Goal: Information Seeking & Learning: Find specific fact

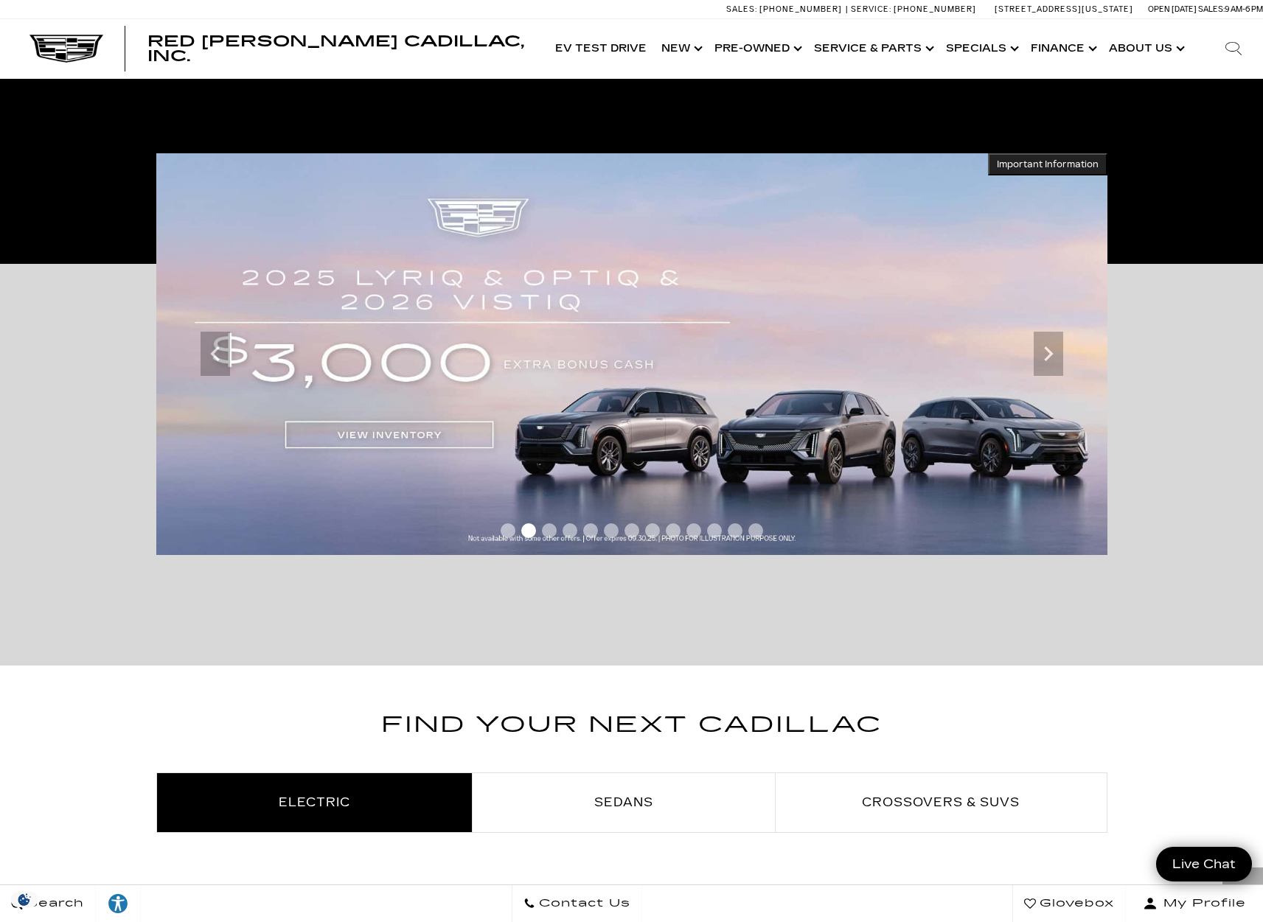
scroll to position [86, 0]
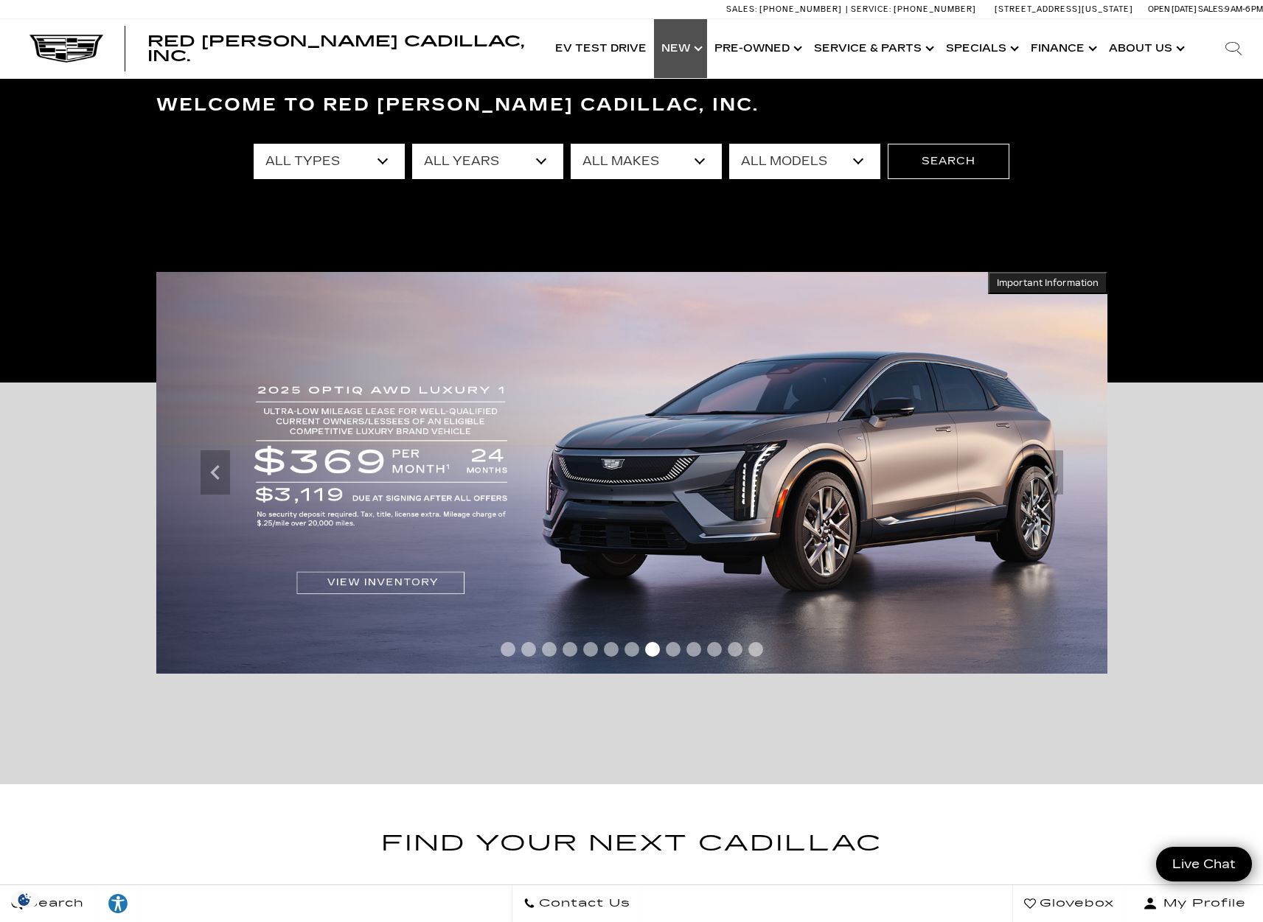
click at [696, 45] on link "Show New" at bounding box center [680, 48] width 53 height 59
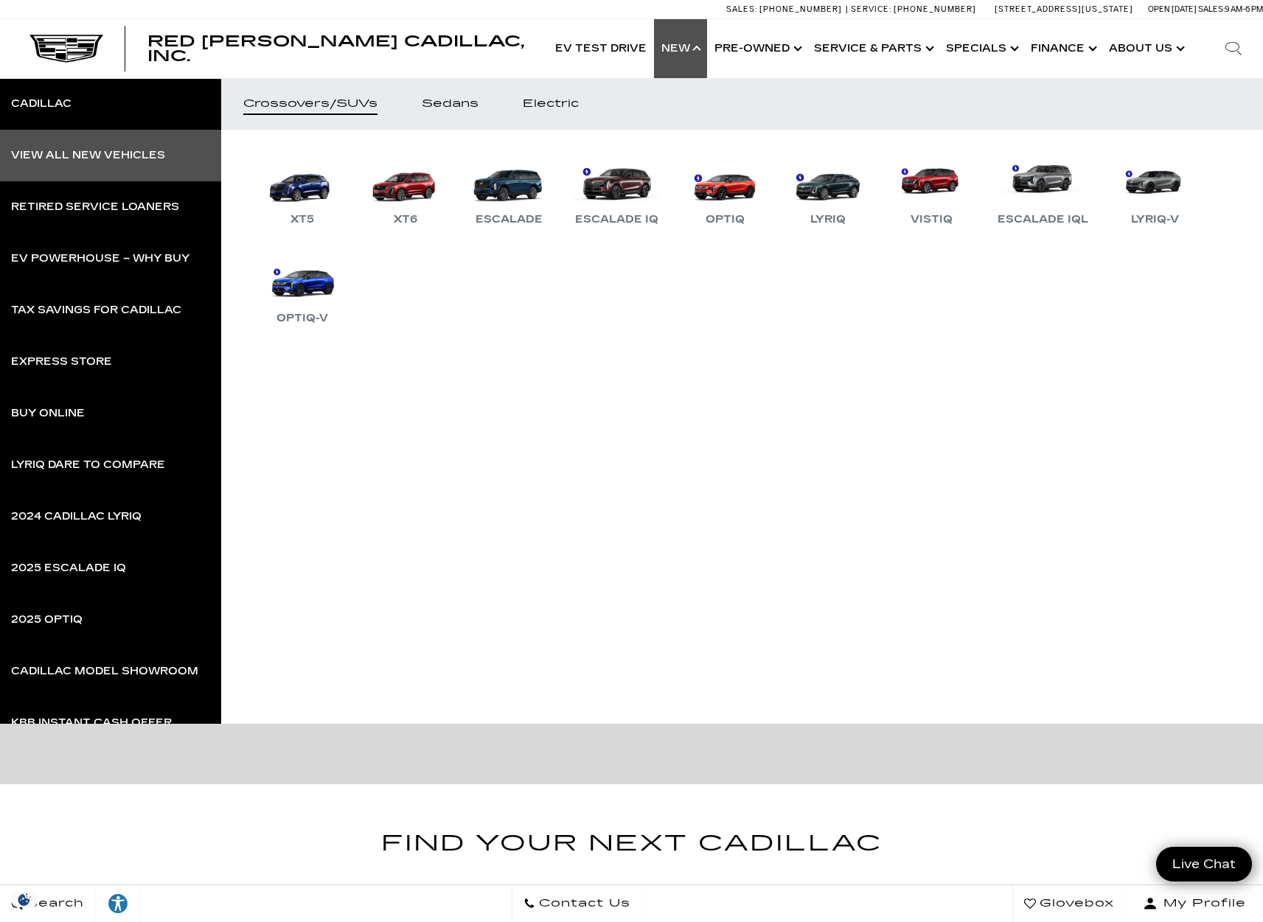
click at [147, 148] on link "View All New Vehicles" at bounding box center [110, 156] width 221 height 52
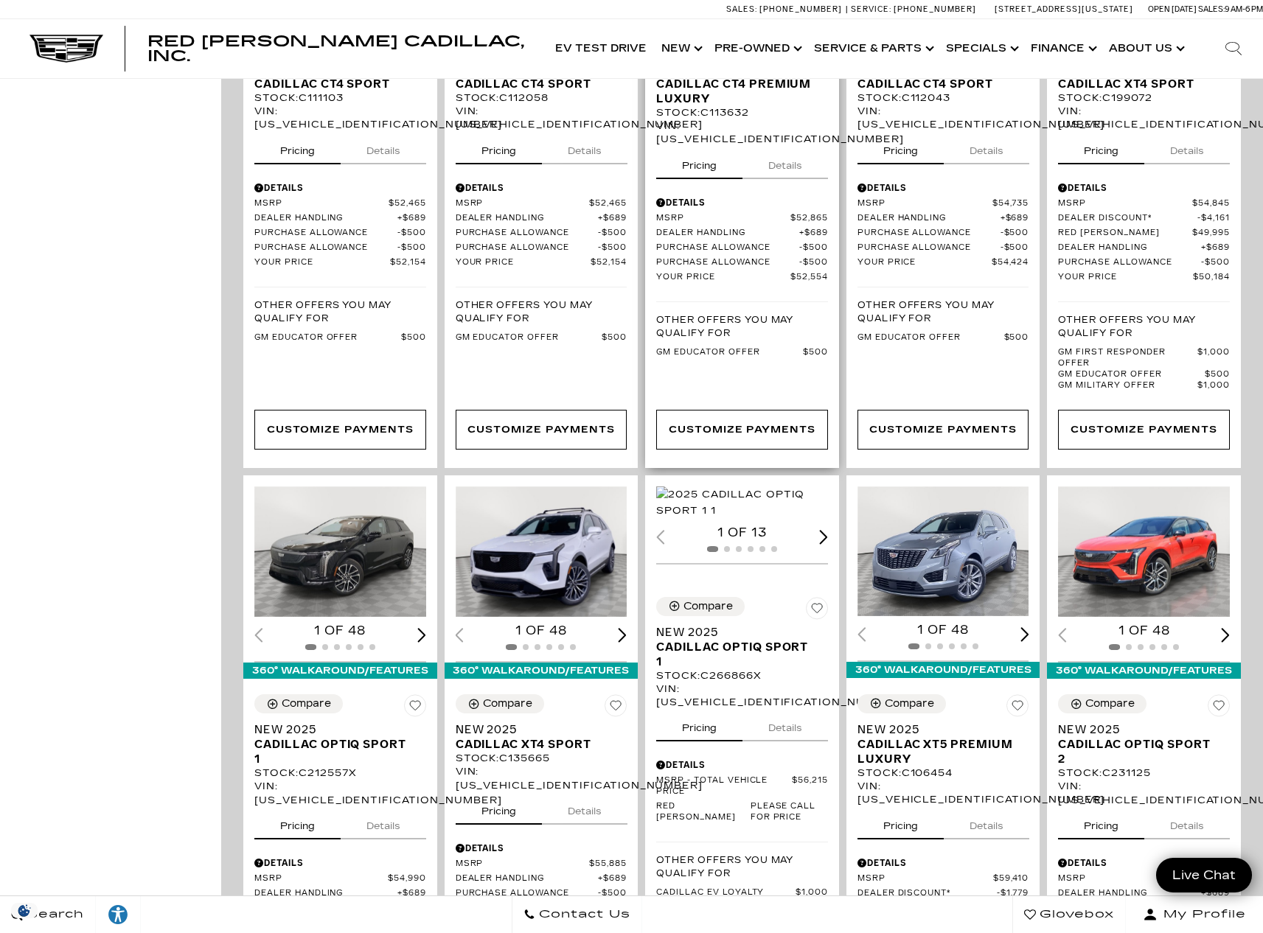
scroll to position [857, 0]
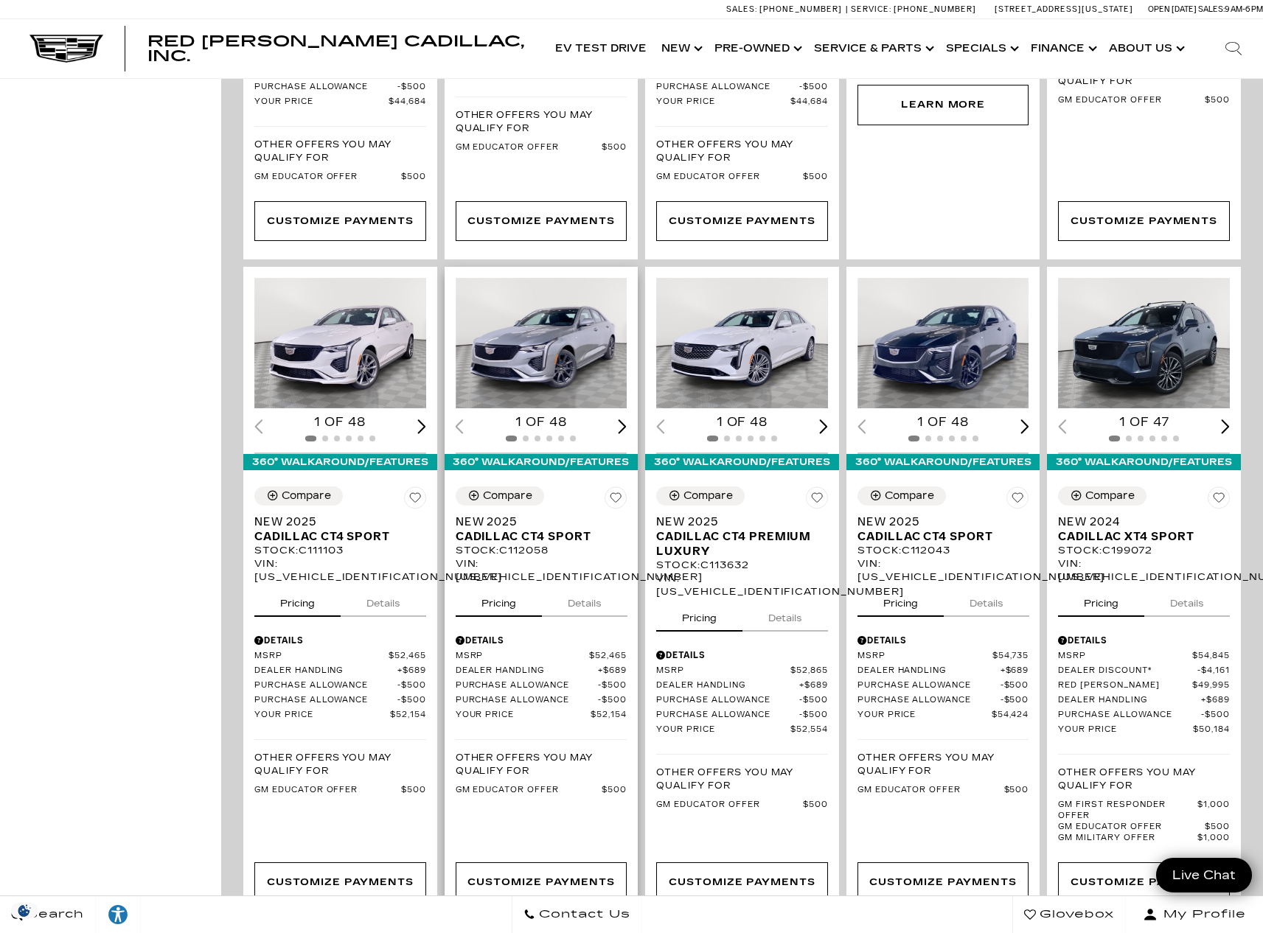
click at [565, 278] on img "1 / 2" at bounding box center [543, 343] width 174 height 130
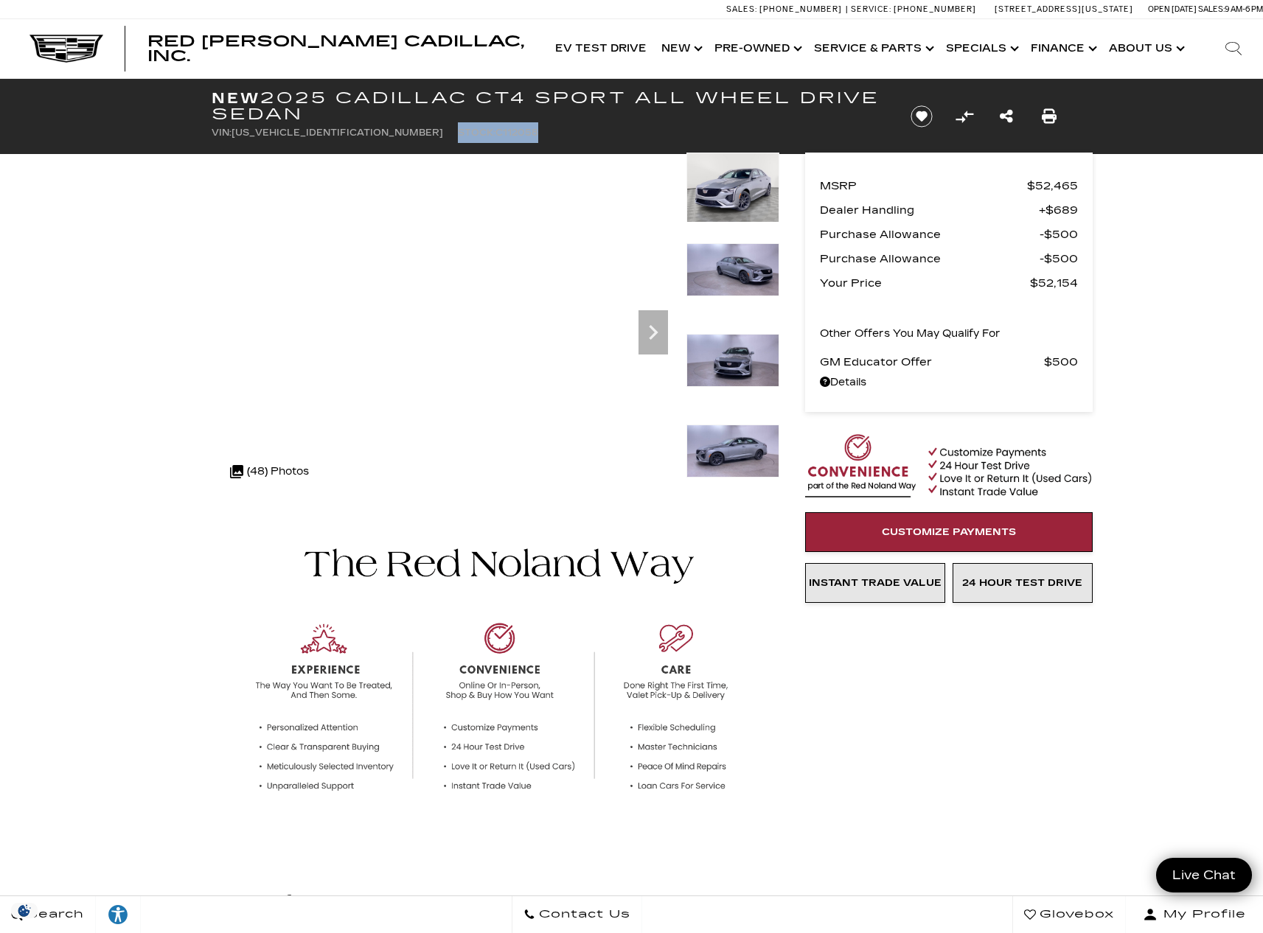
drag, startPoint x: 354, startPoint y: 133, endPoint x: 456, endPoint y: 134, distance: 102.5
click at [456, 134] on ul "VIN: 1G6DG5RK2S0112058 Stock: C112058" at bounding box center [549, 132] width 675 height 21
copy li "Stock: C112058"
click at [695, 46] on link "Show New" at bounding box center [680, 48] width 53 height 59
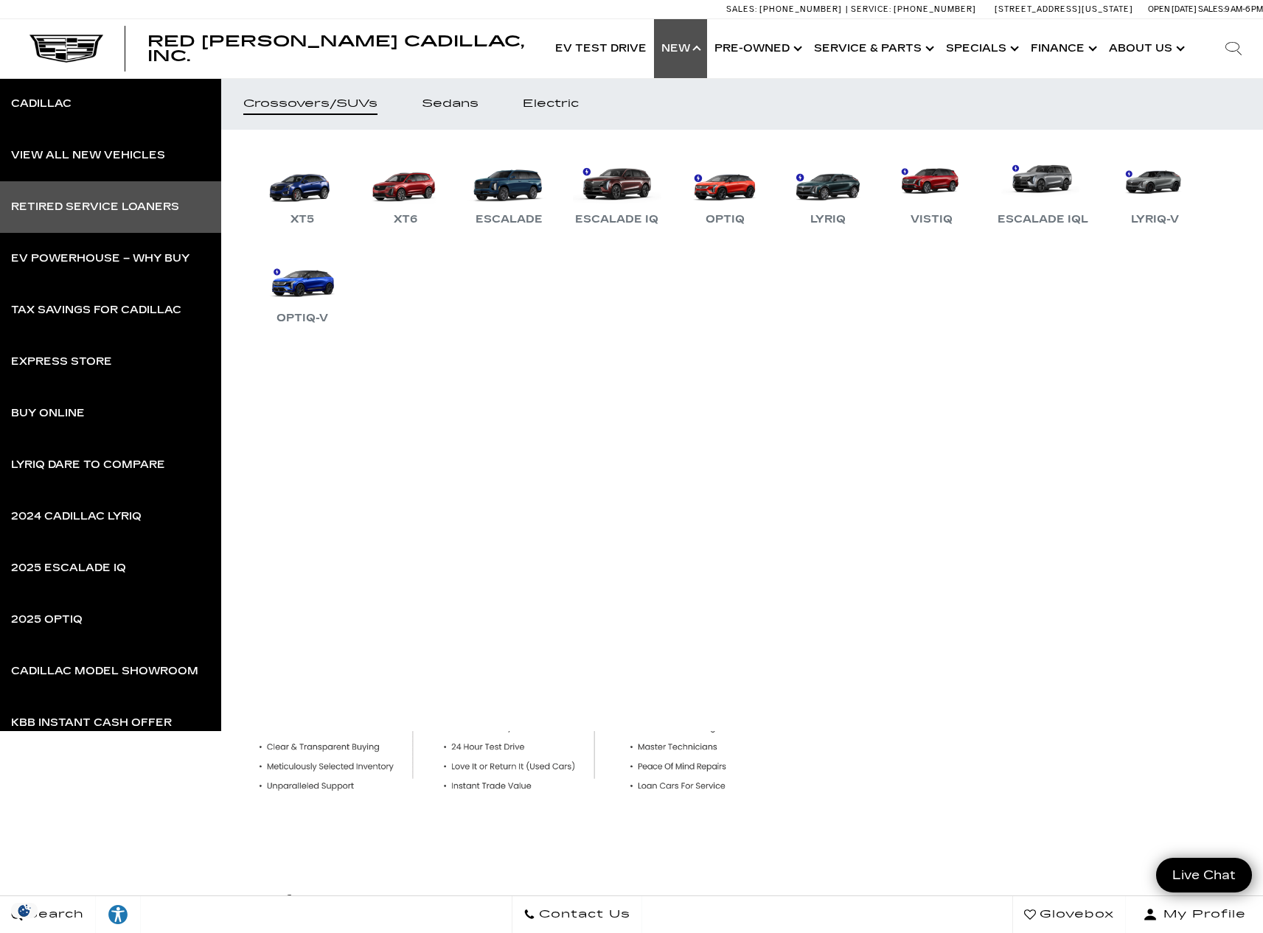
click at [54, 209] on div "Retired Service Loaners" at bounding box center [95, 207] width 168 height 10
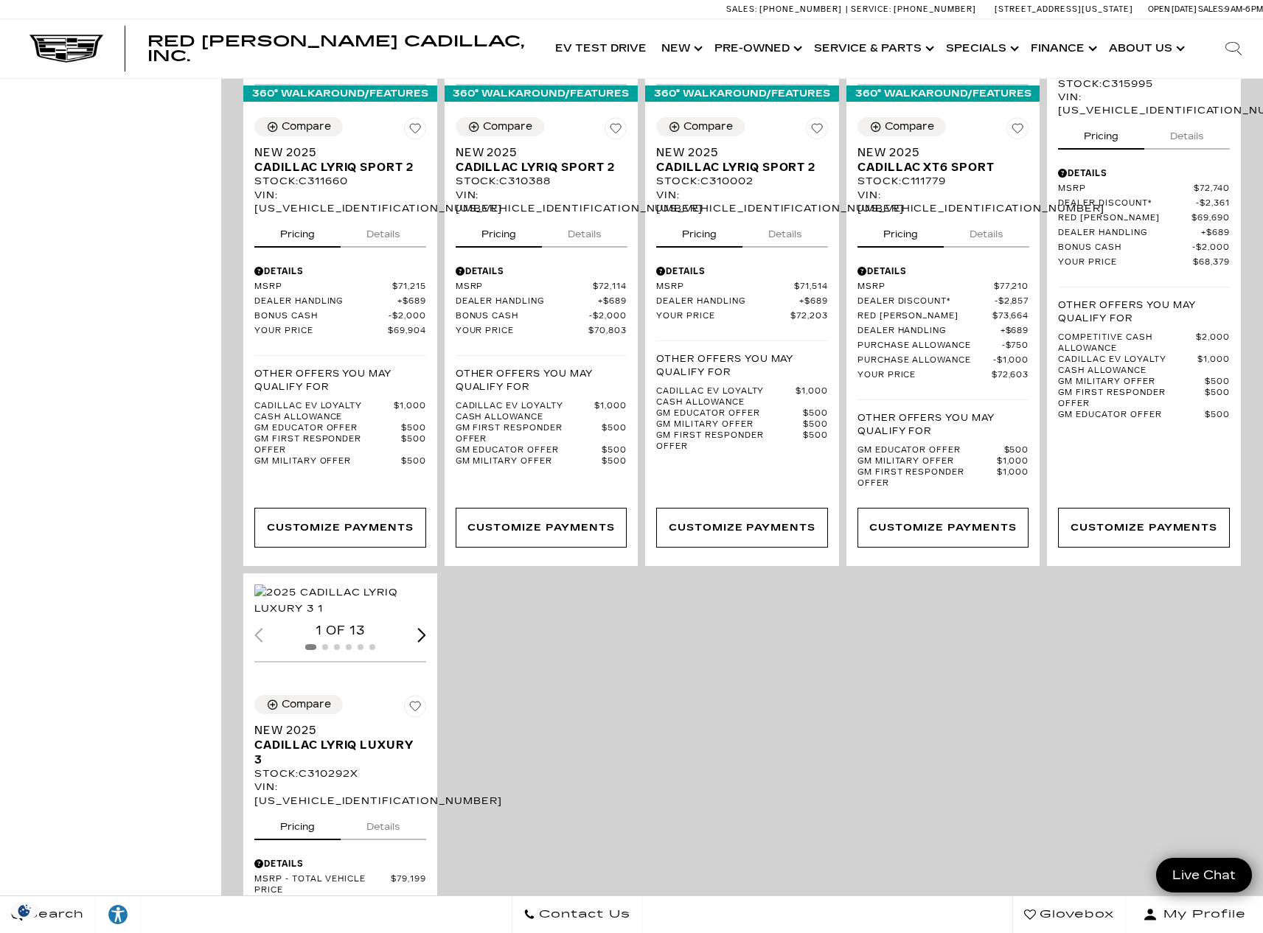
scroll to position [3102, 0]
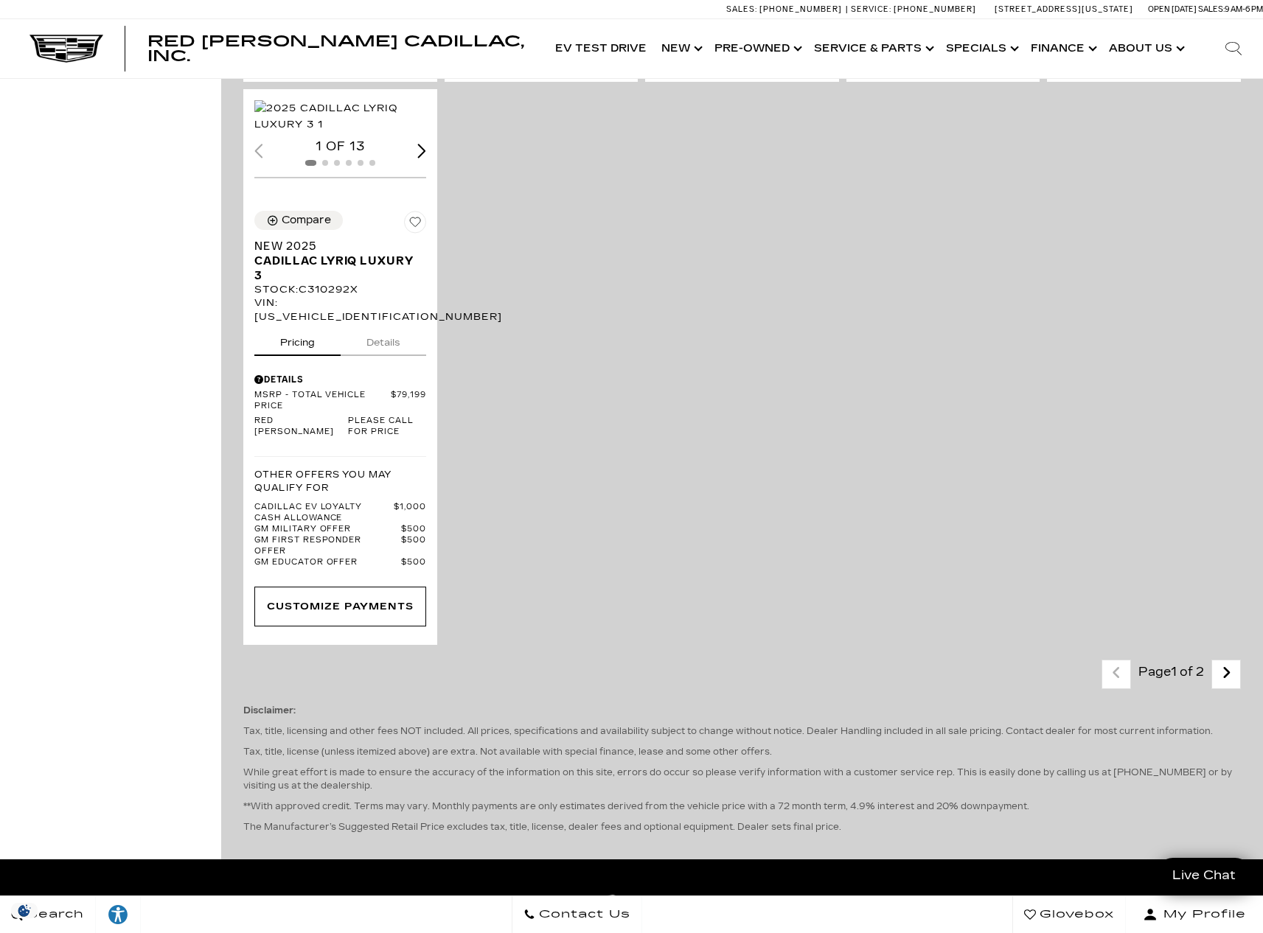
click at [1231, 661] on icon "next page" at bounding box center [1227, 673] width 10 height 24
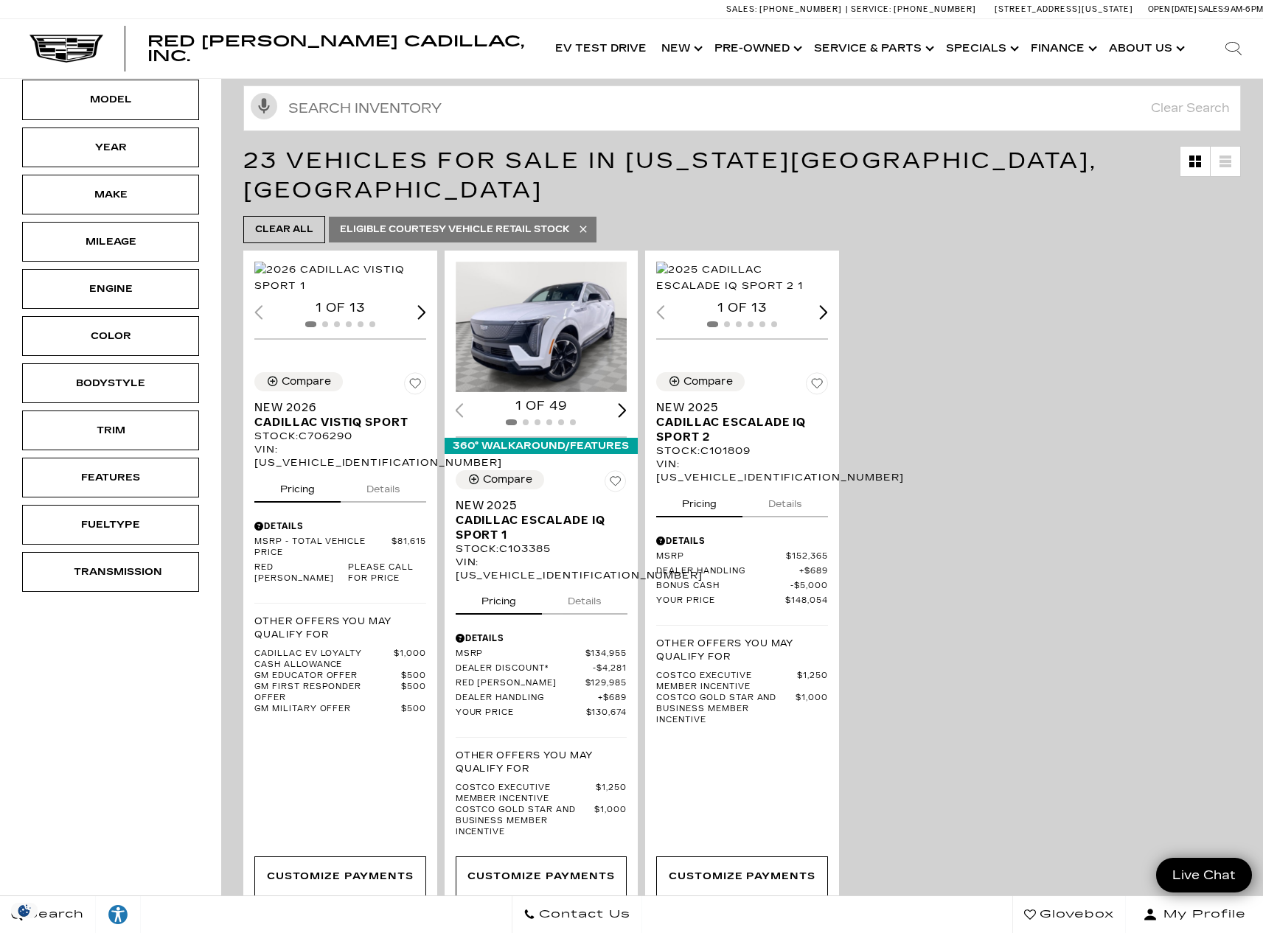
scroll to position [234, 0]
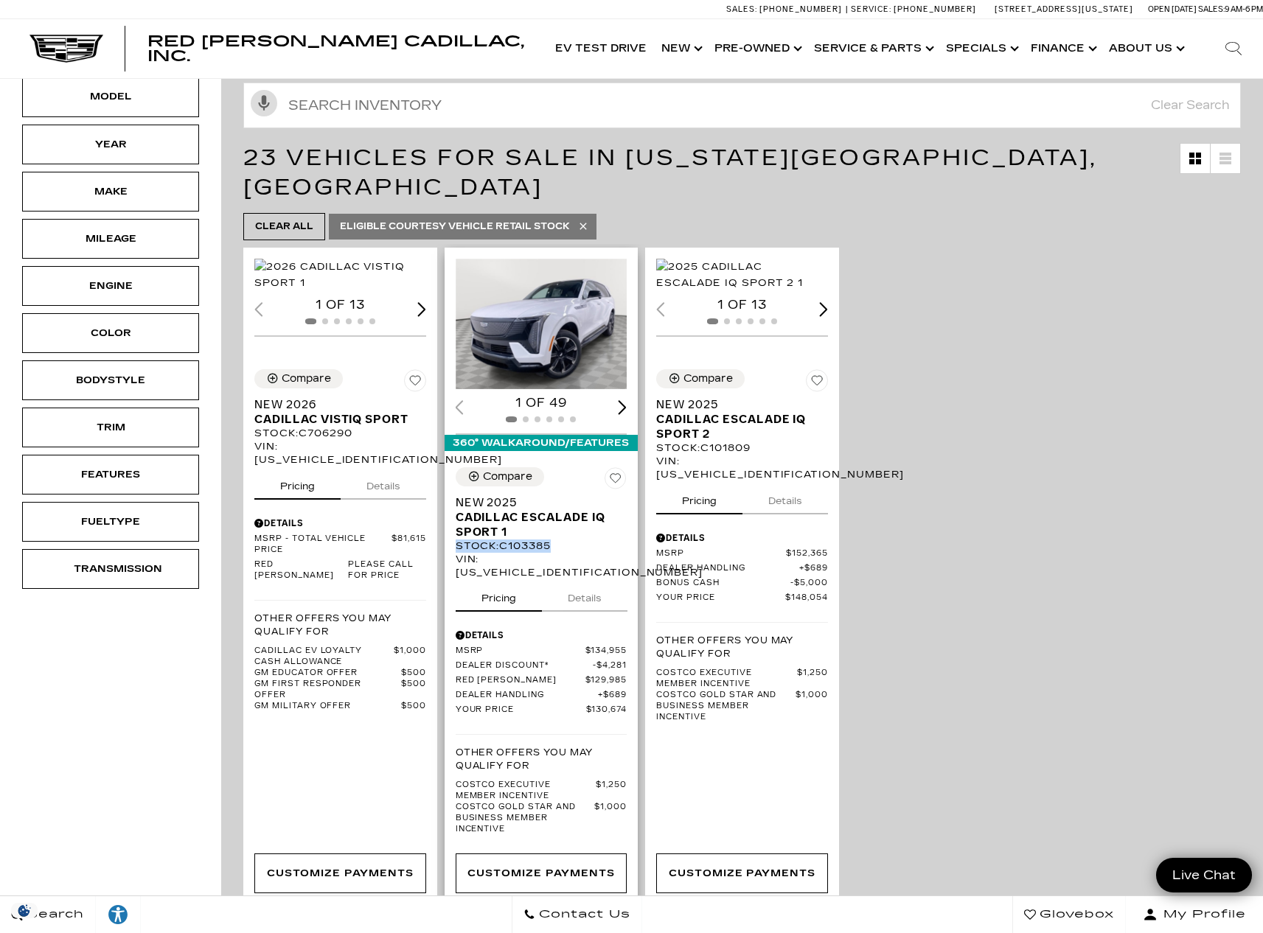
drag, startPoint x: 457, startPoint y: 496, endPoint x: 593, endPoint y: 492, distance: 135.7
click at [593, 540] on div "Stock : C103385" at bounding box center [542, 546] width 172 height 13
copy div "Stock : C103385"
click at [775, 49] on link "Show Pre-Owned" at bounding box center [757, 48] width 100 height 59
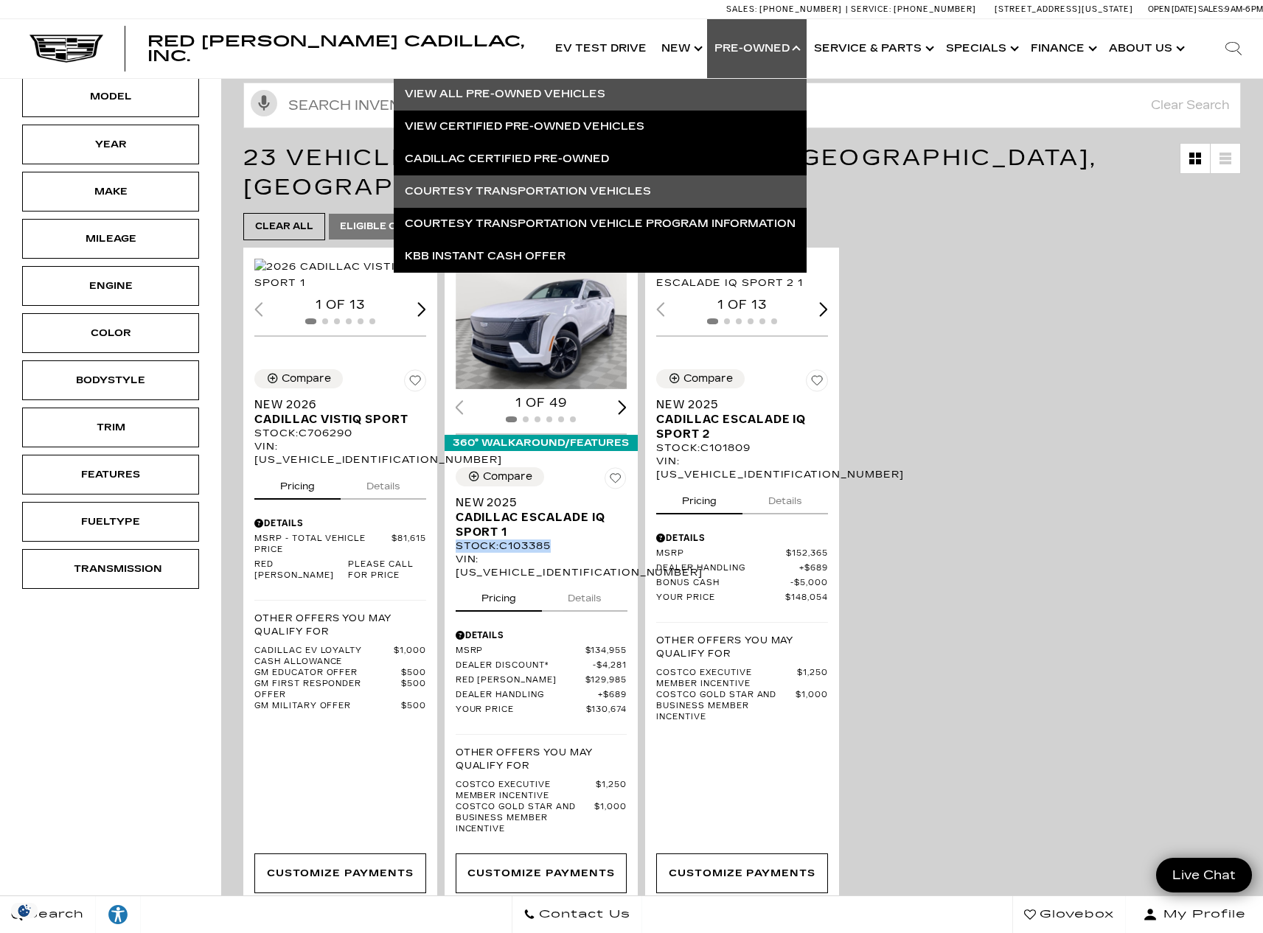
click at [585, 97] on link "View All Pre-Owned Vehicles" at bounding box center [600, 94] width 413 height 32
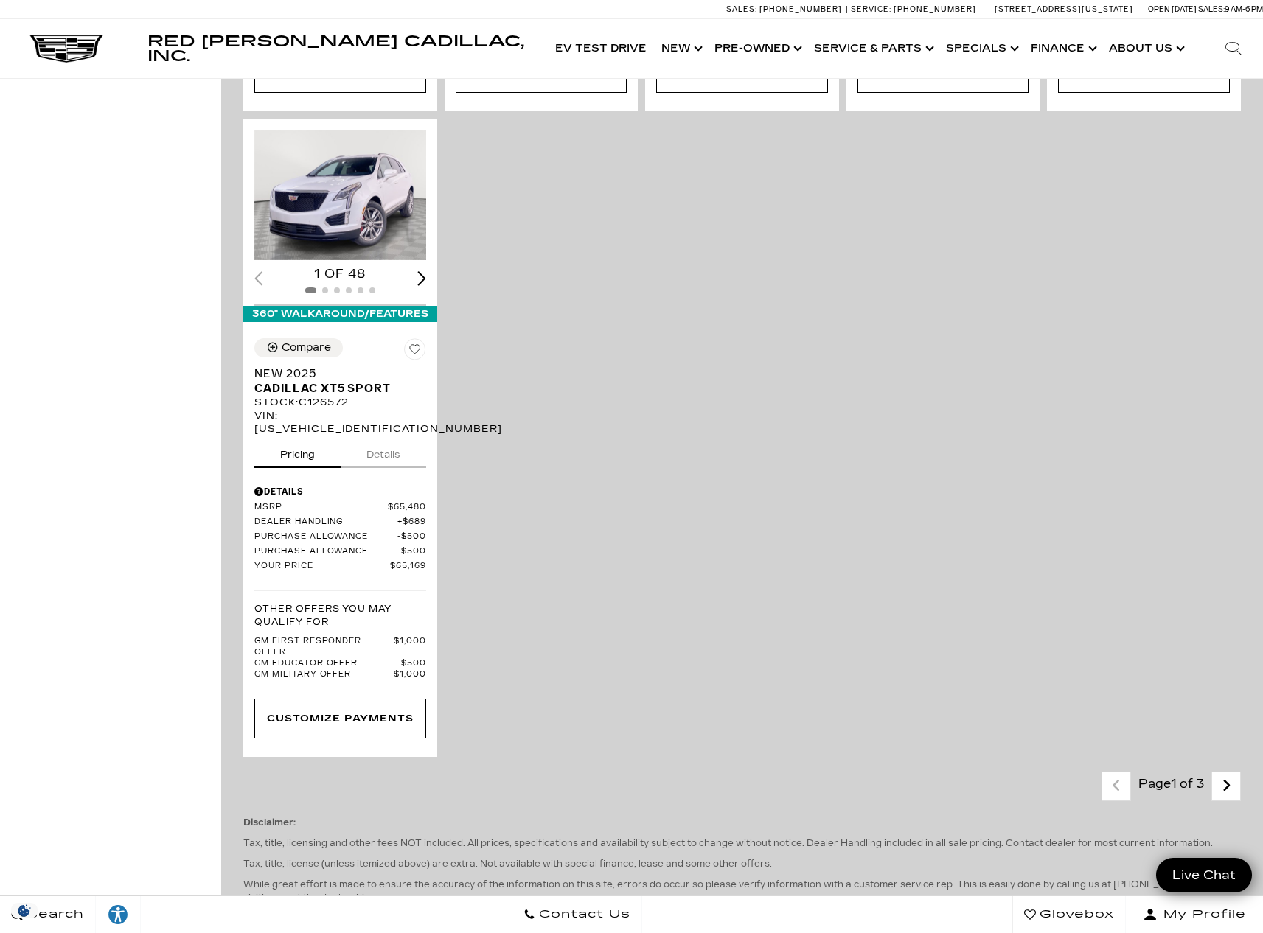
scroll to position [3015, 0]
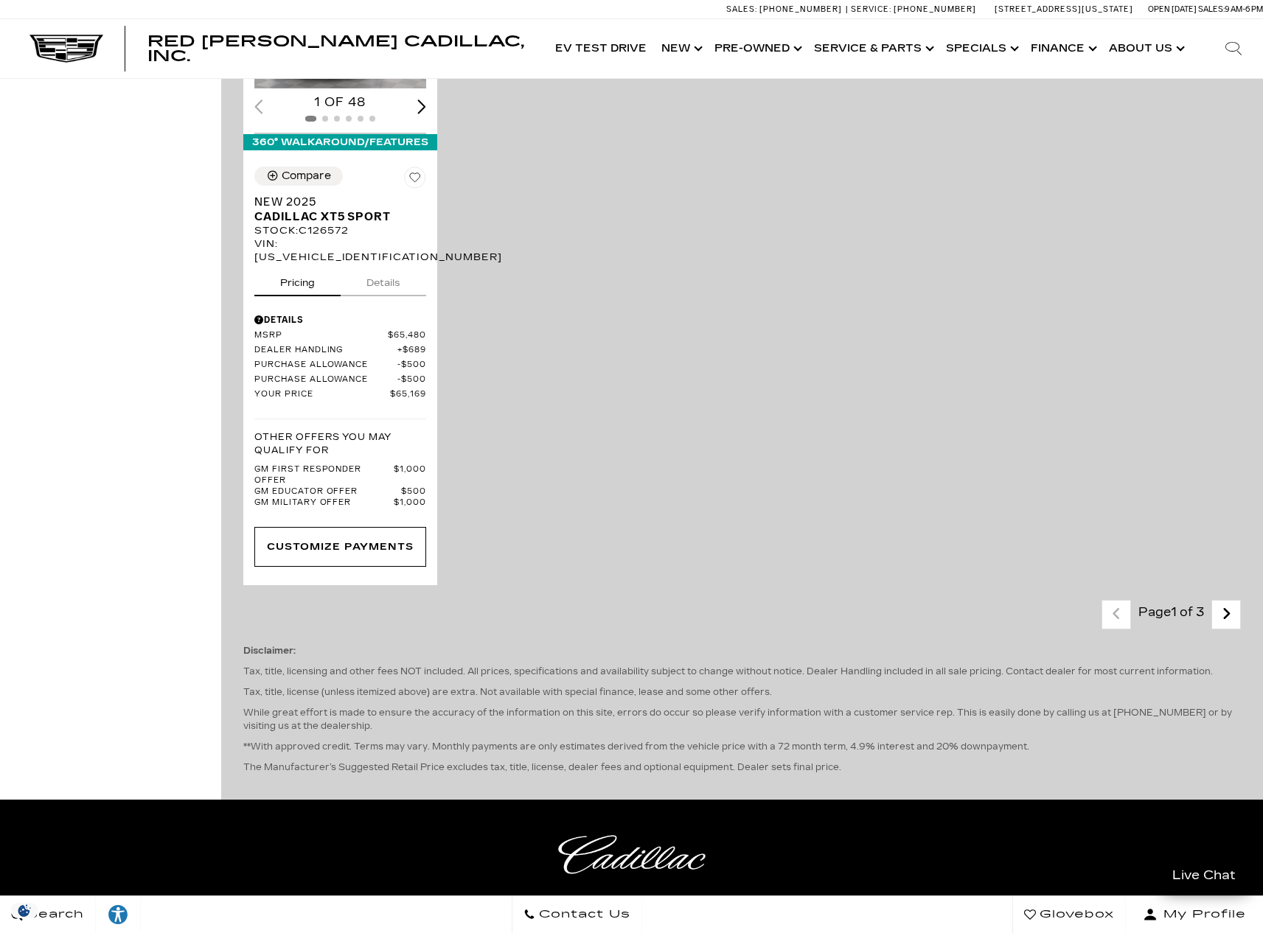
click at [1231, 602] on icon "next page" at bounding box center [1227, 614] width 10 height 24
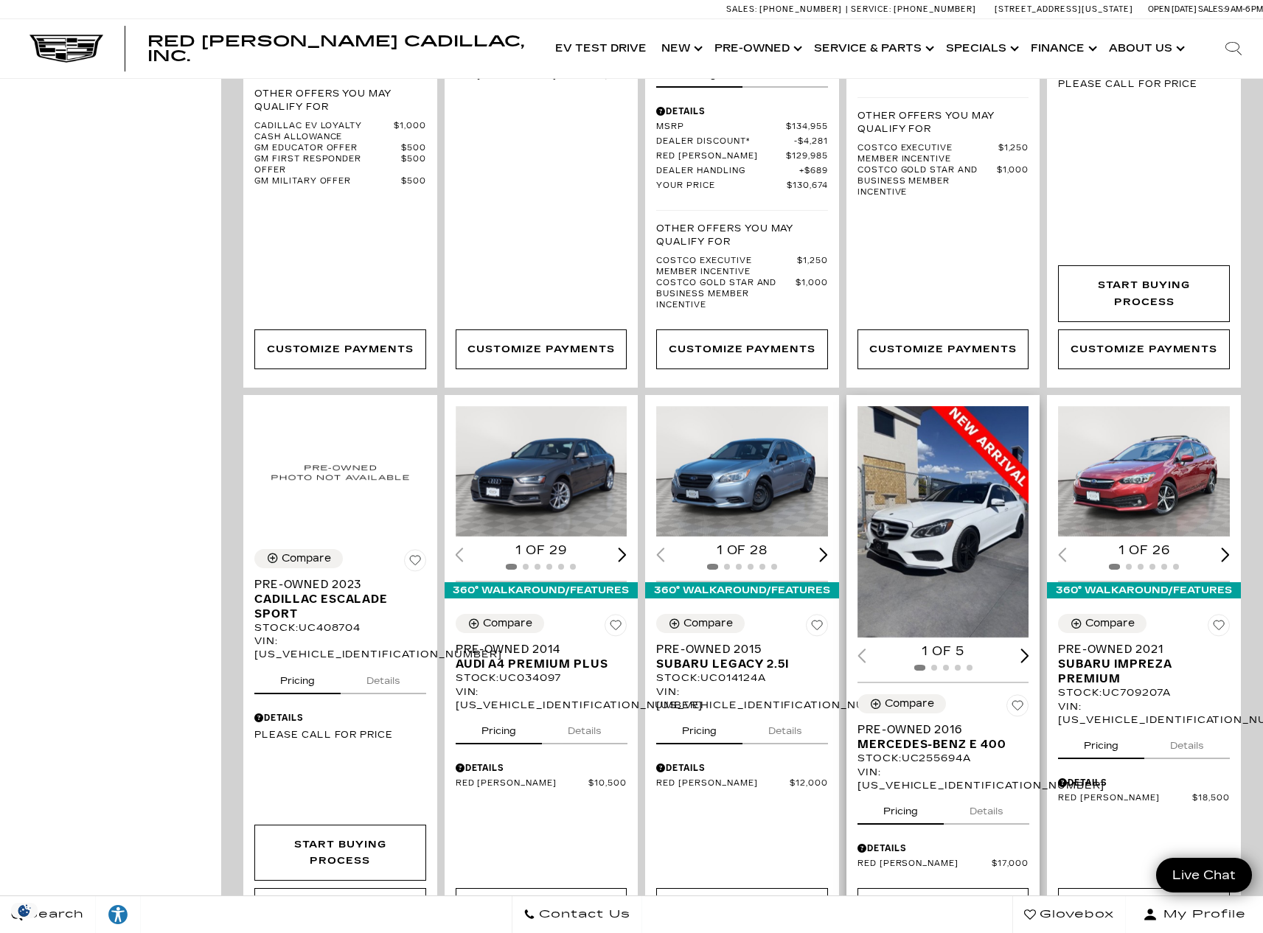
scroll to position [2307, 0]
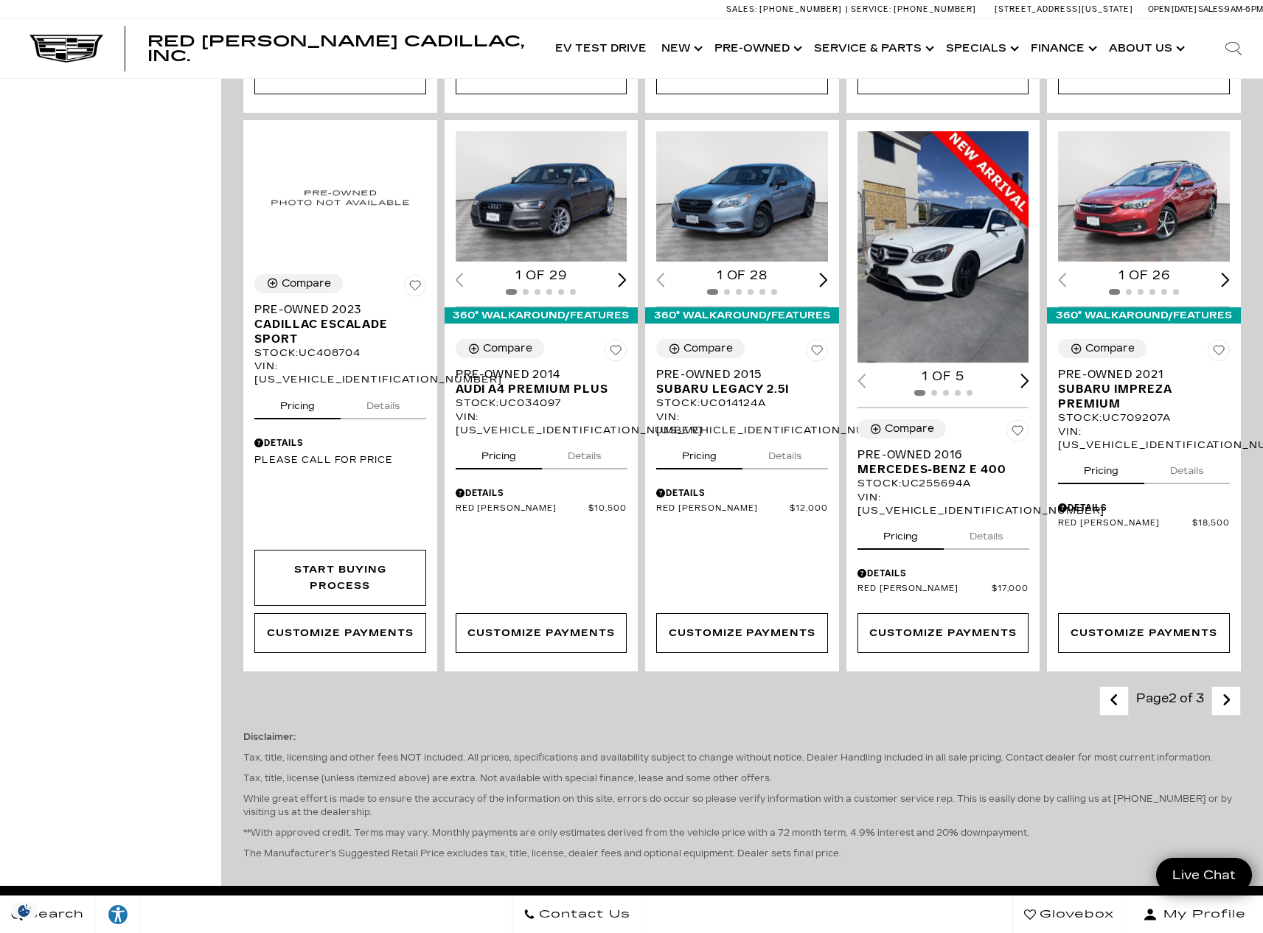
click at [1231, 689] on link "Next - Page" at bounding box center [1227, 702] width 32 height 26
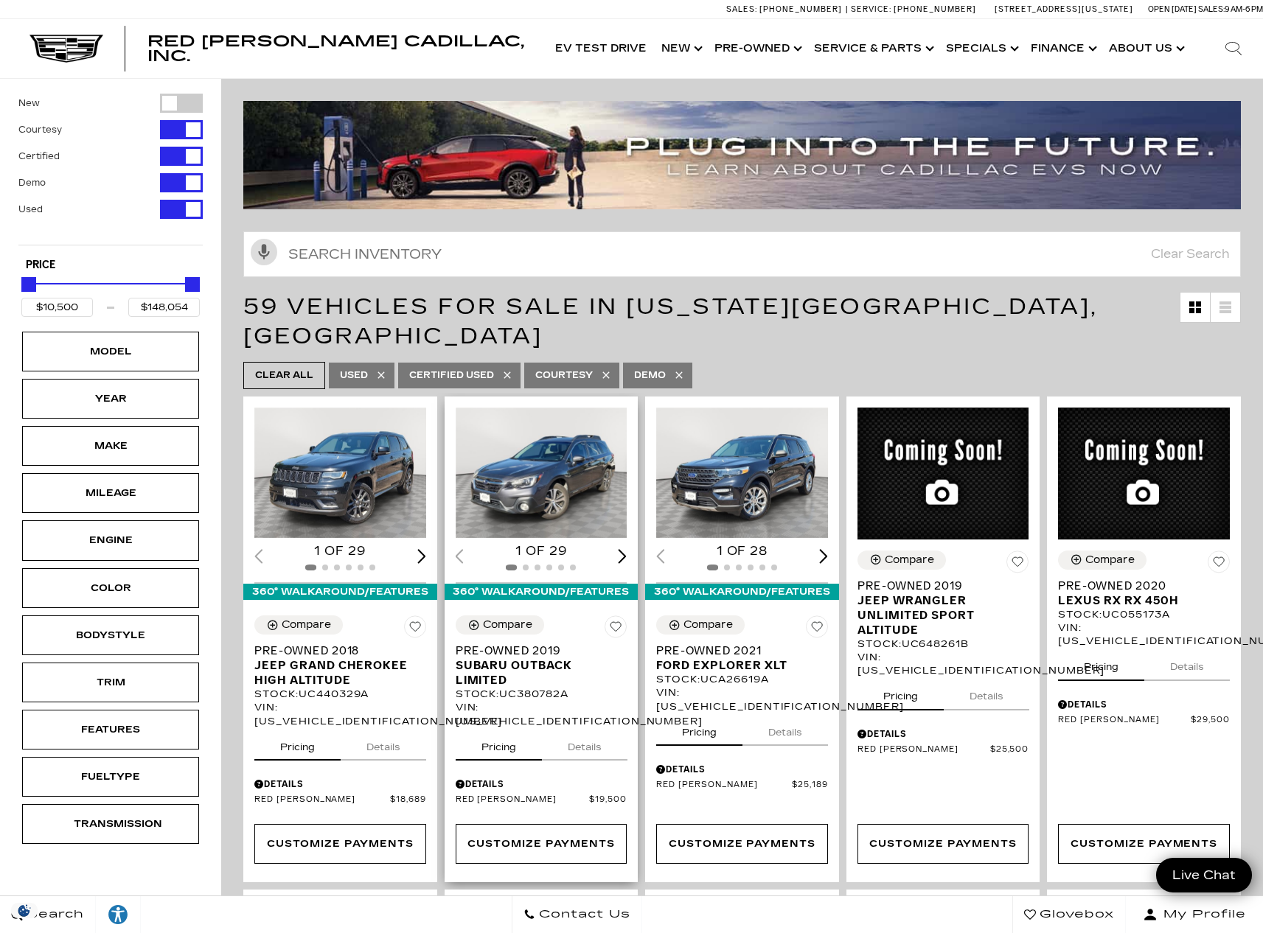
click at [593, 728] on button "Details" at bounding box center [585, 744] width 86 height 32
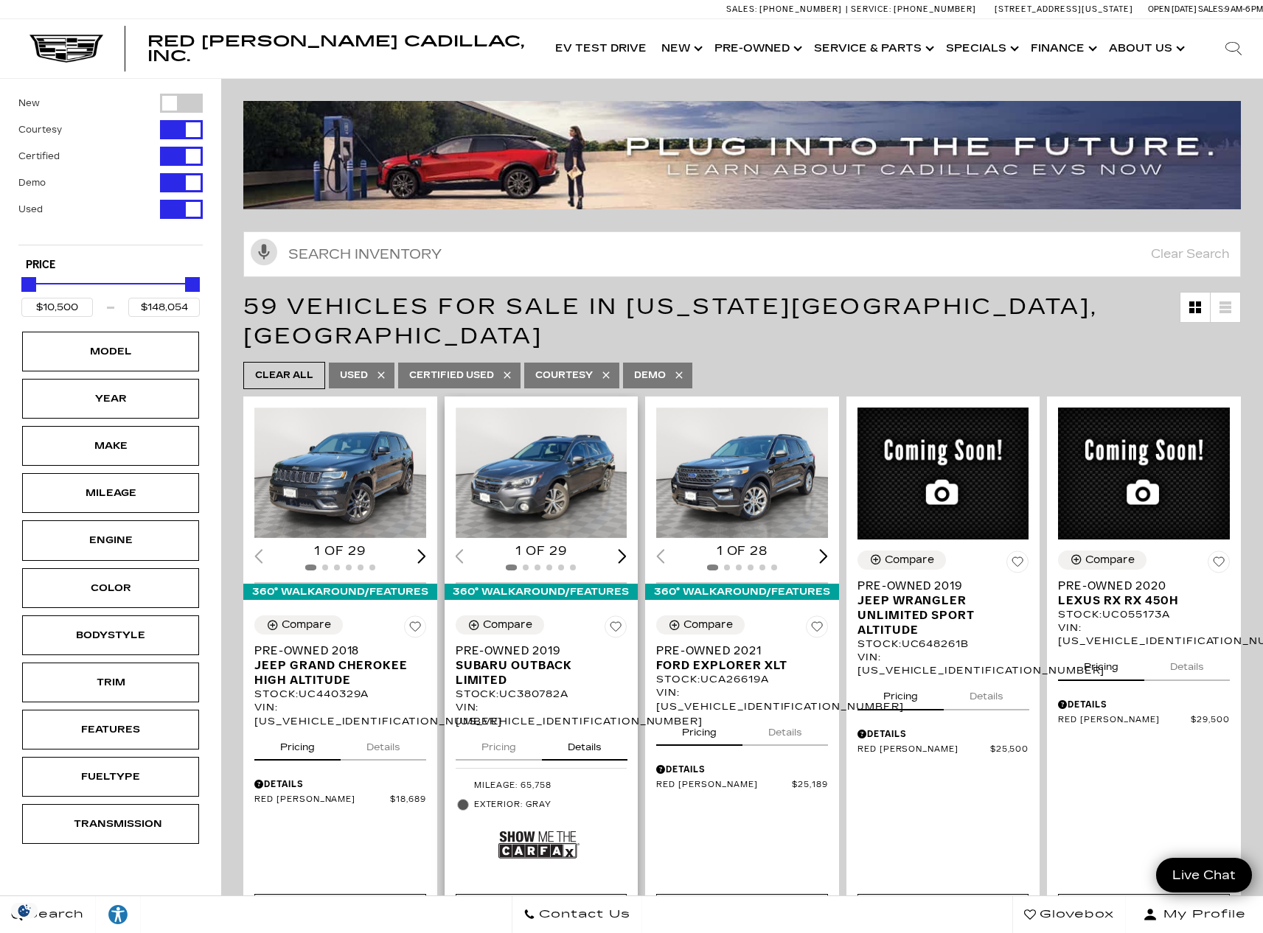
click at [627, 549] on div "Next slide" at bounding box center [623, 556] width 9 height 14
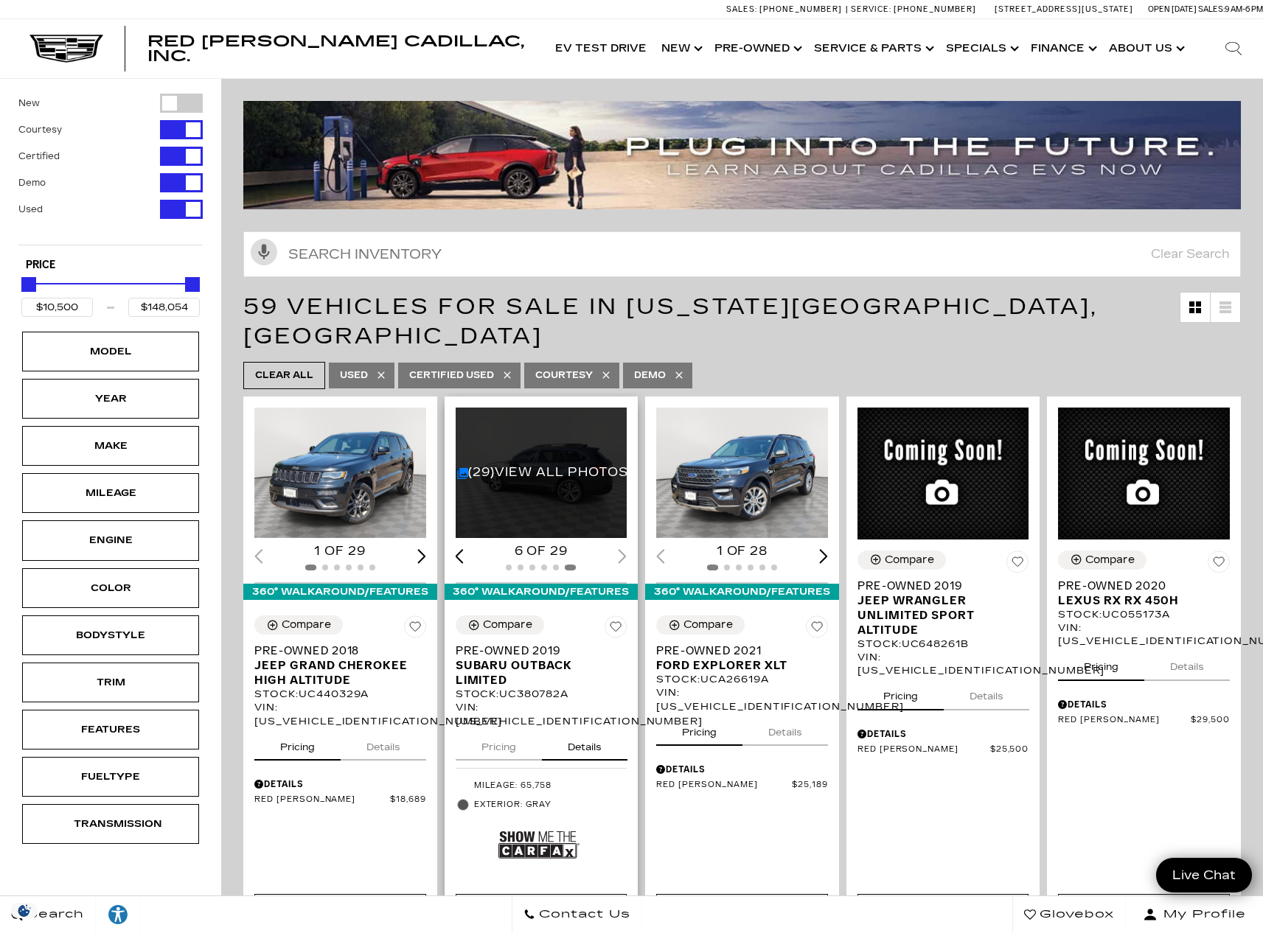
click at [516, 658] on span "Subaru Outback Limited" at bounding box center [536, 672] width 161 height 29
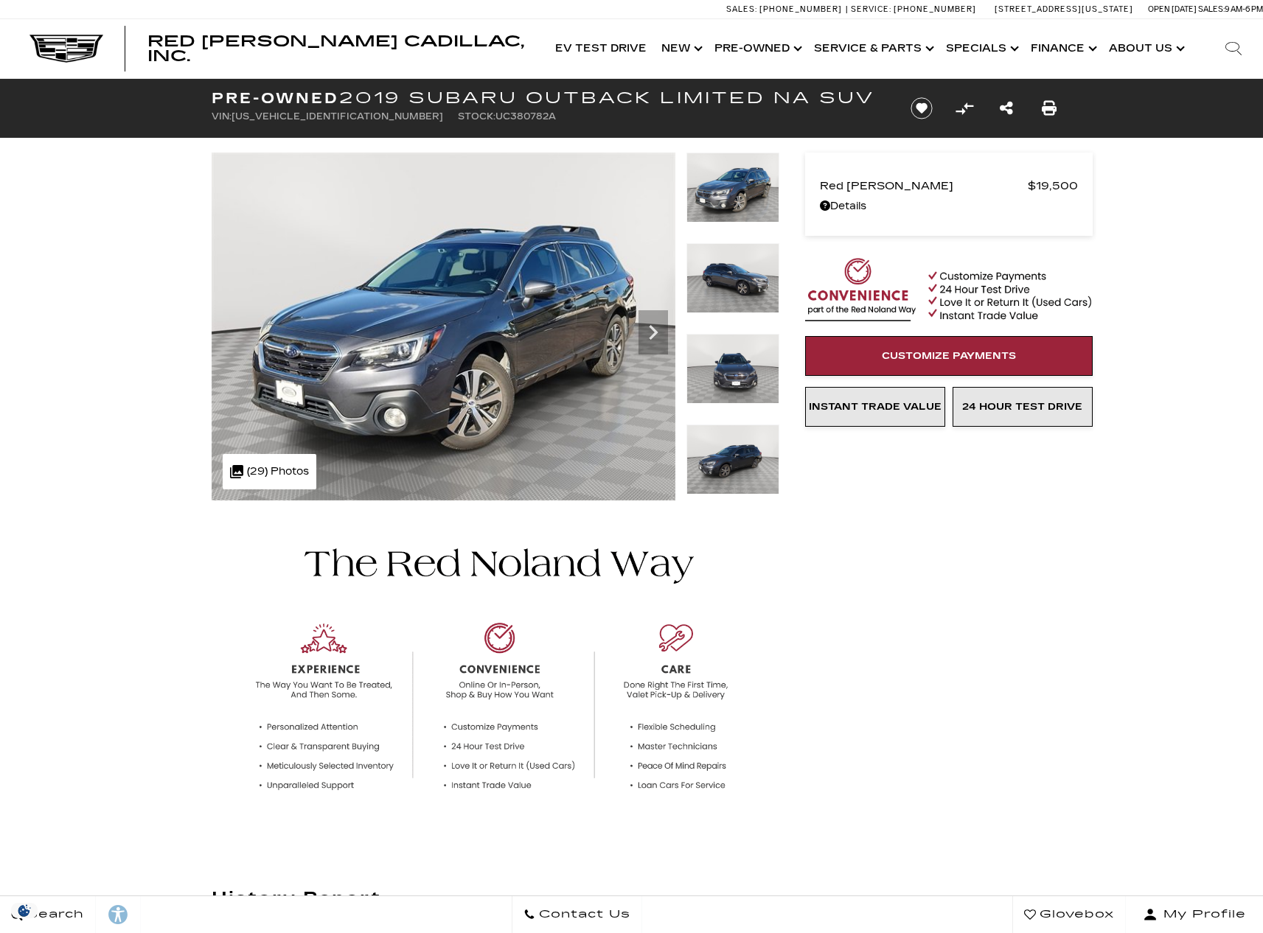
click at [651, 330] on icon "Next" at bounding box center [652, 332] width 29 height 29
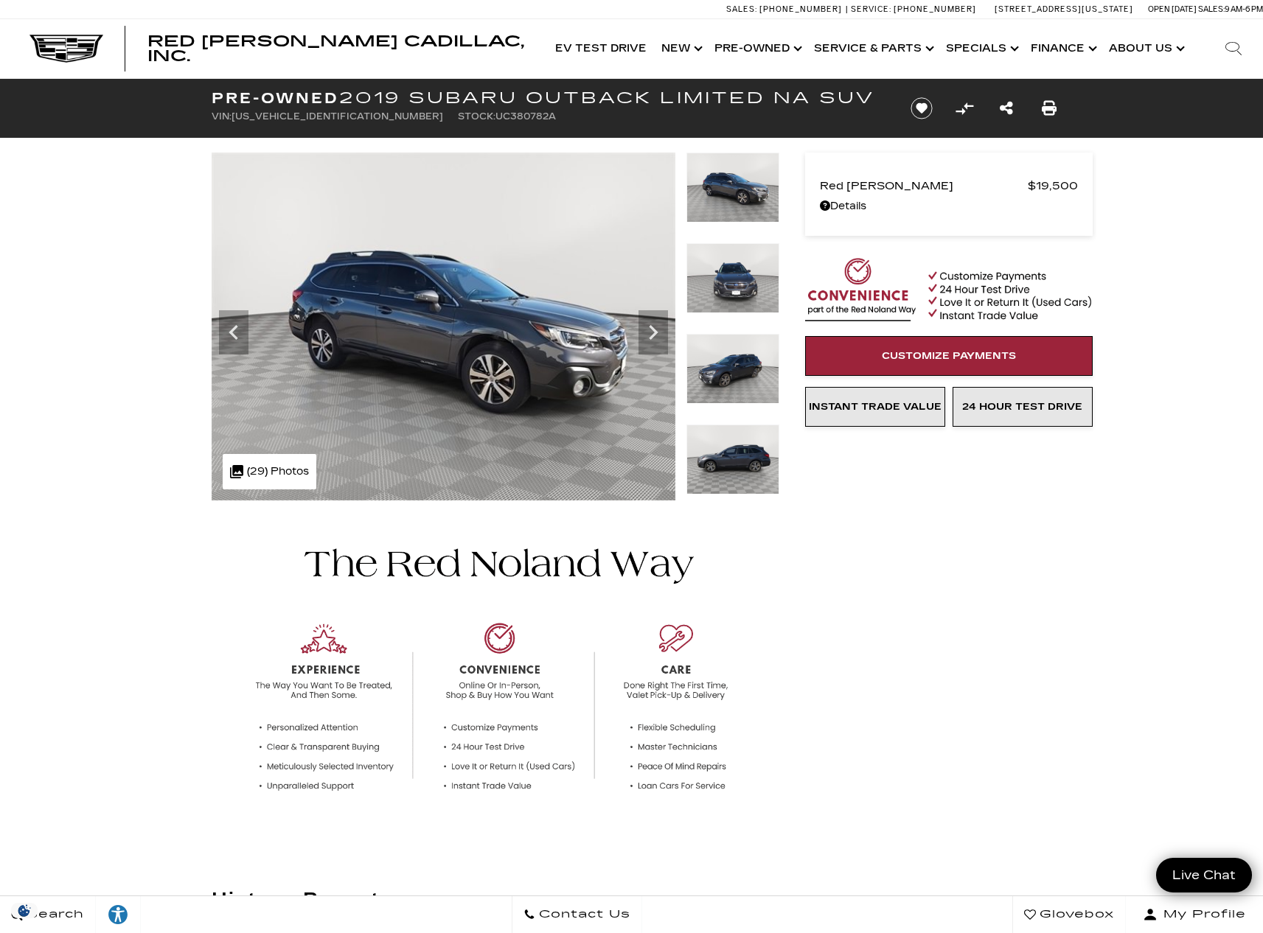
click at [651, 330] on icon "Next" at bounding box center [652, 332] width 29 height 29
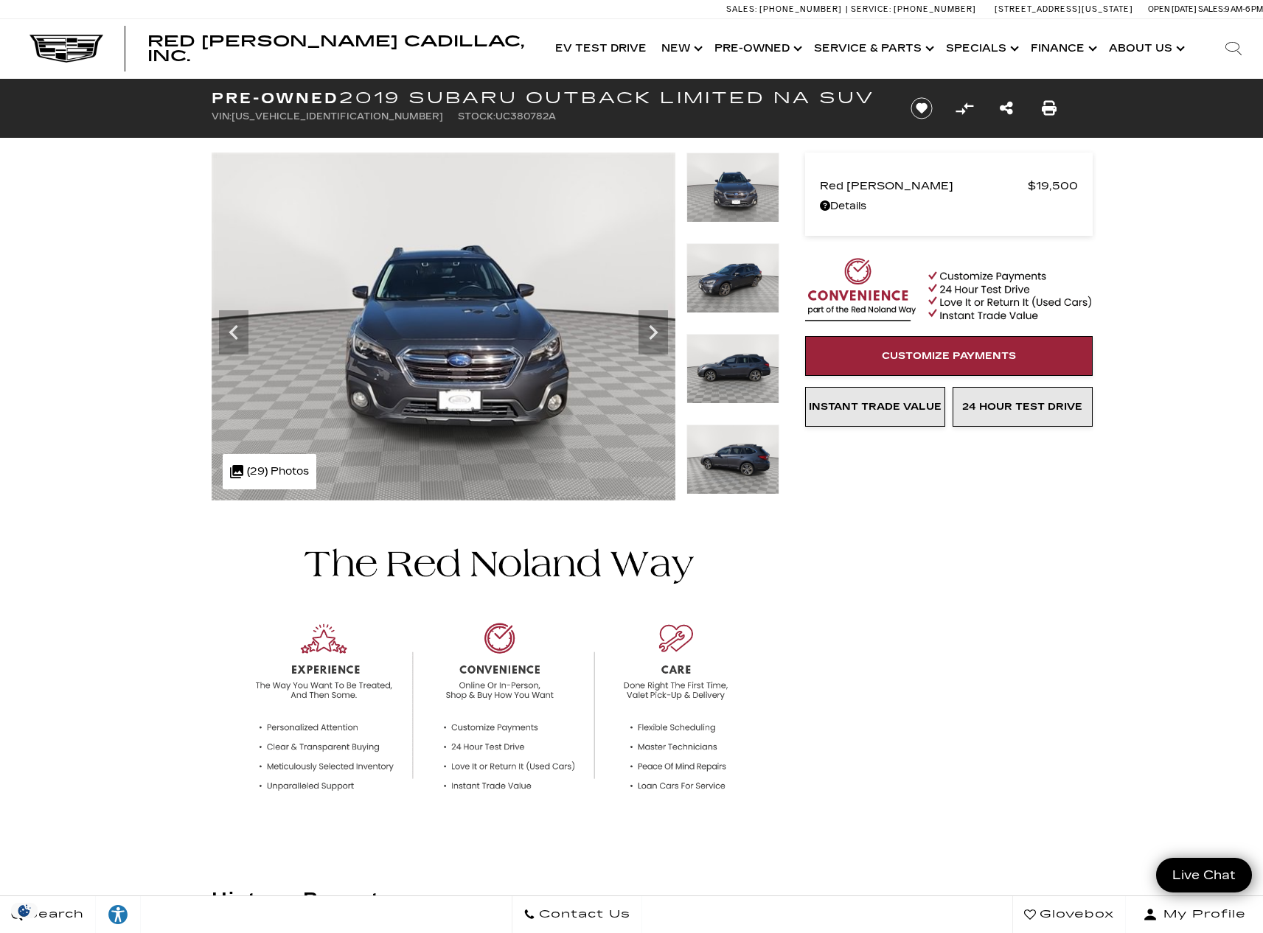
click at [651, 330] on icon "Next" at bounding box center [652, 332] width 29 height 29
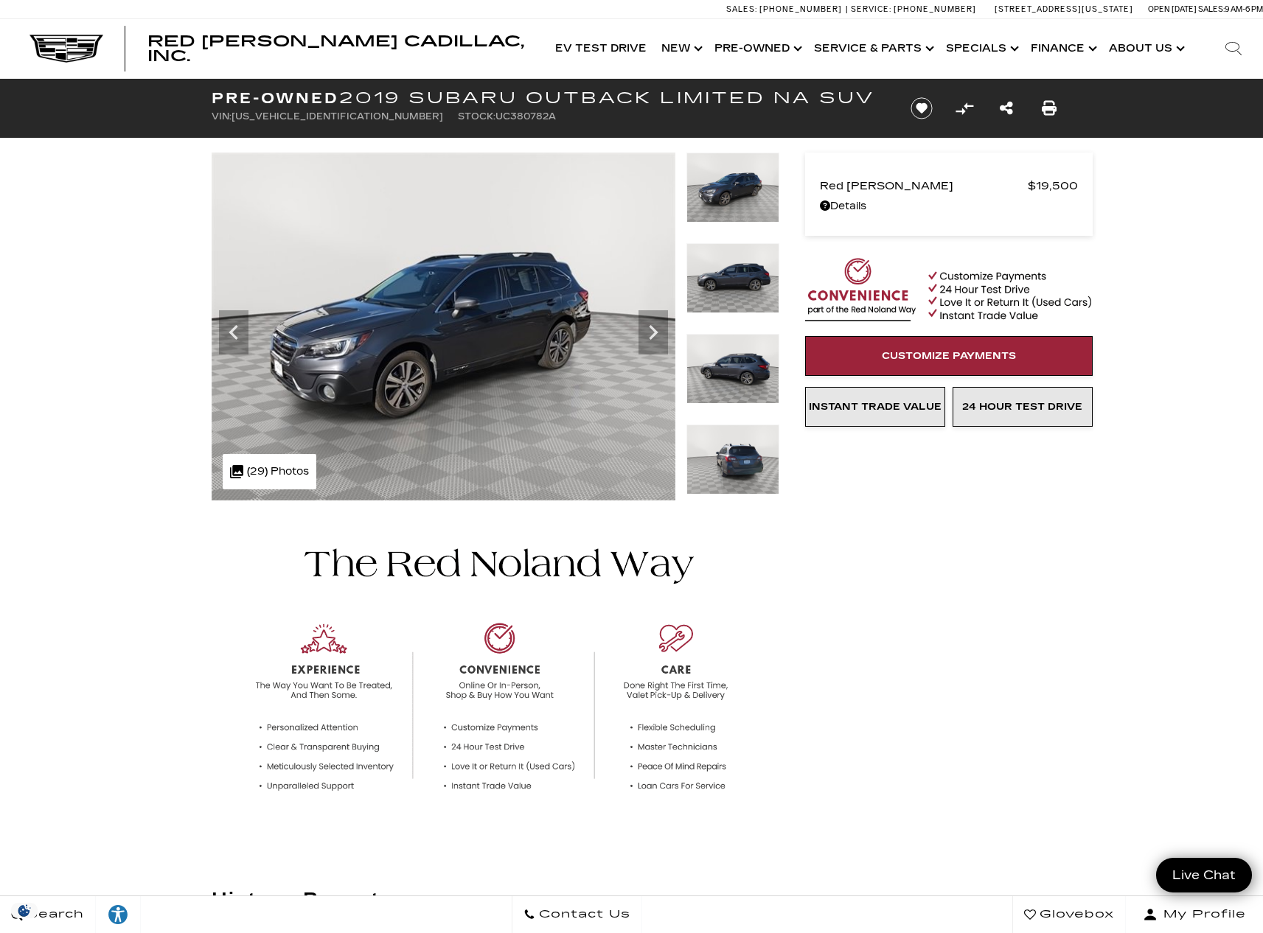
click at [651, 330] on icon "Next" at bounding box center [652, 332] width 29 height 29
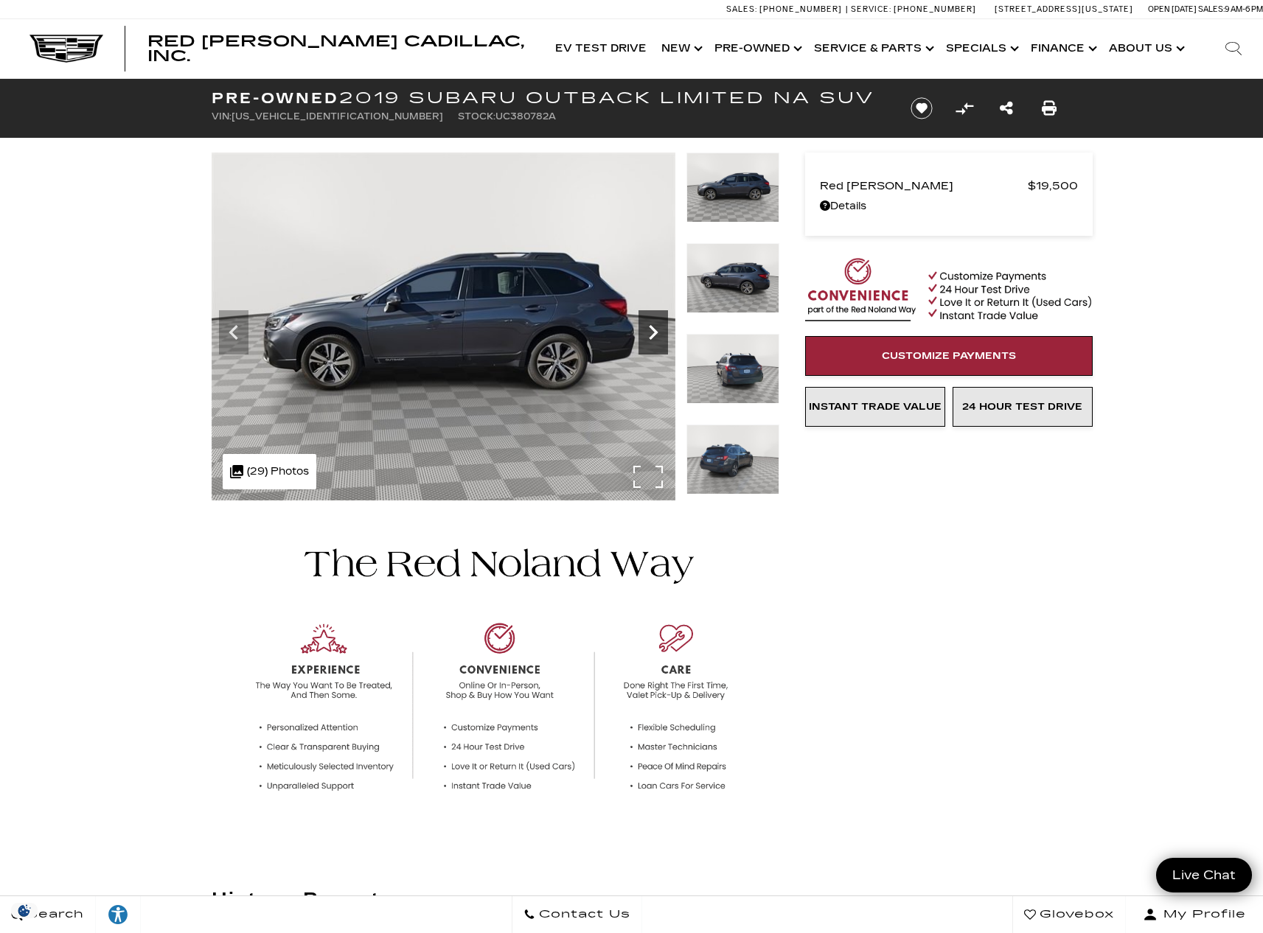
click at [651, 330] on icon "Next" at bounding box center [652, 332] width 29 height 29
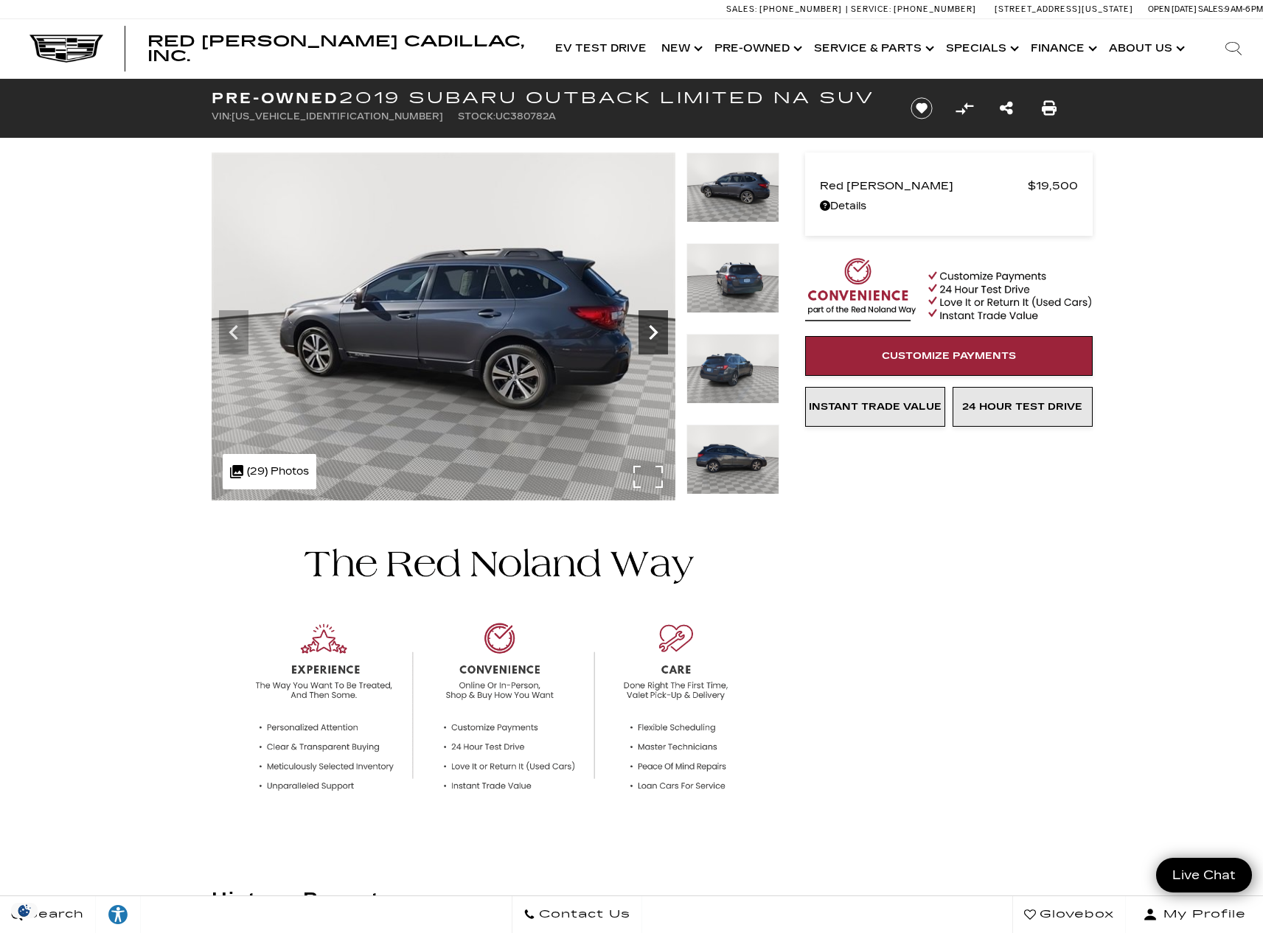
click at [651, 330] on icon "Next" at bounding box center [652, 332] width 29 height 29
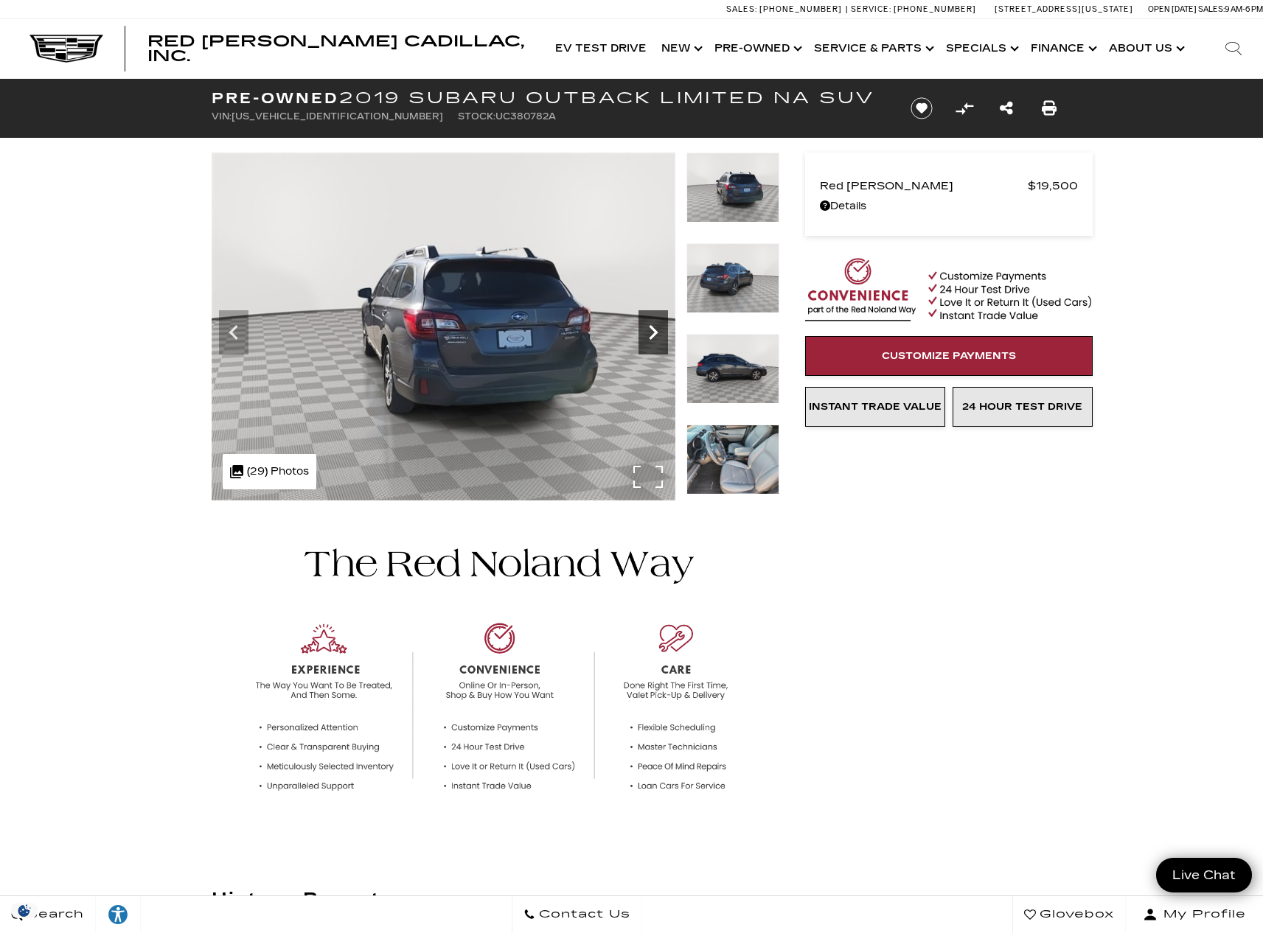
click at [651, 330] on icon "Next" at bounding box center [652, 332] width 29 height 29
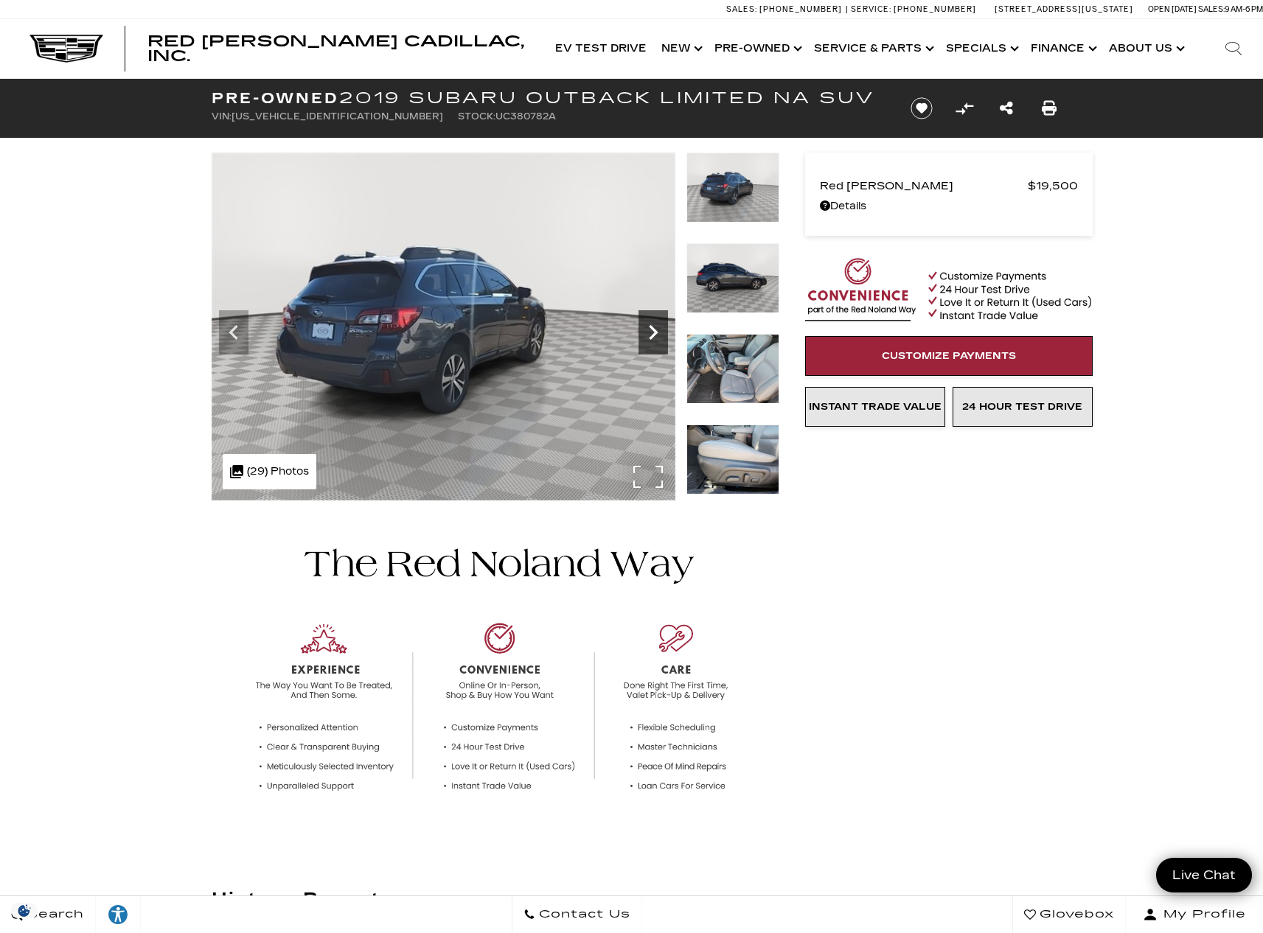
click at [651, 330] on icon "Next" at bounding box center [652, 332] width 29 height 29
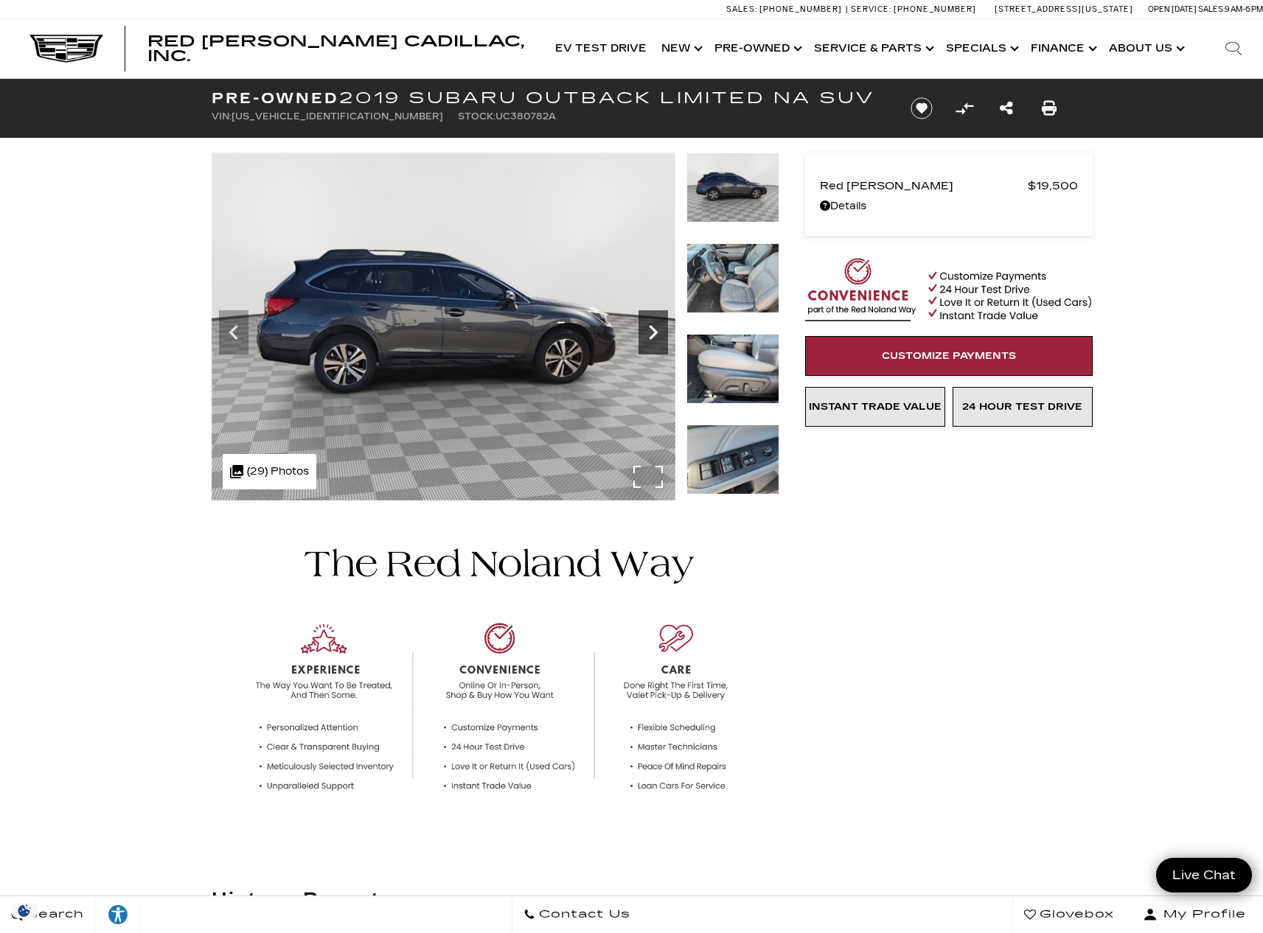
click at [651, 330] on icon "Next" at bounding box center [652, 332] width 29 height 29
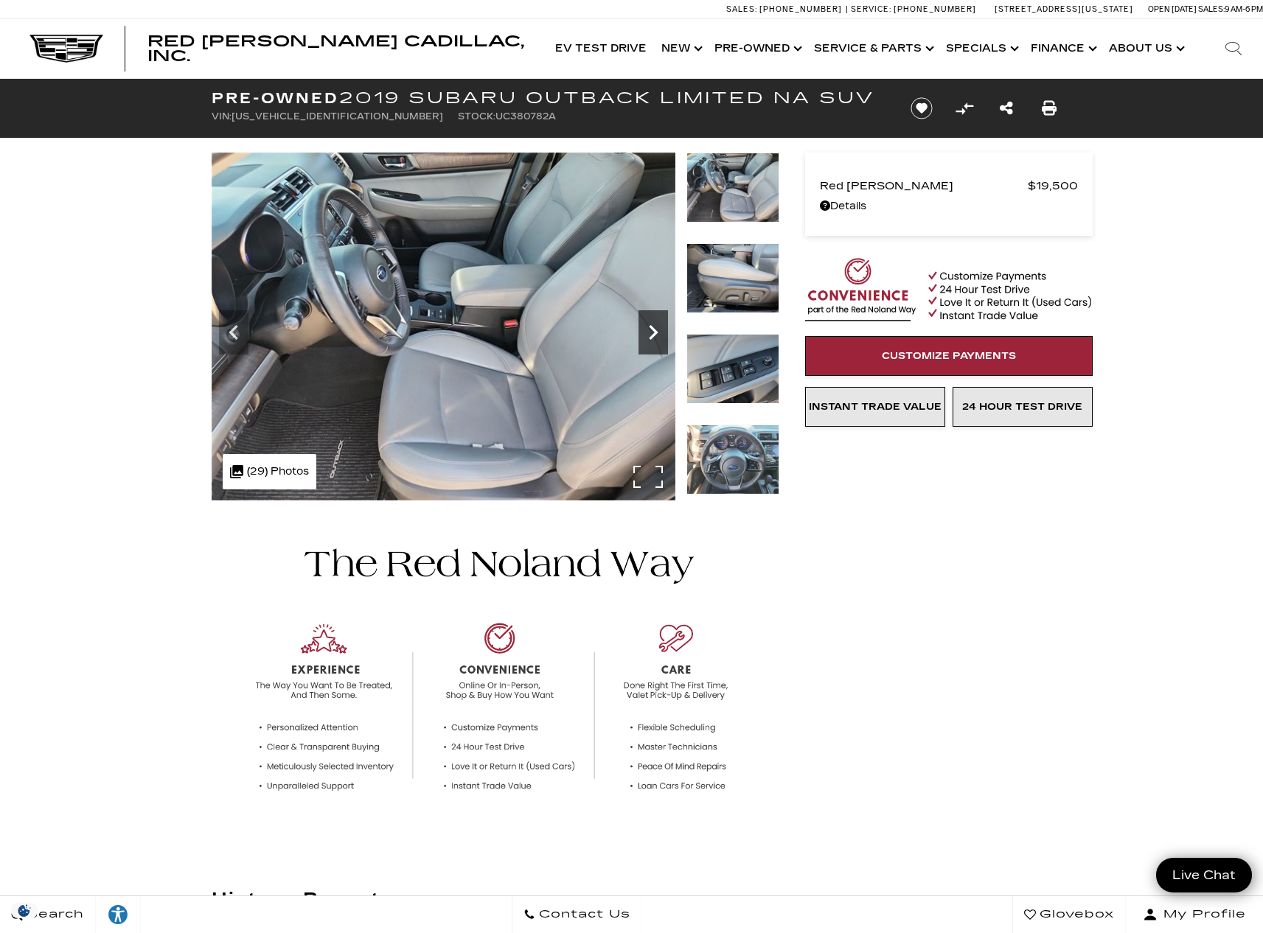
click at [651, 330] on icon "Next" at bounding box center [652, 332] width 29 height 29
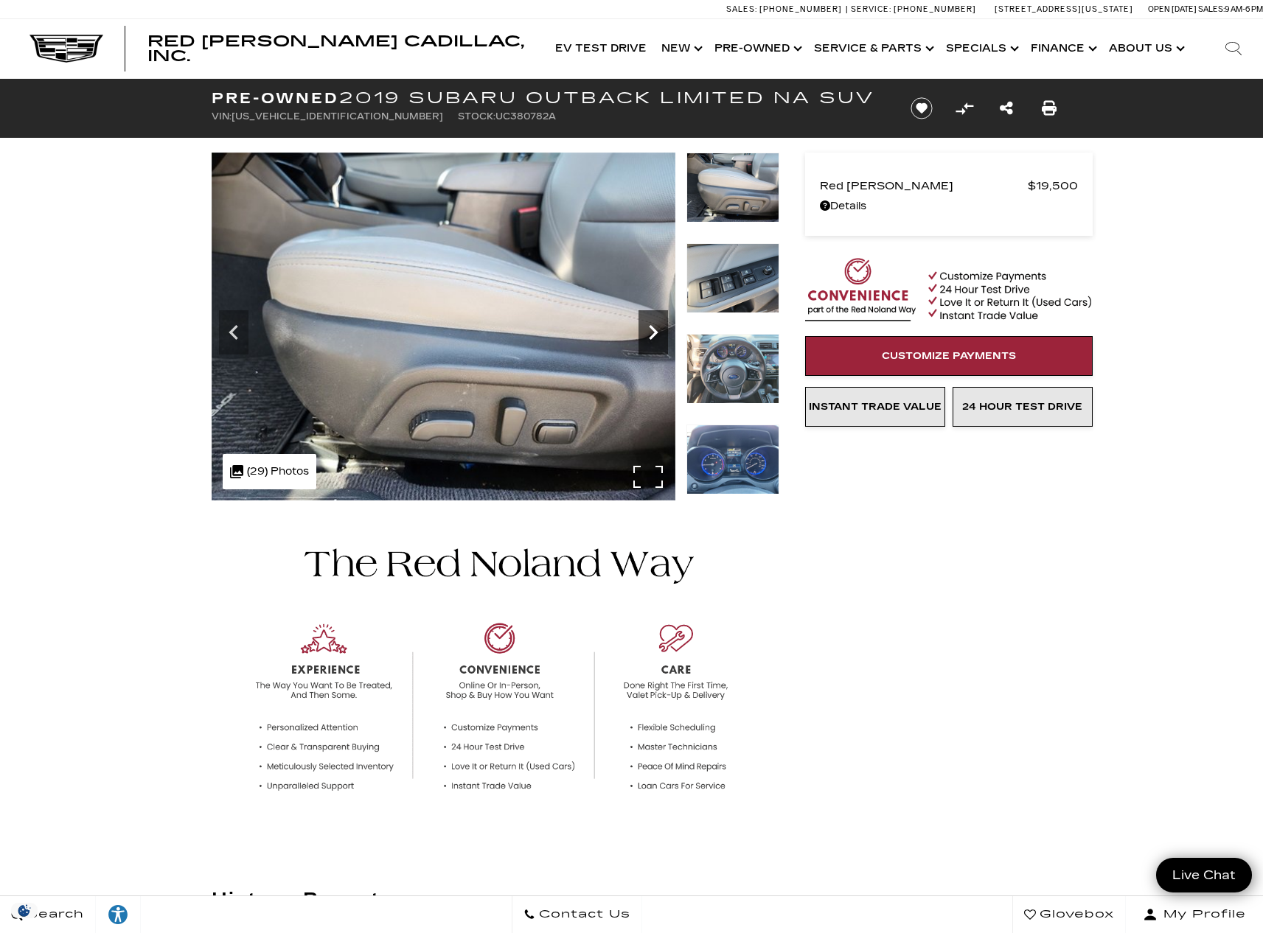
click at [651, 330] on icon "Next" at bounding box center [652, 332] width 29 height 29
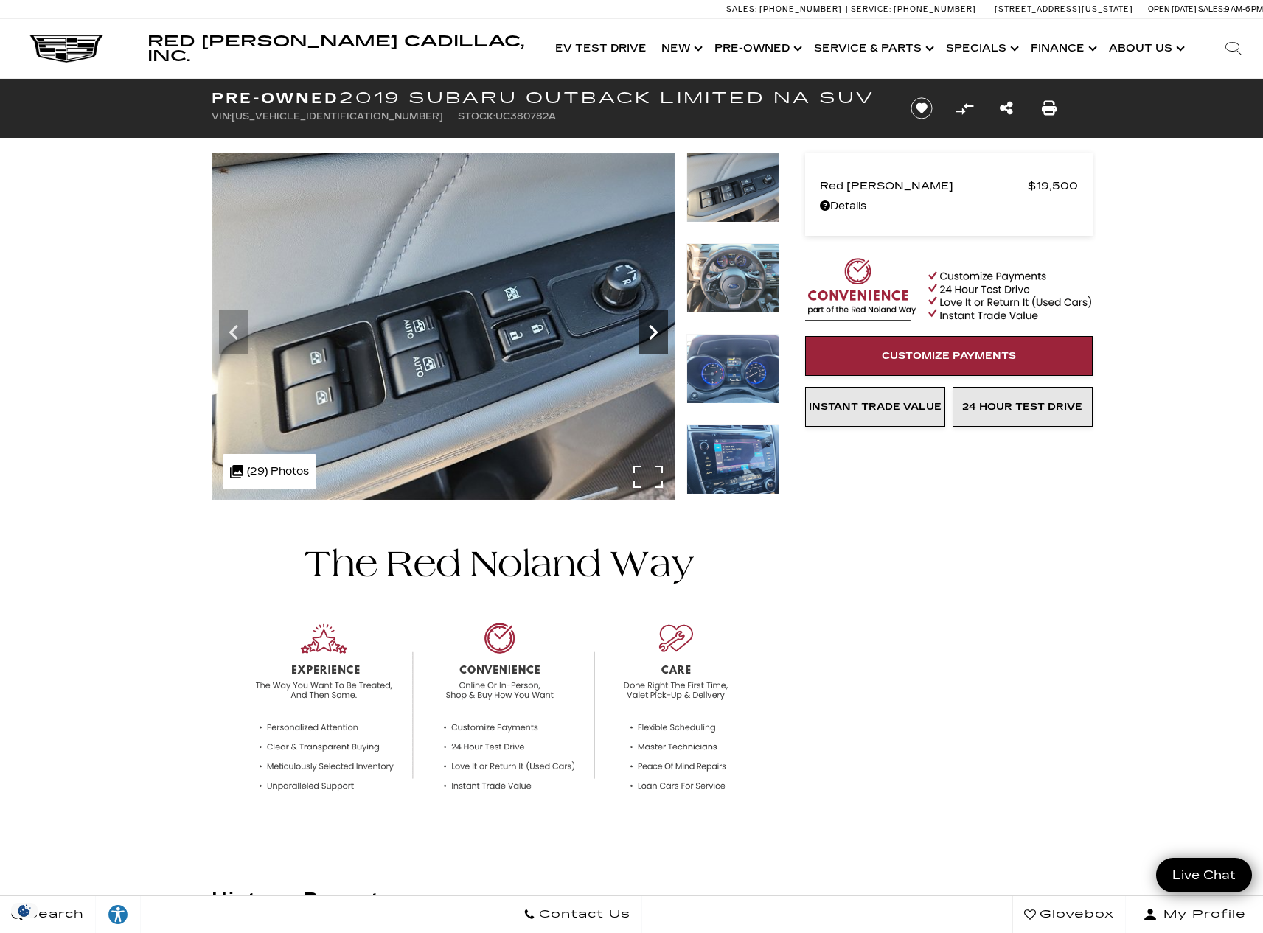
click at [651, 330] on icon "Next" at bounding box center [652, 332] width 29 height 29
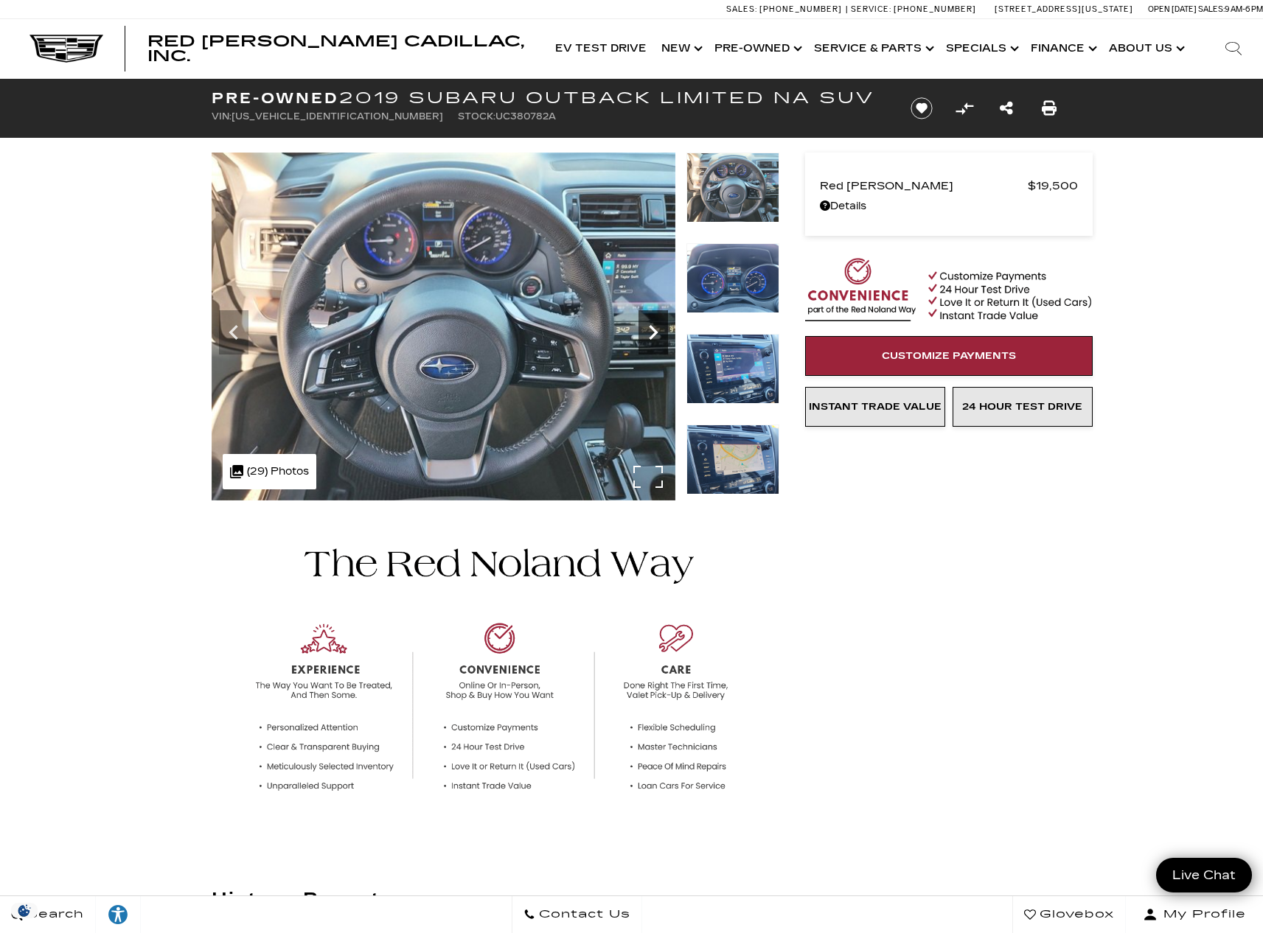
click at [651, 330] on icon "Next" at bounding box center [652, 332] width 29 height 29
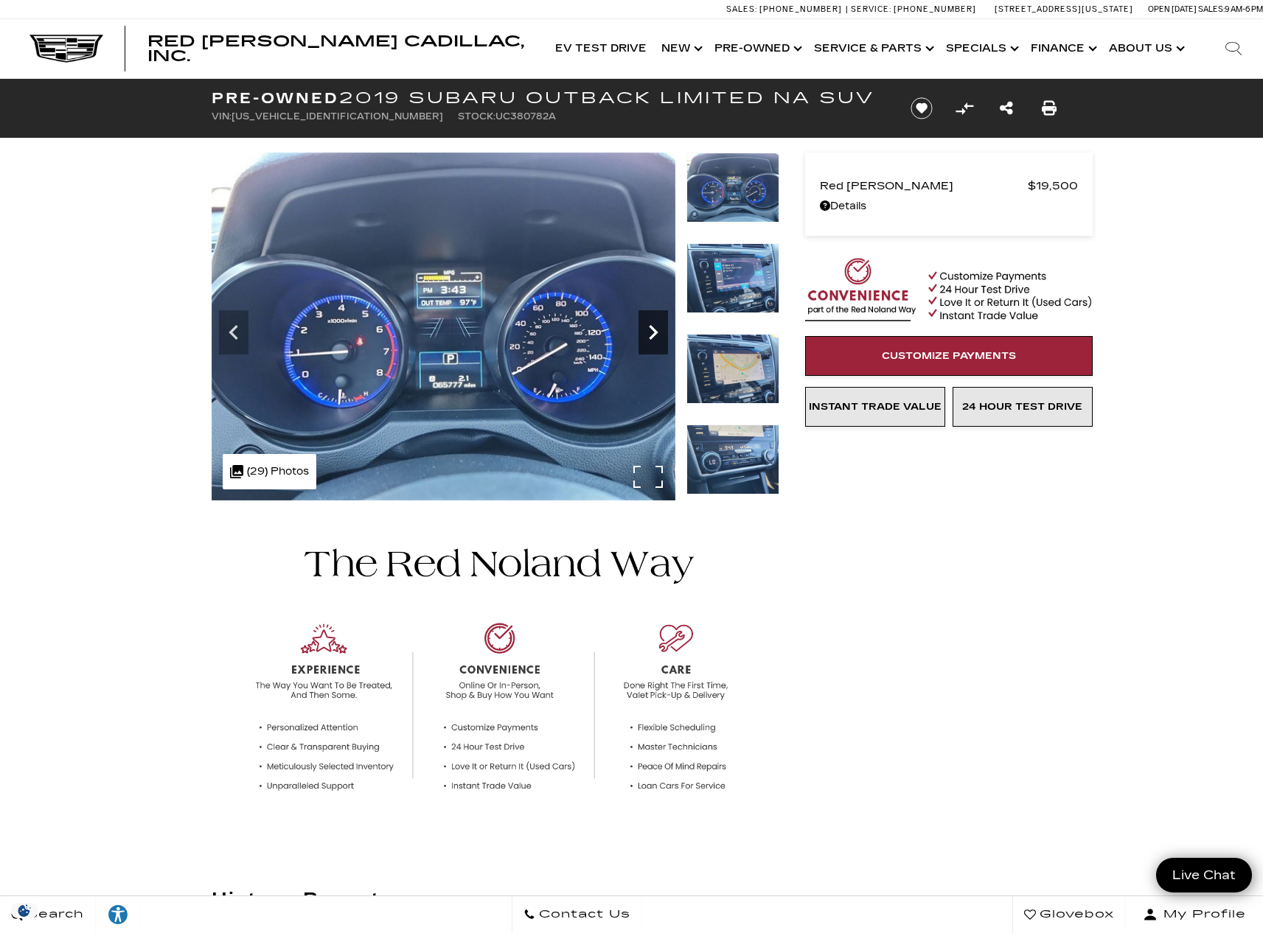
click at [651, 329] on icon "Next" at bounding box center [653, 332] width 9 height 15
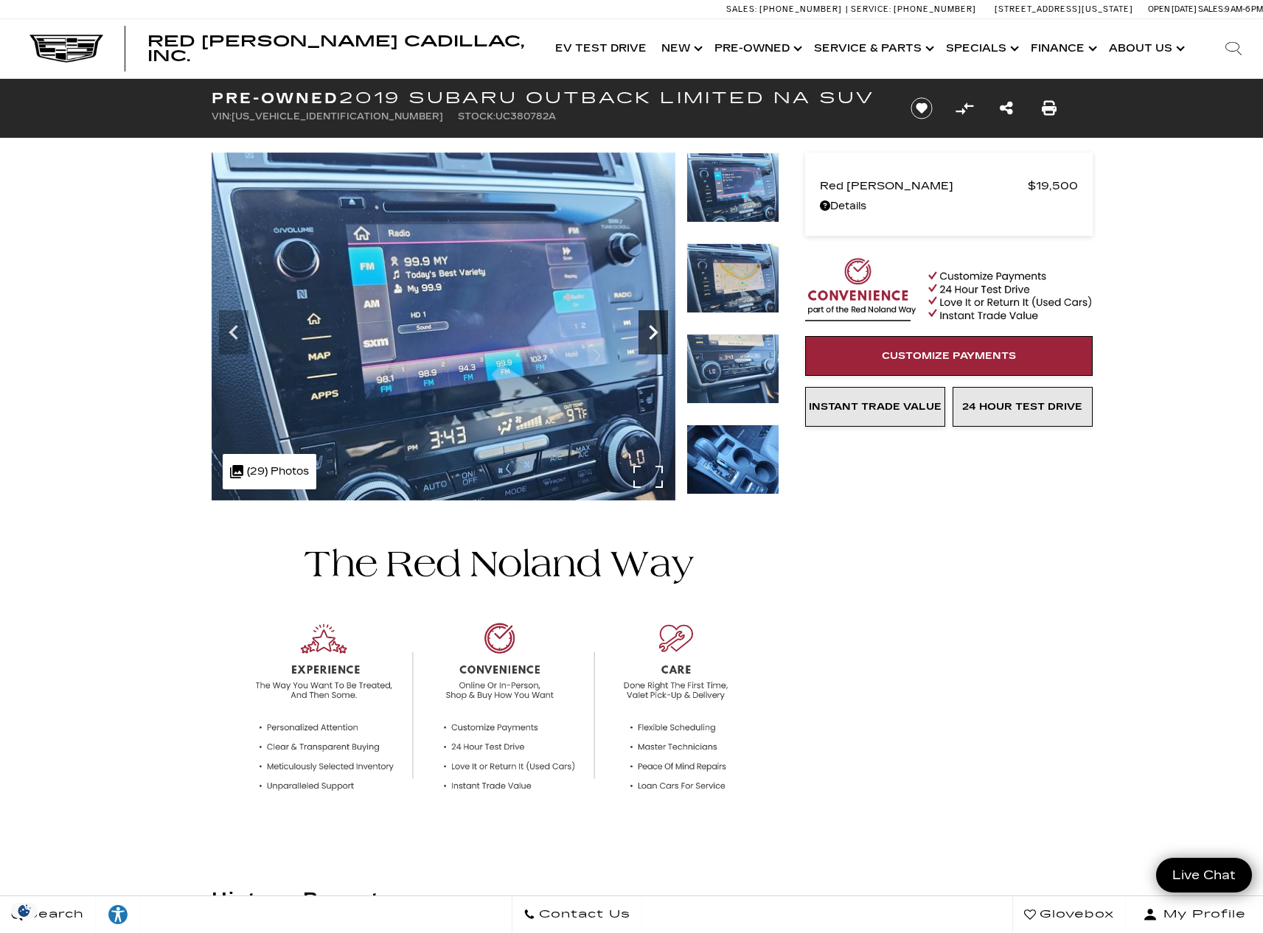
click at [651, 329] on icon "Next" at bounding box center [653, 332] width 9 height 15
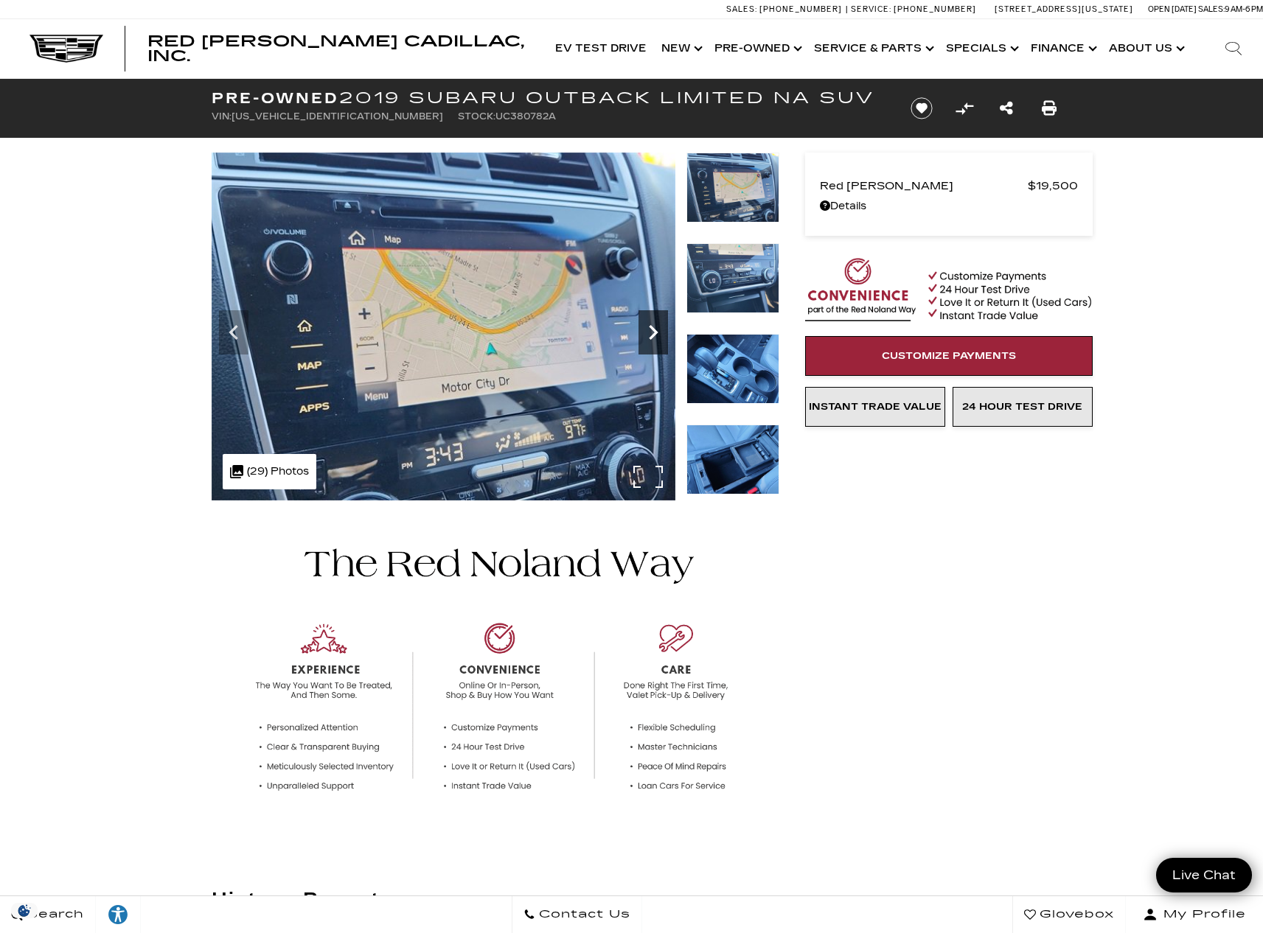
click at [651, 329] on icon "Next" at bounding box center [653, 332] width 9 height 15
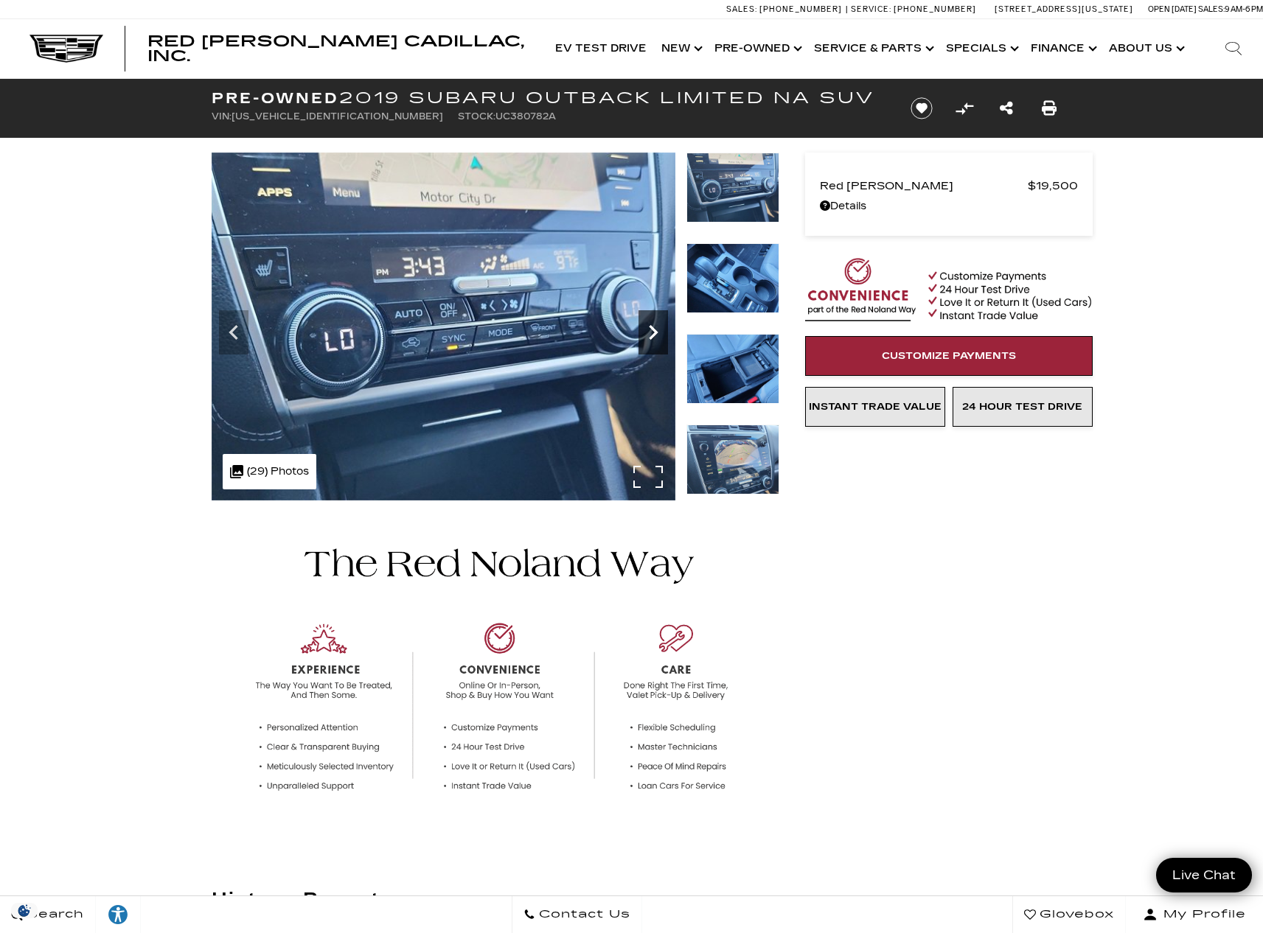
click at [651, 328] on icon "Next" at bounding box center [653, 332] width 9 height 15
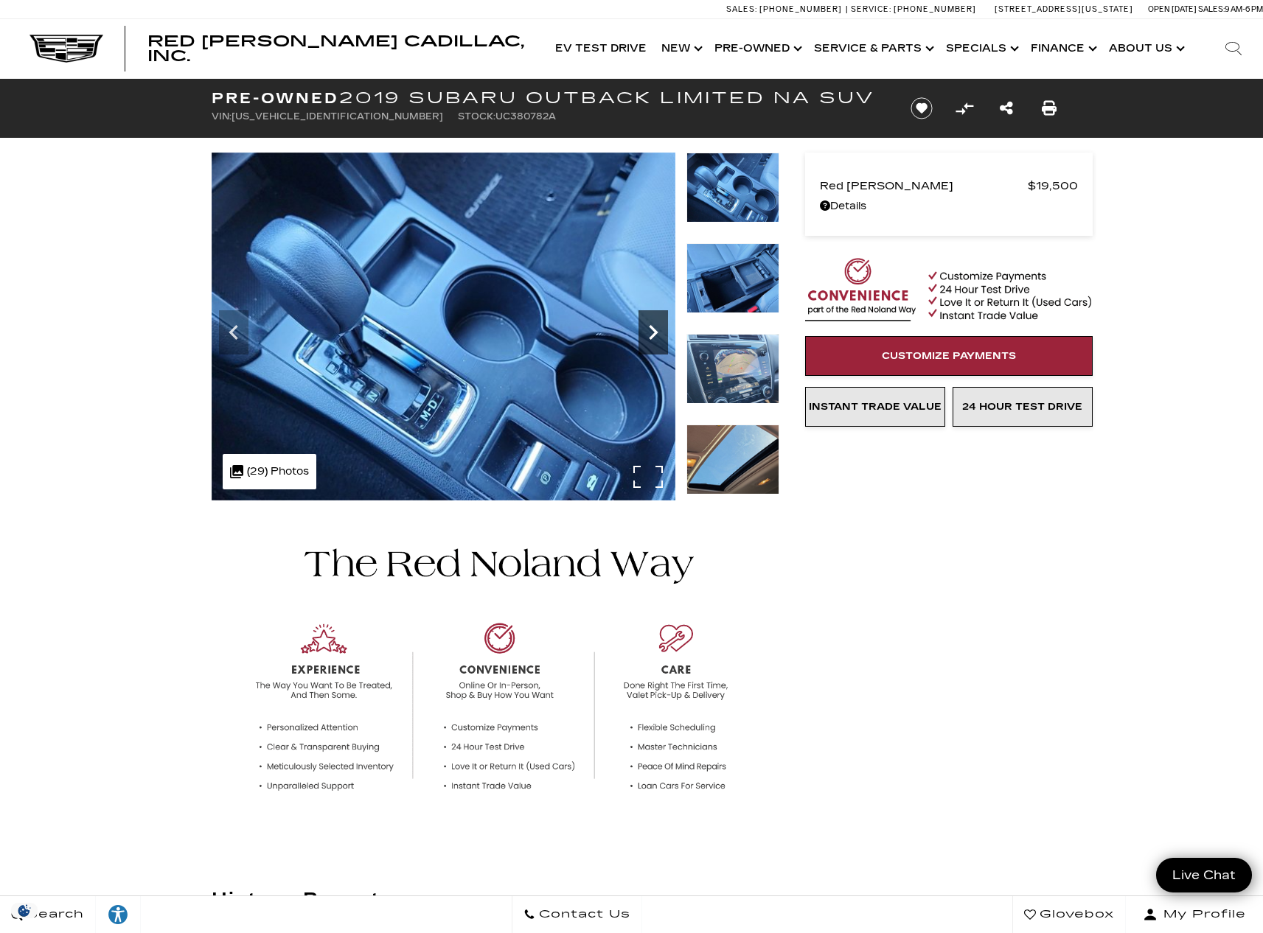
click at [651, 328] on icon "Next" at bounding box center [653, 332] width 9 height 15
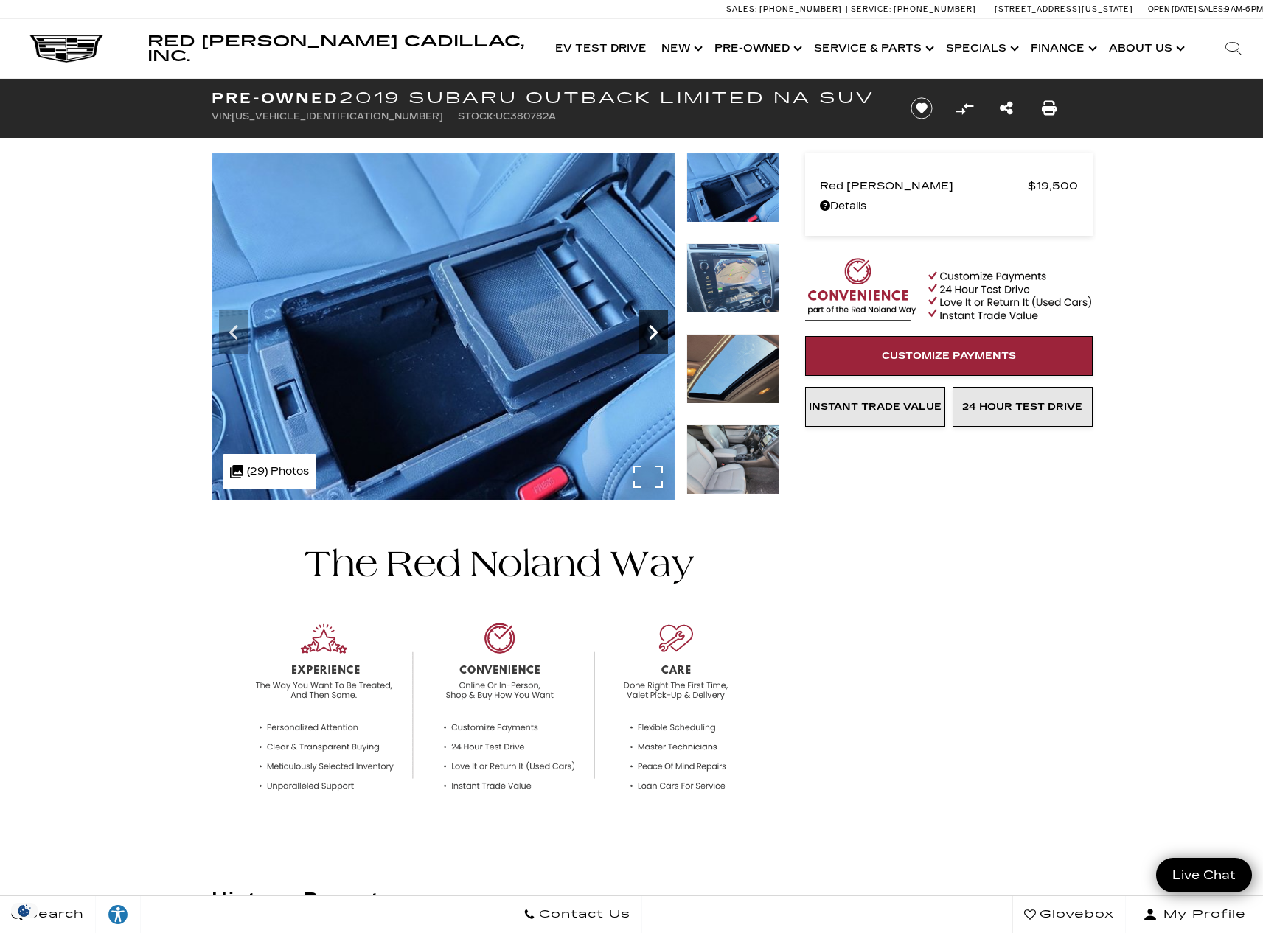
click at [651, 328] on icon "Next" at bounding box center [653, 332] width 9 height 15
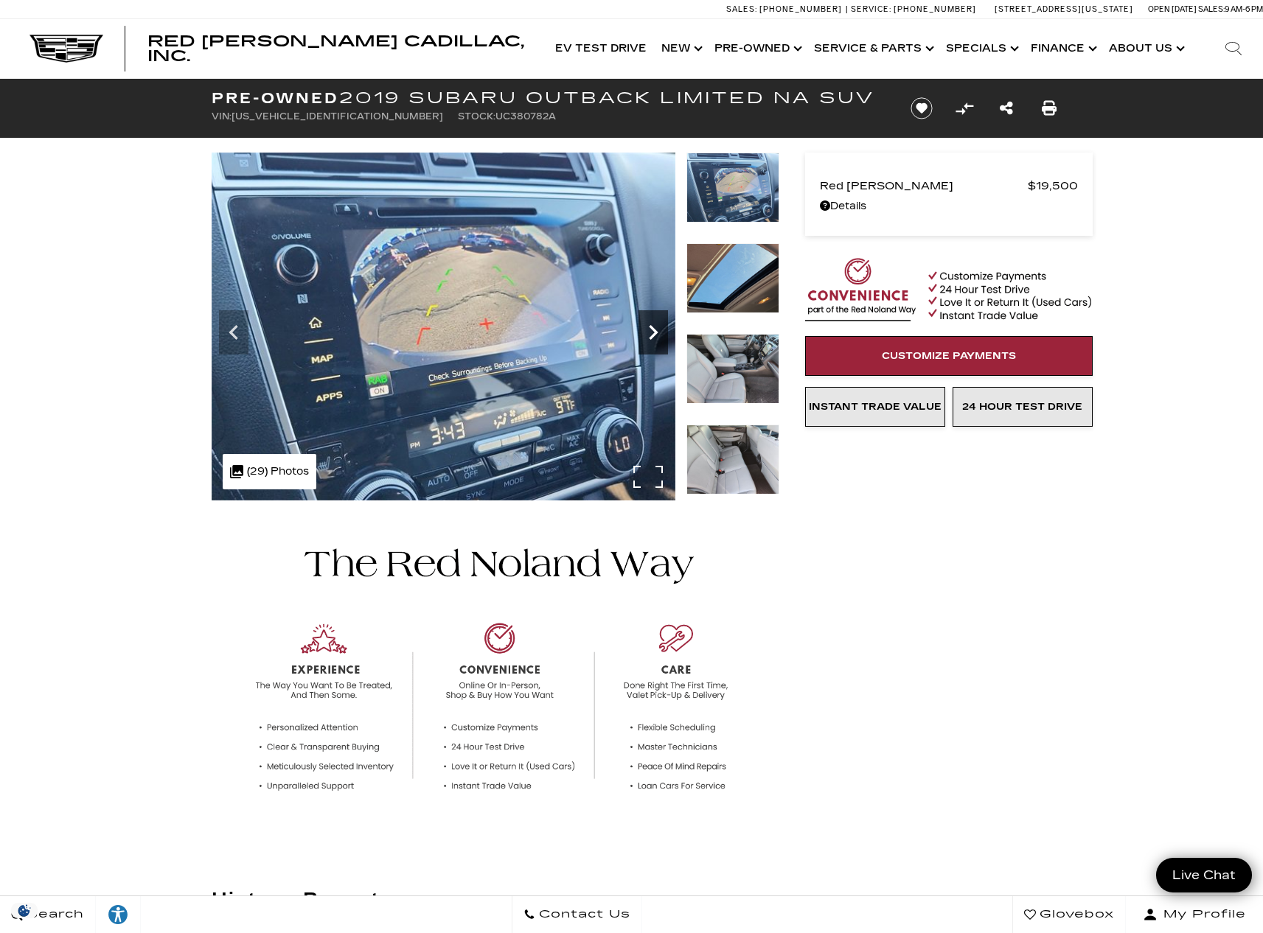
click at [651, 328] on icon "Next" at bounding box center [653, 332] width 9 height 15
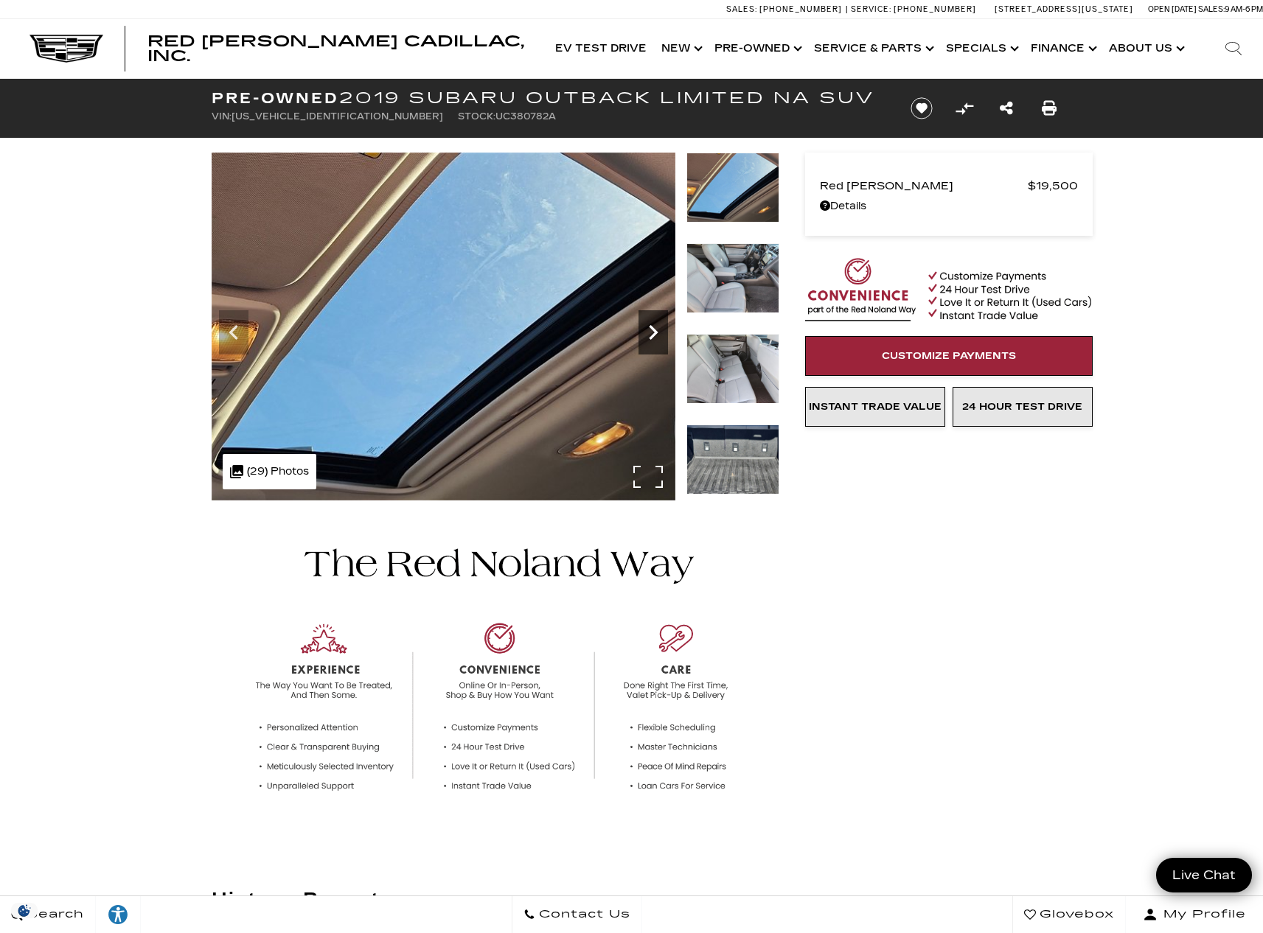
click at [651, 328] on icon "Next" at bounding box center [653, 332] width 9 height 15
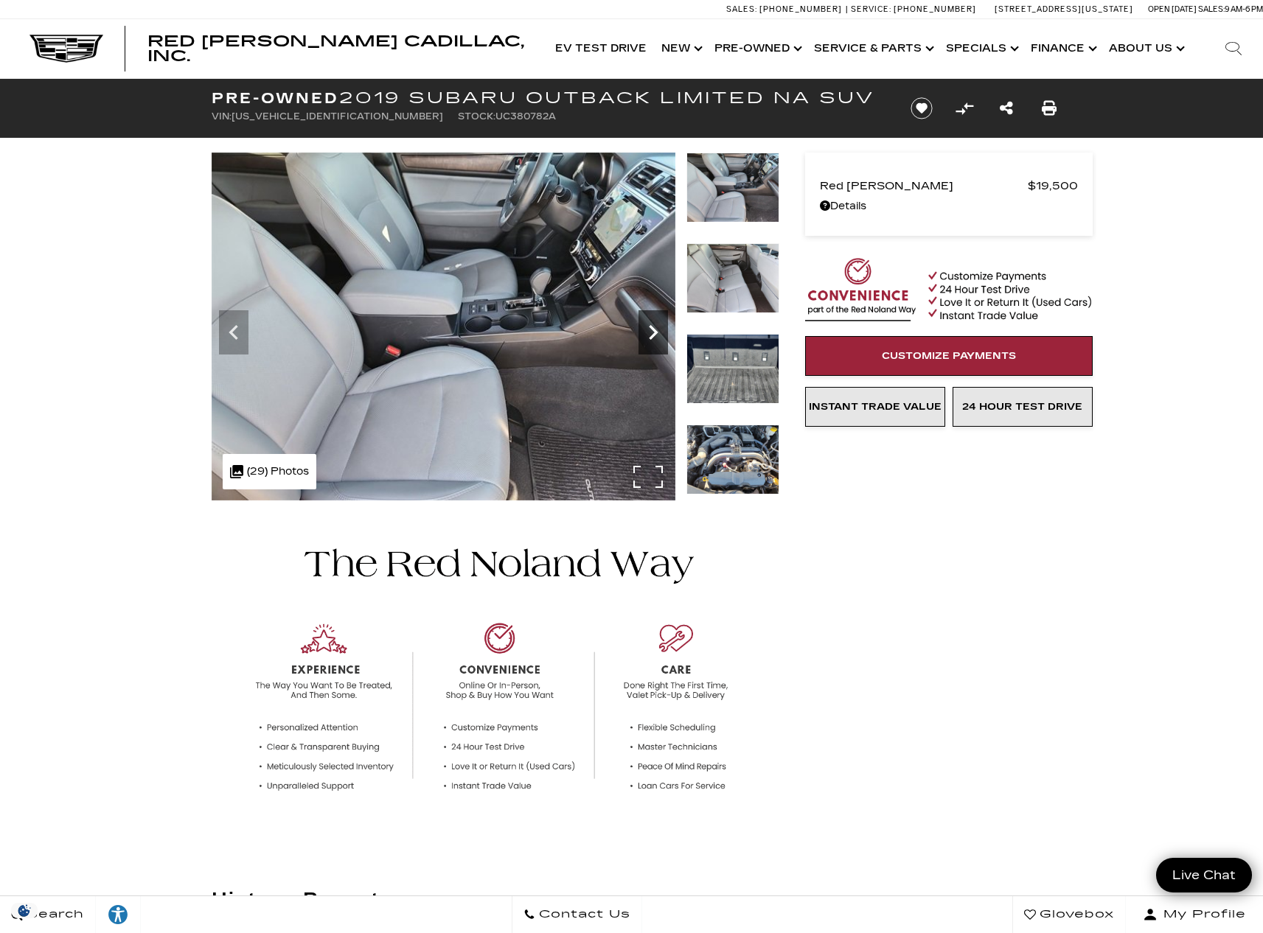
click at [651, 328] on icon "Next" at bounding box center [653, 332] width 9 height 15
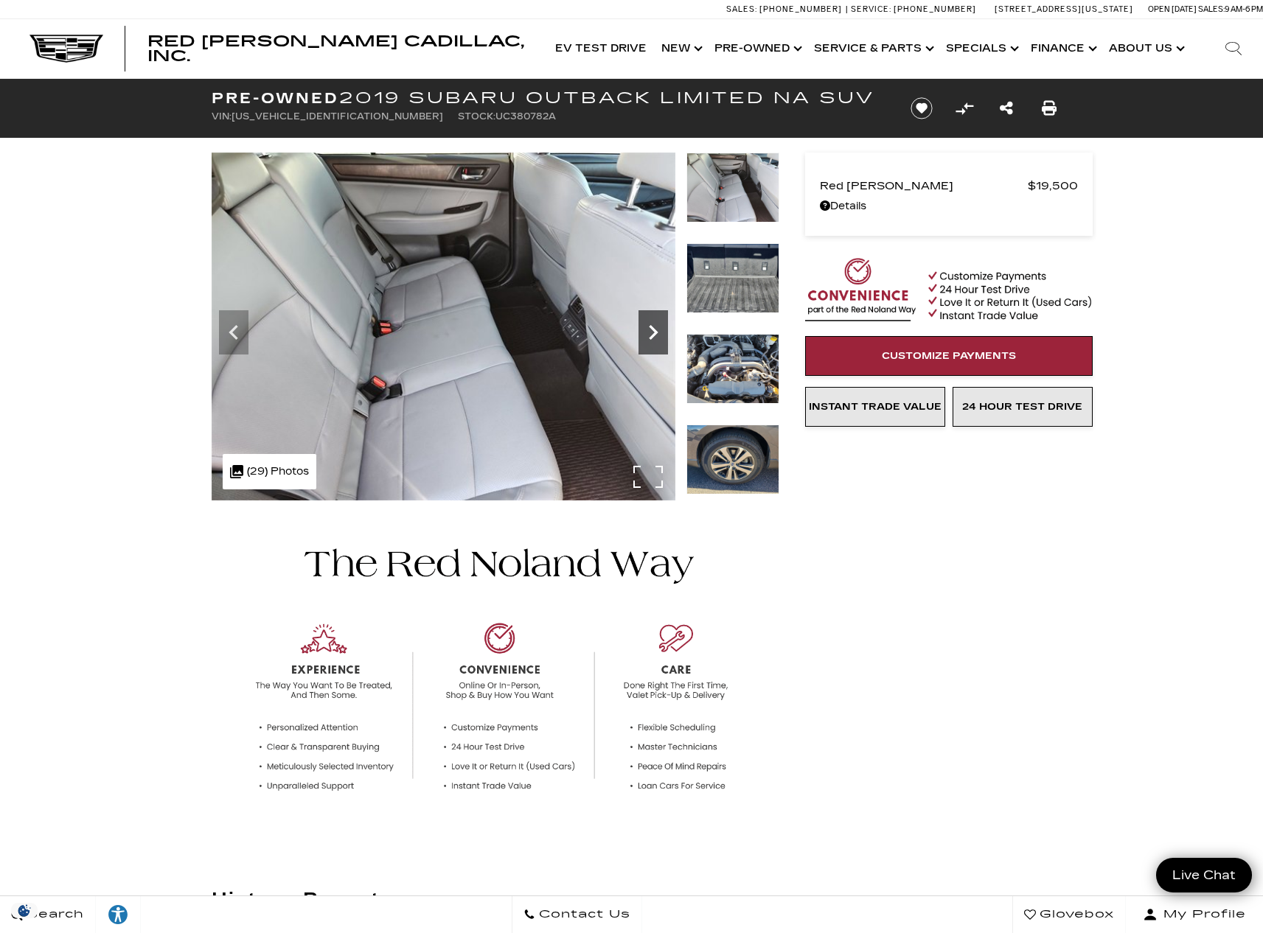
click at [651, 328] on icon "Next" at bounding box center [653, 332] width 9 height 15
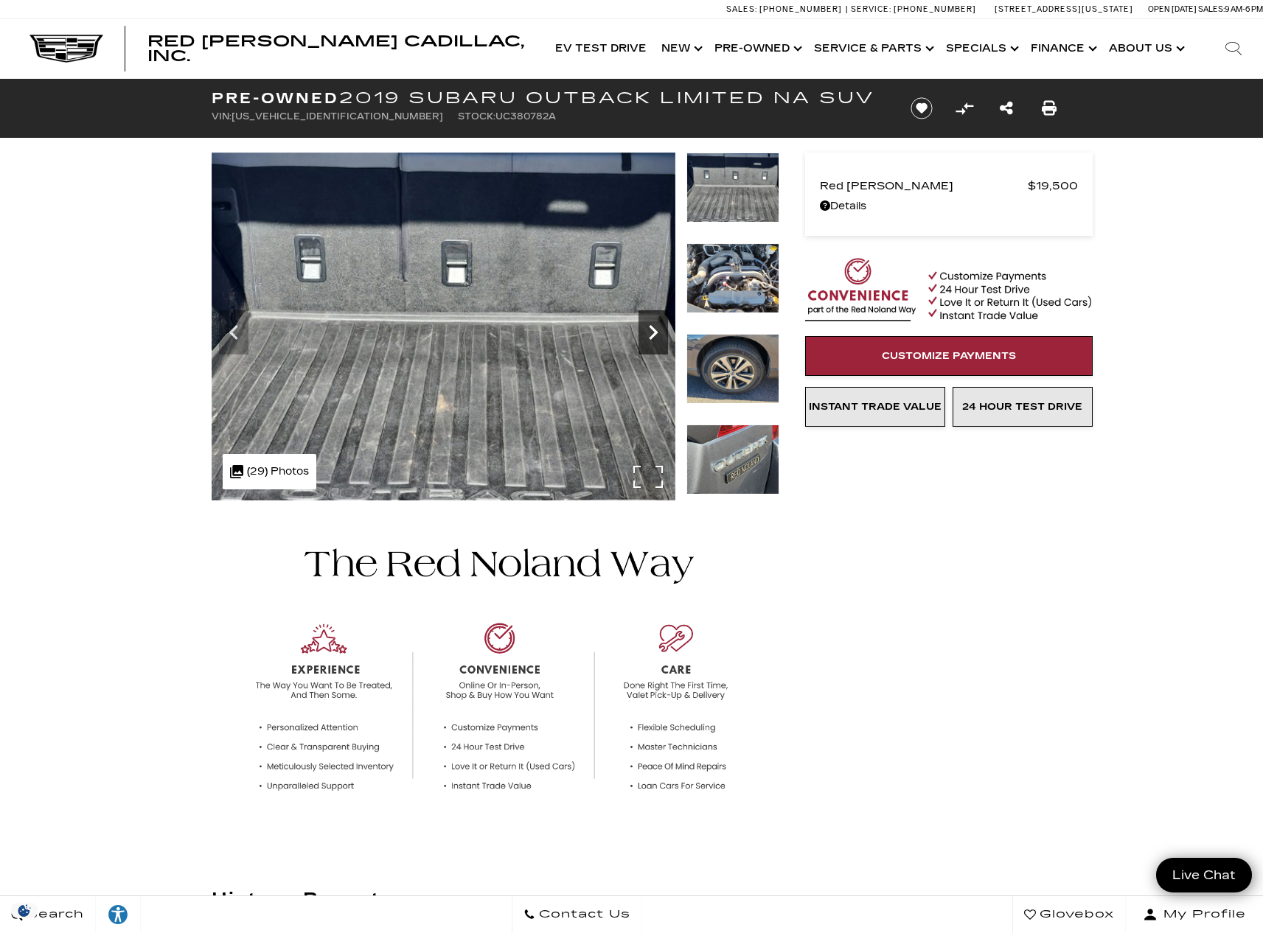
click at [652, 331] on icon "Next" at bounding box center [652, 332] width 29 height 29
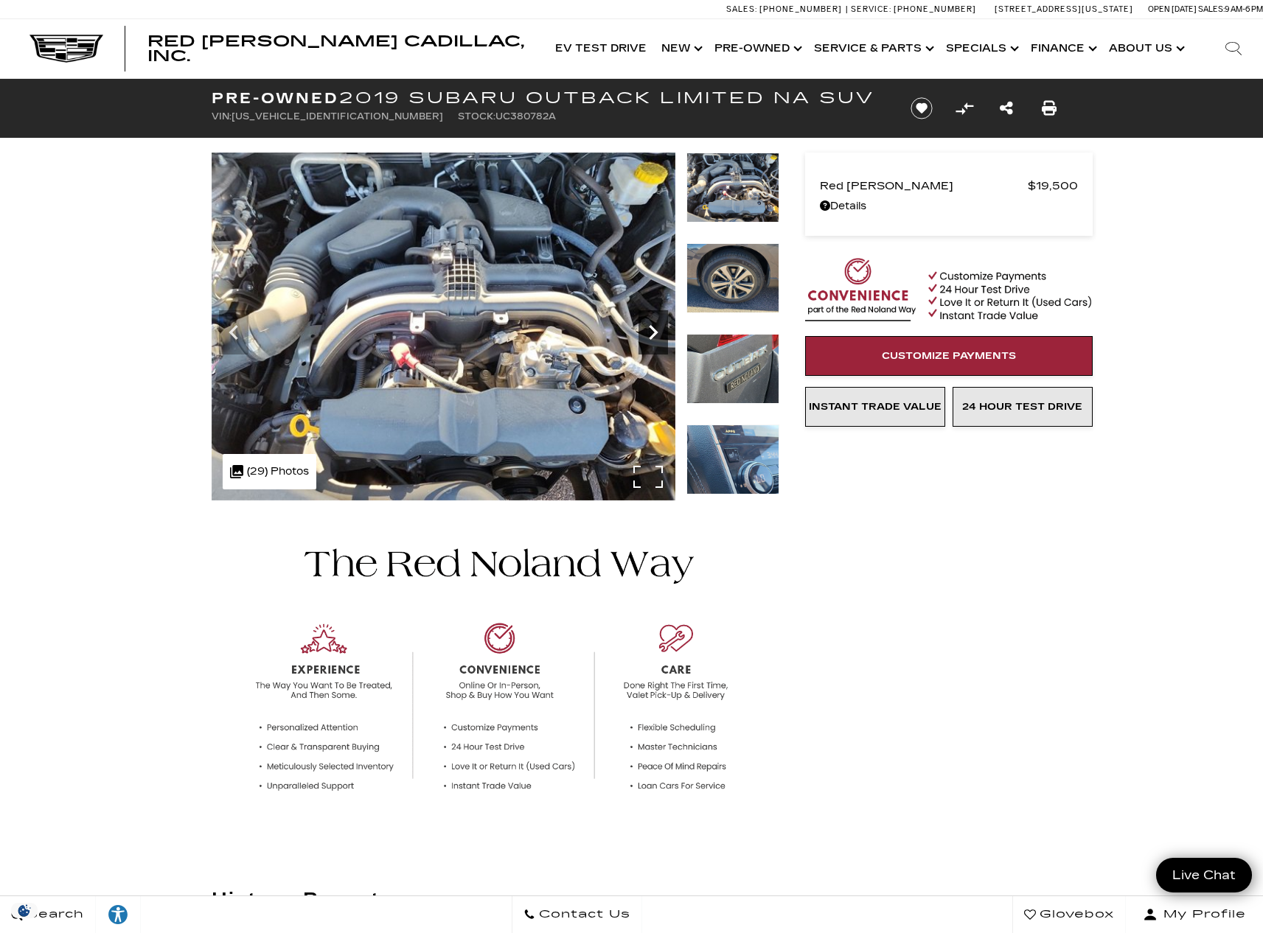
click at [652, 332] on icon "Next" at bounding box center [652, 332] width 29 height 29
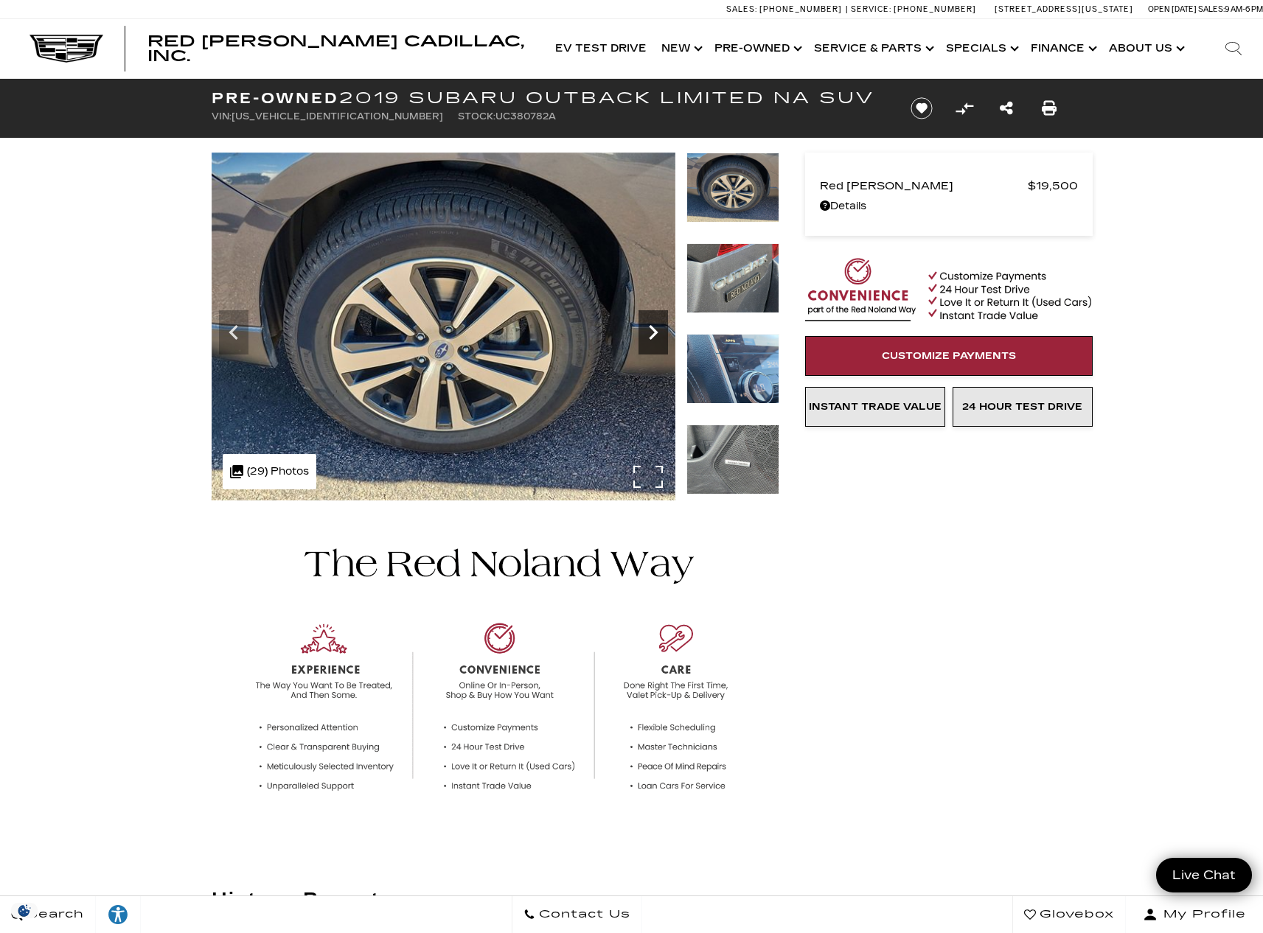
click at [651, 330] on icon "Next" at bounding box center [652, 332] width 29 height 29
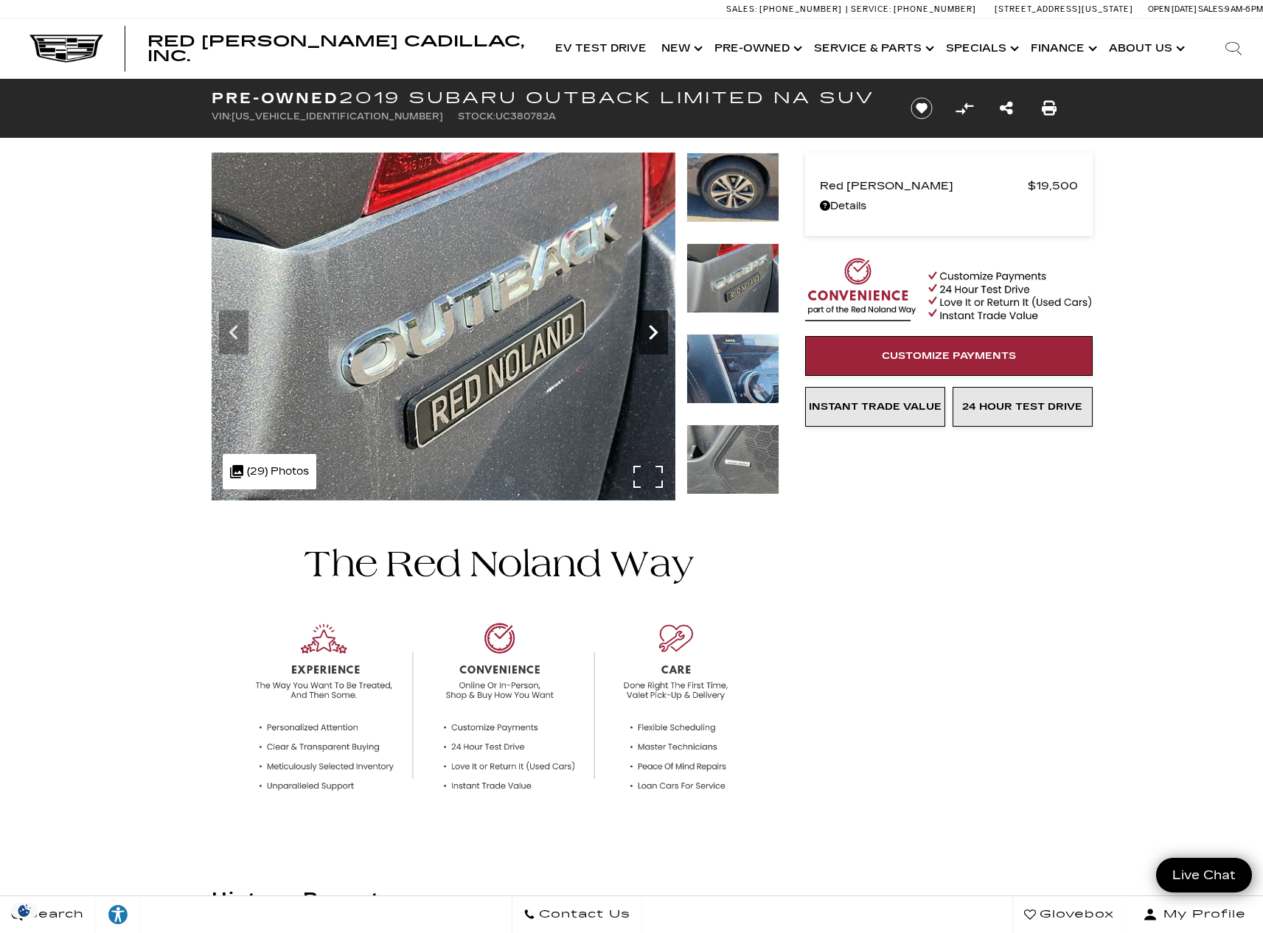
click at [651, 330] on icon "Next" at bounding box center [652, 332] width 29 height 29
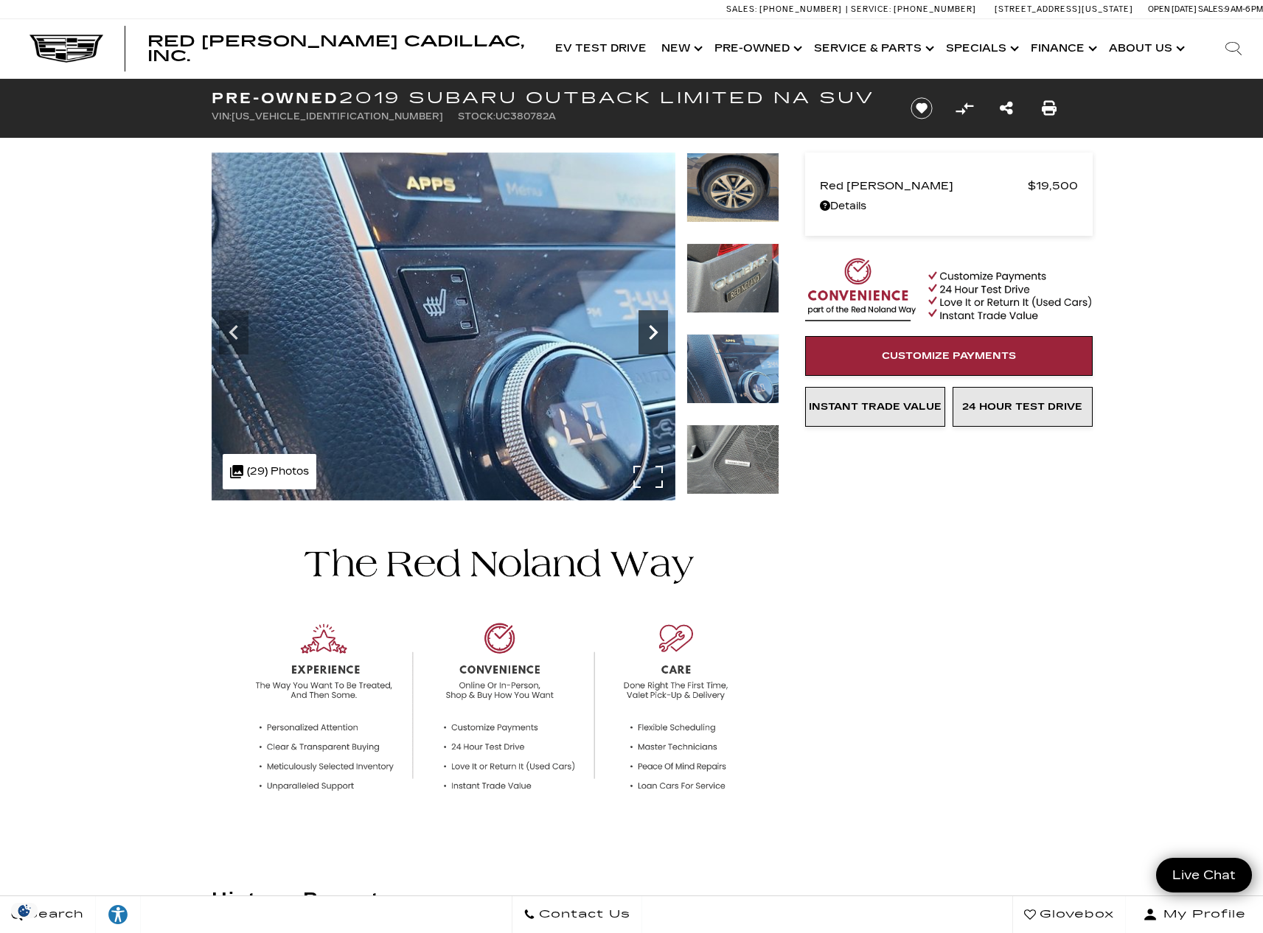
click at [651, 330] on icon "Next" at bounding box center [652, 332] width 29 height 29
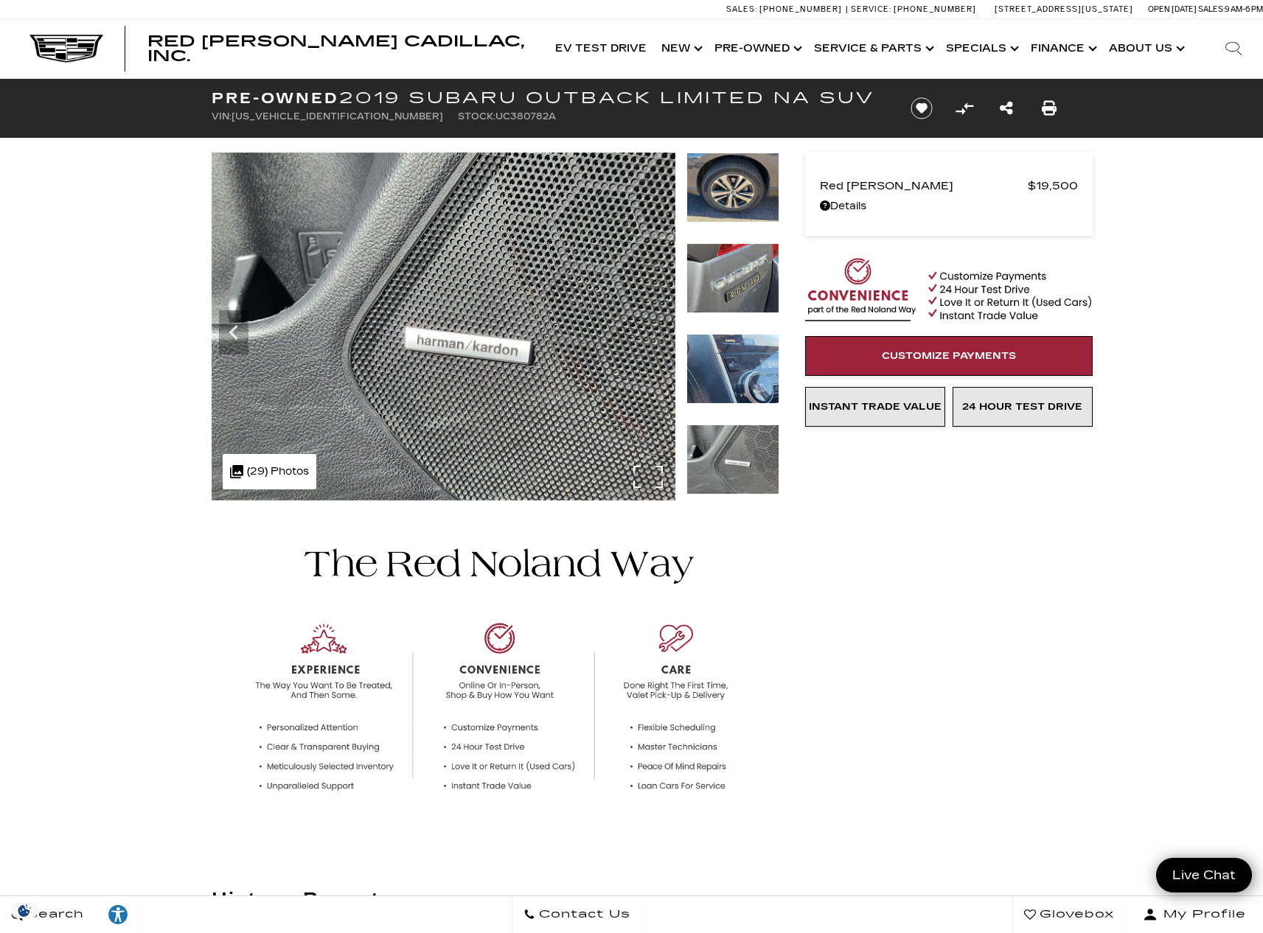
click at [651, 330] on img at bounding box center [444, 327] width 464 height 348
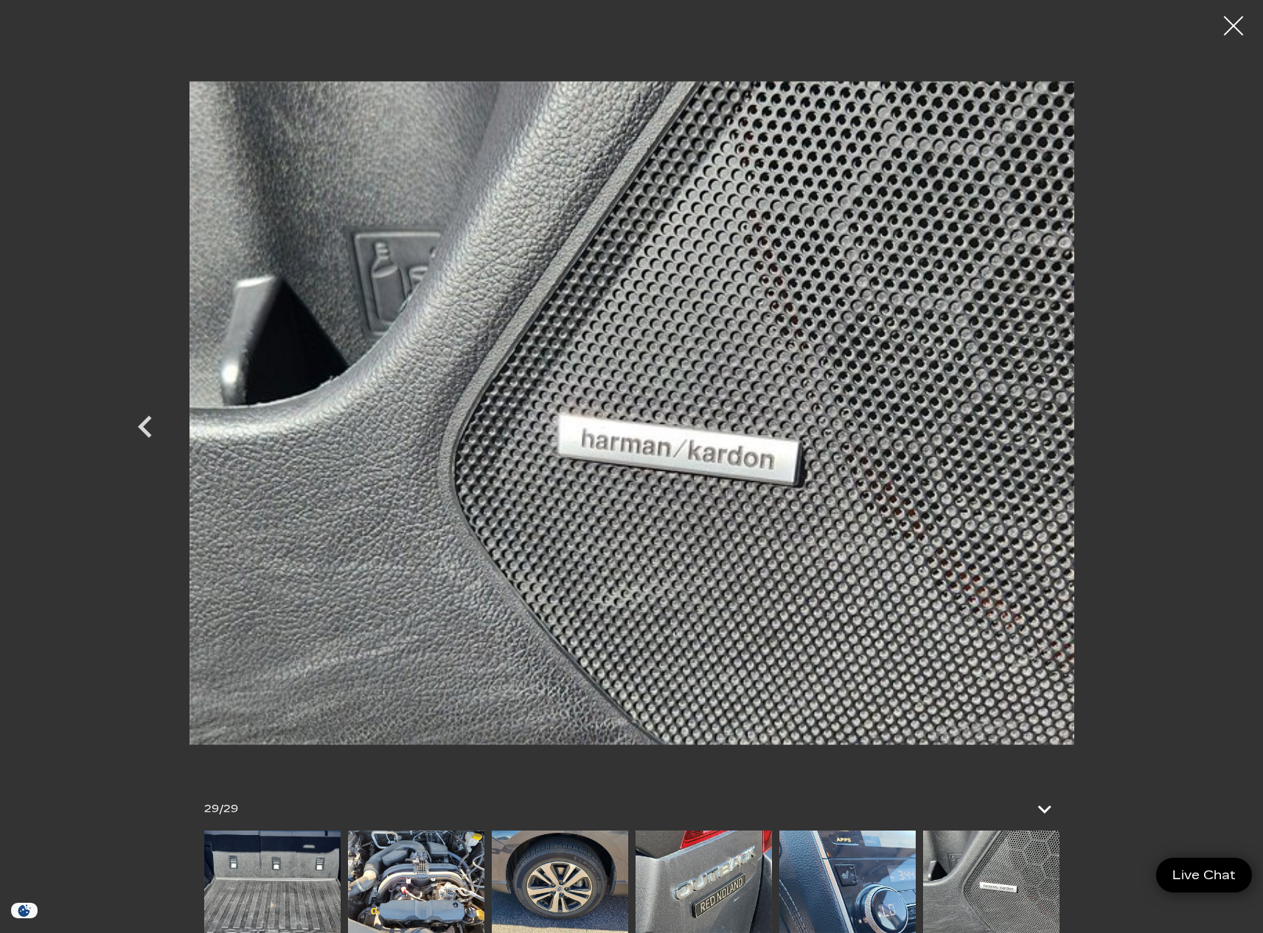
click at [1231, 21] on div at bounding box center [1233, 26] width 39 height 39
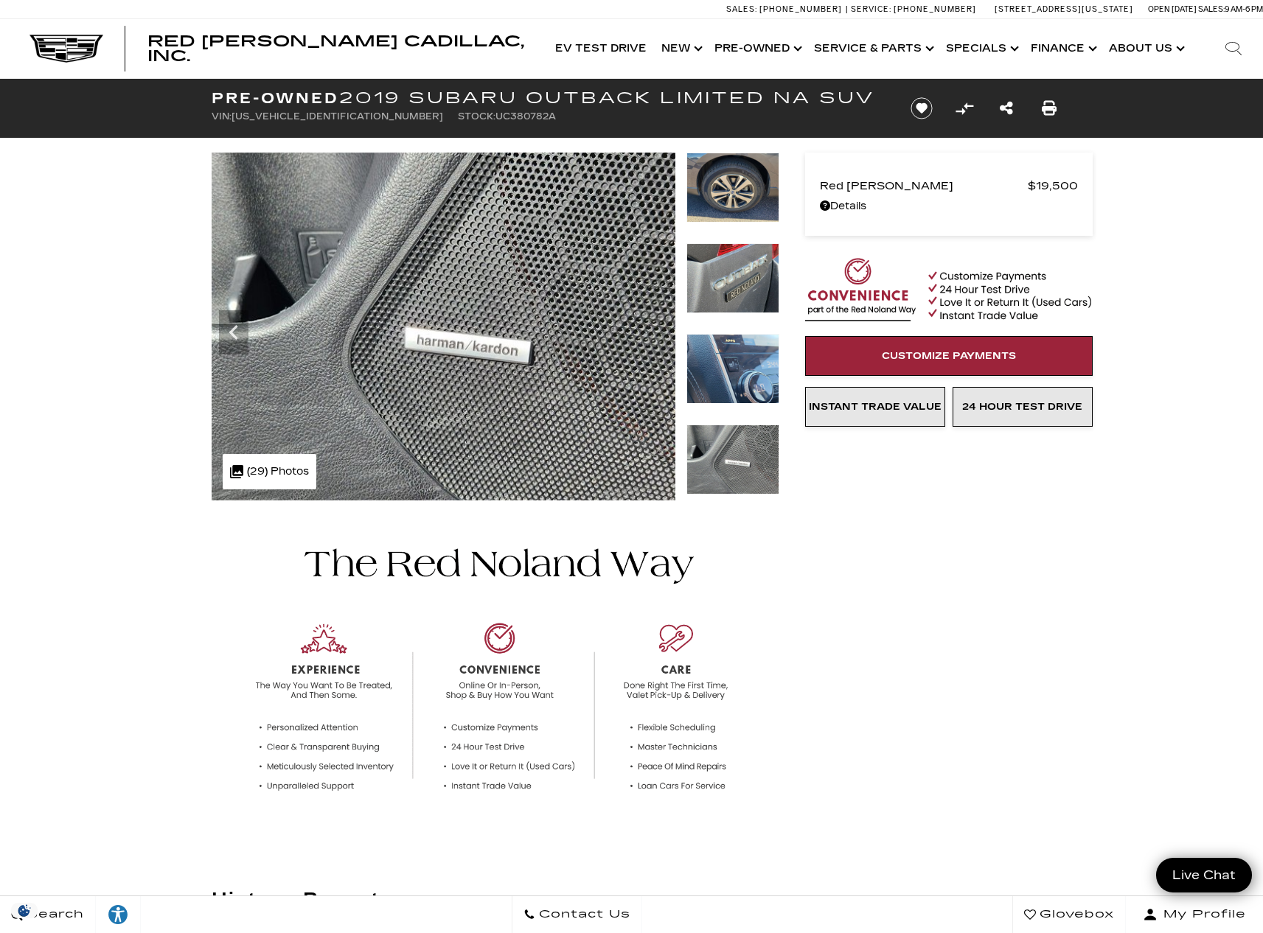
click at [756, 207] on img at bounding box center [732, 188] width 93 height 70
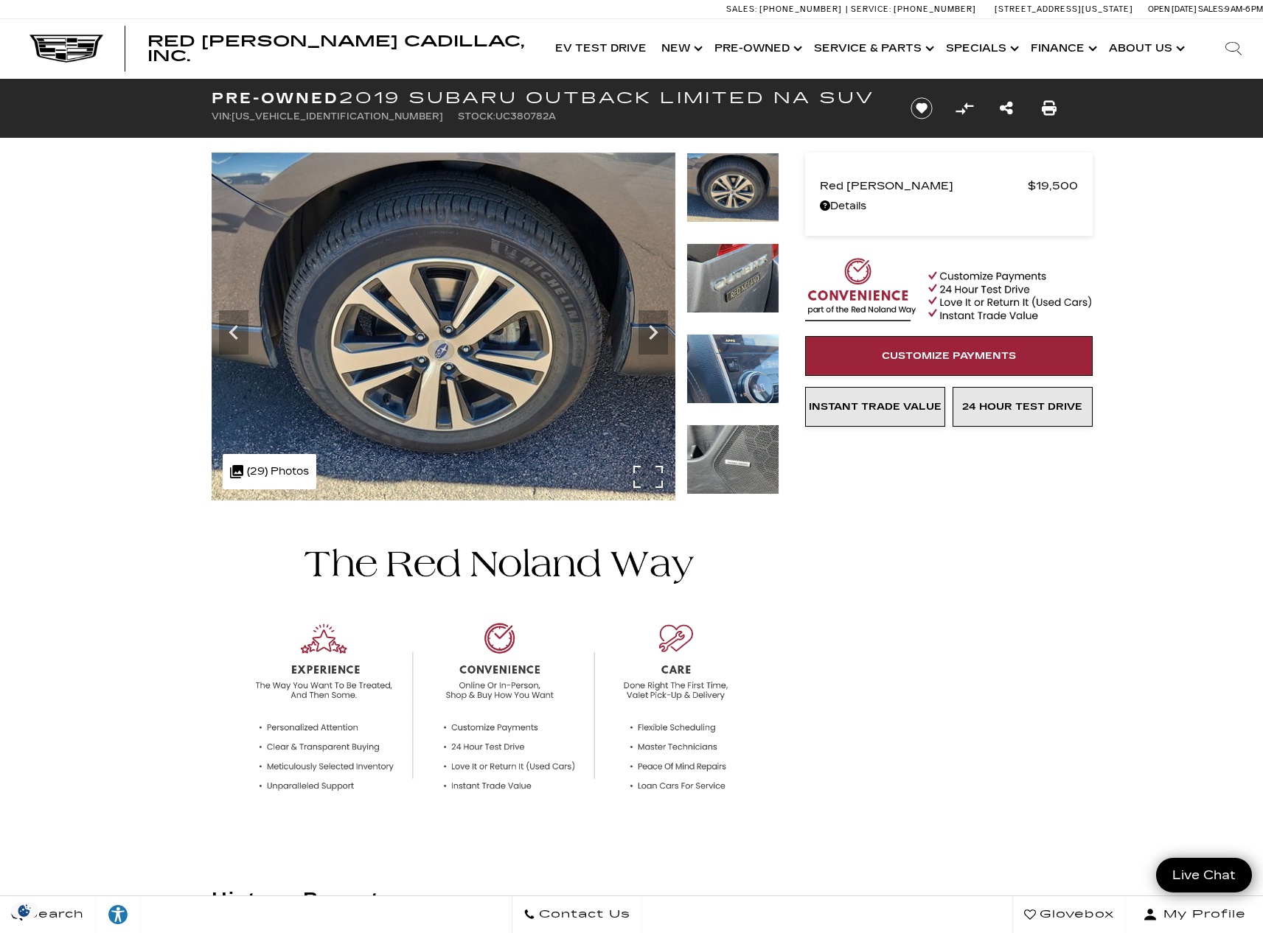
click at [261, 467] on div ".cls-1, .cls-3 { fill: #c50033; } .cls-1 { clip-rule: evenodd; } .cls-2 { clip-…" at bounding box center [270, 471] width 94 height 35
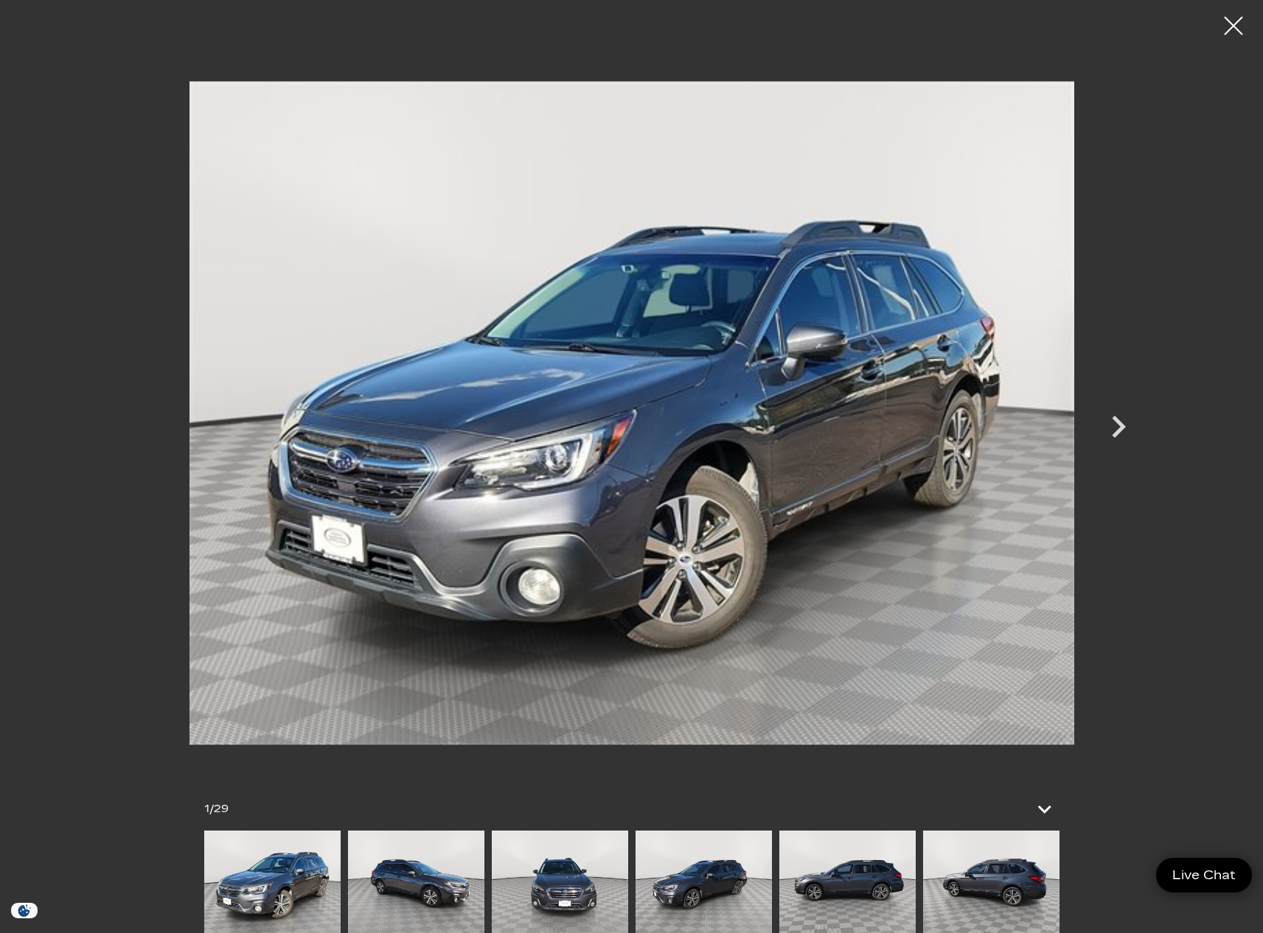
click at [888, 893] on img at bounding box center [847, 882] width 136 height 102
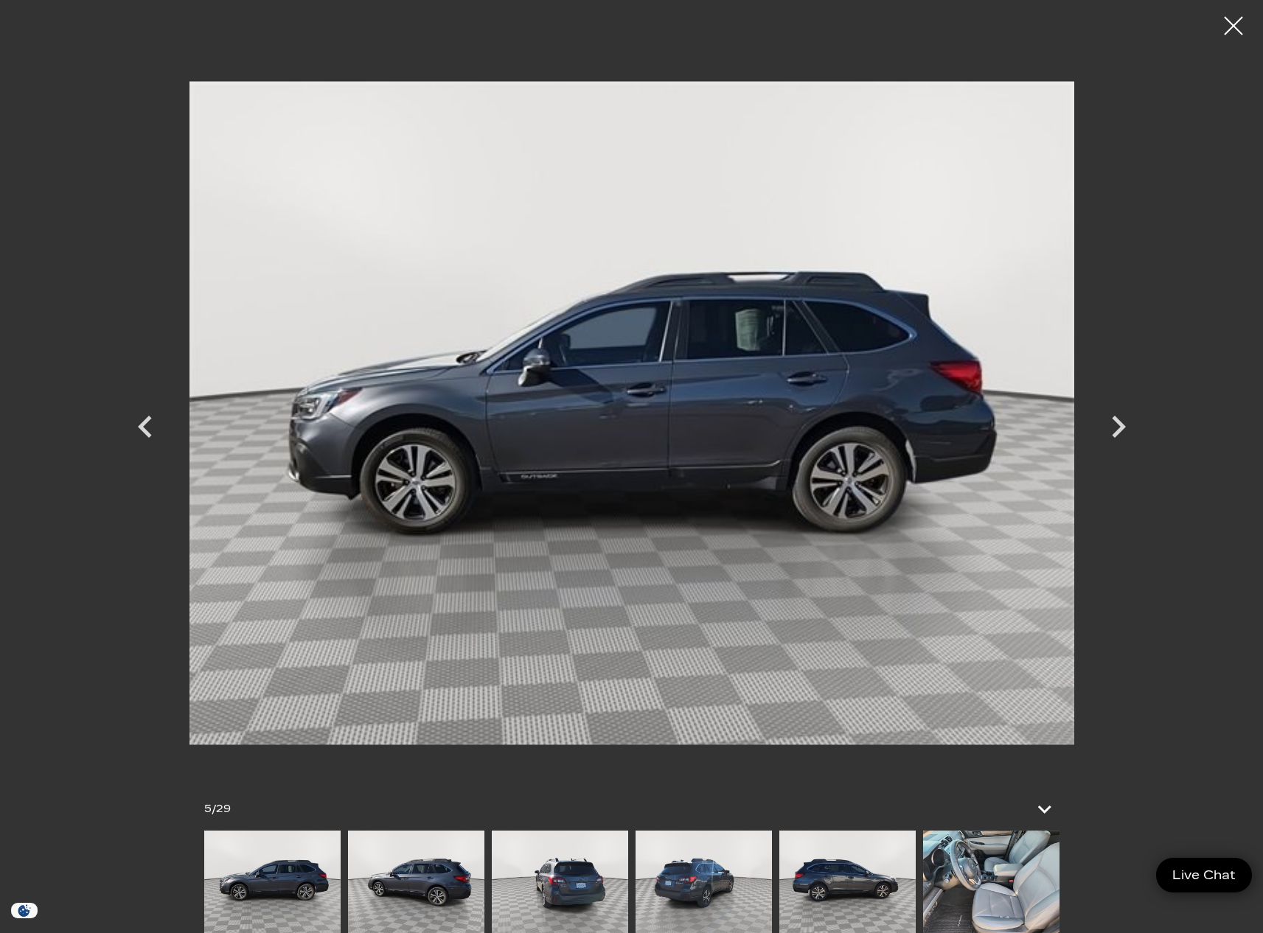
click at [723, 891] on img at bounding box center [704, 882] width 136 height 102
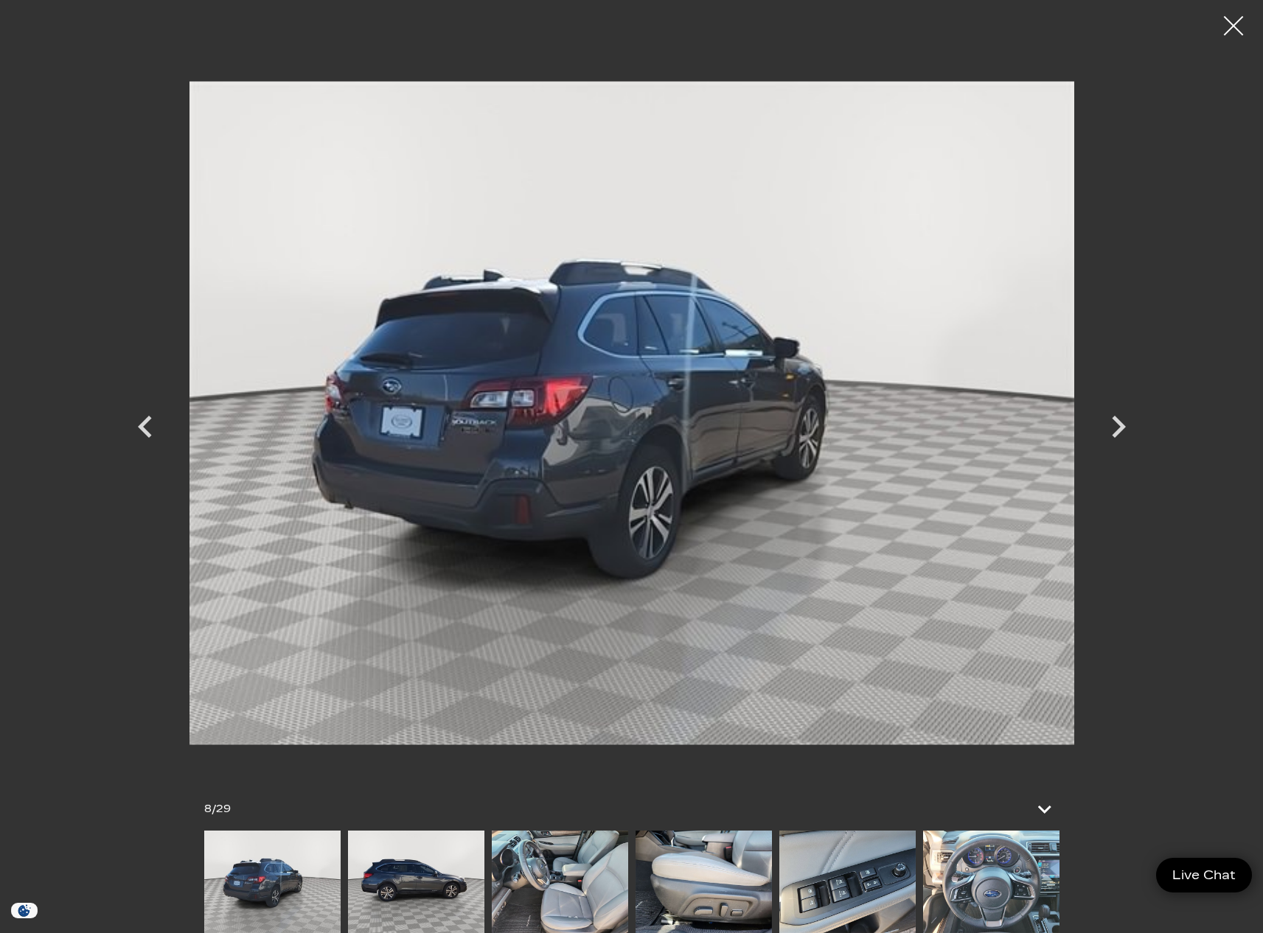
click at [1229, 26] on div at bounding box center [1233, 26] width 39 height 39
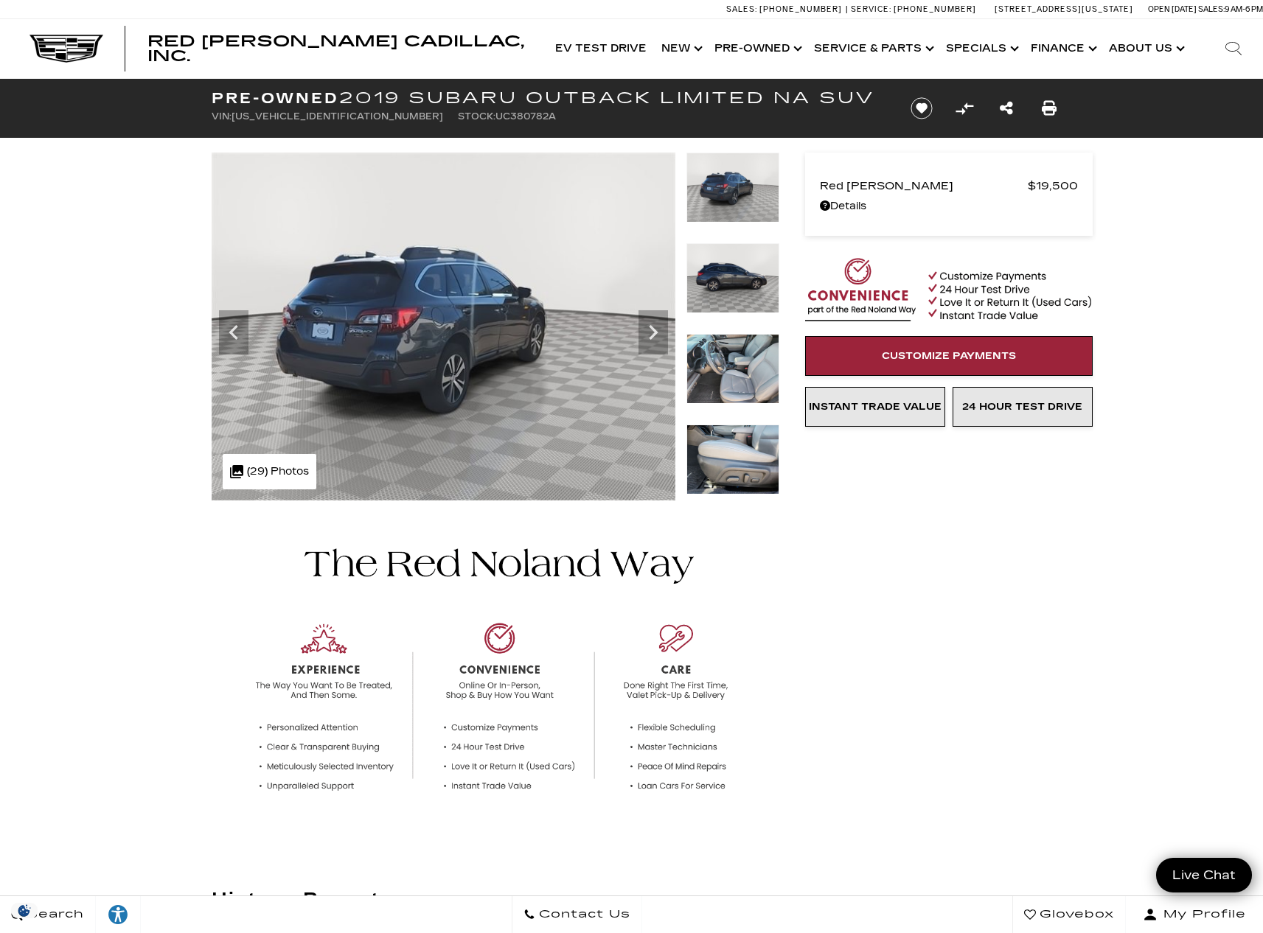
drag, startPoint x: 235, startPoint y: 117, endPoint x: 345, endPoint y: 116, distance: 109.9
click at [345, 116] on ul "VIN: 4S4BSANC1K3380782 Stock: UC380782A" at bounding box center [549, 116] width 675 height 21
copy li "VIN: 4S4BSANC1K3380782"
click at [657, 332] on icon "Next" at bounding box center [653, 332] width 9 height 15
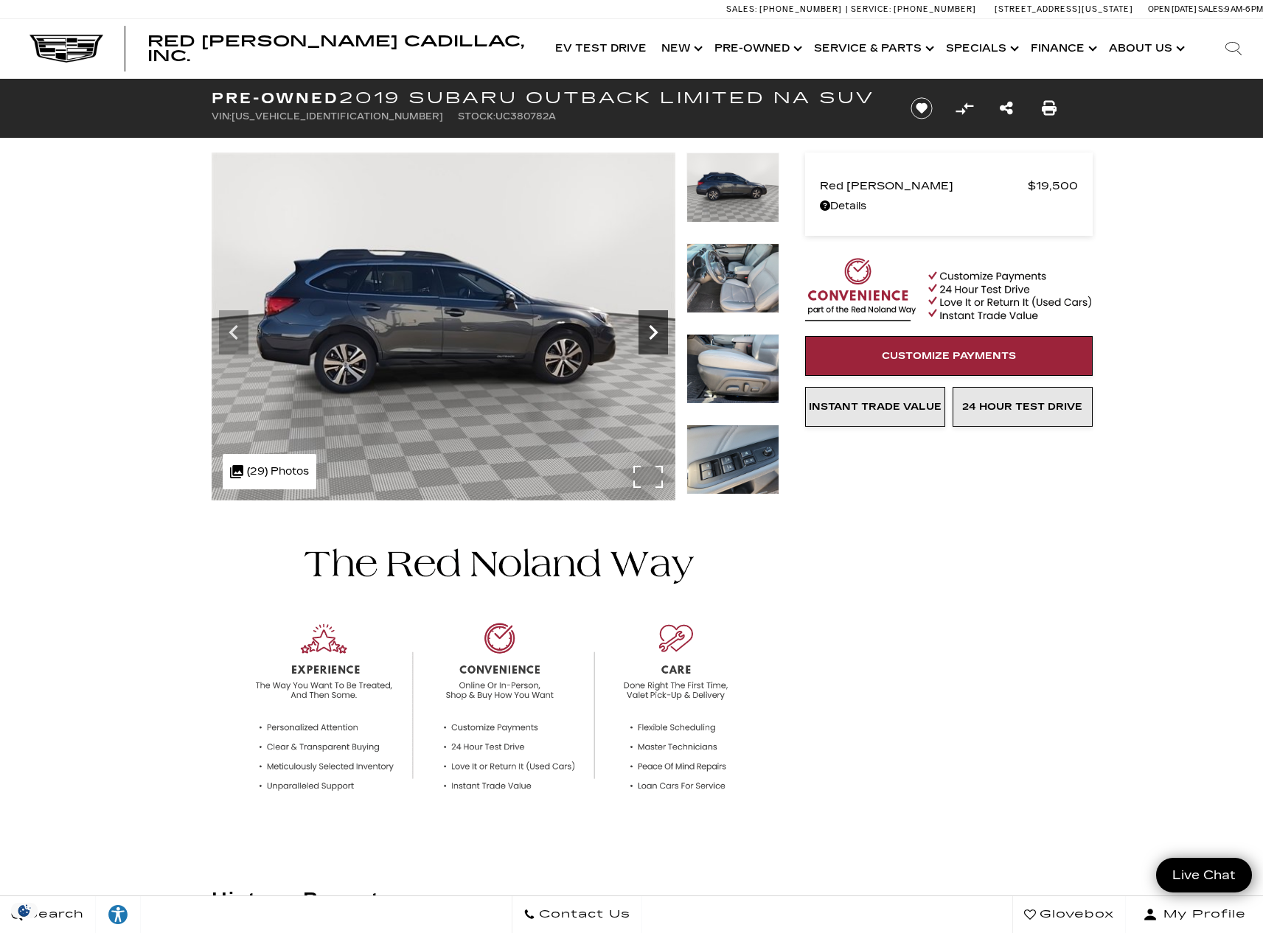
click at [652, 327] on icon "Next" at bounding box center [652, 332] width 29 height 29
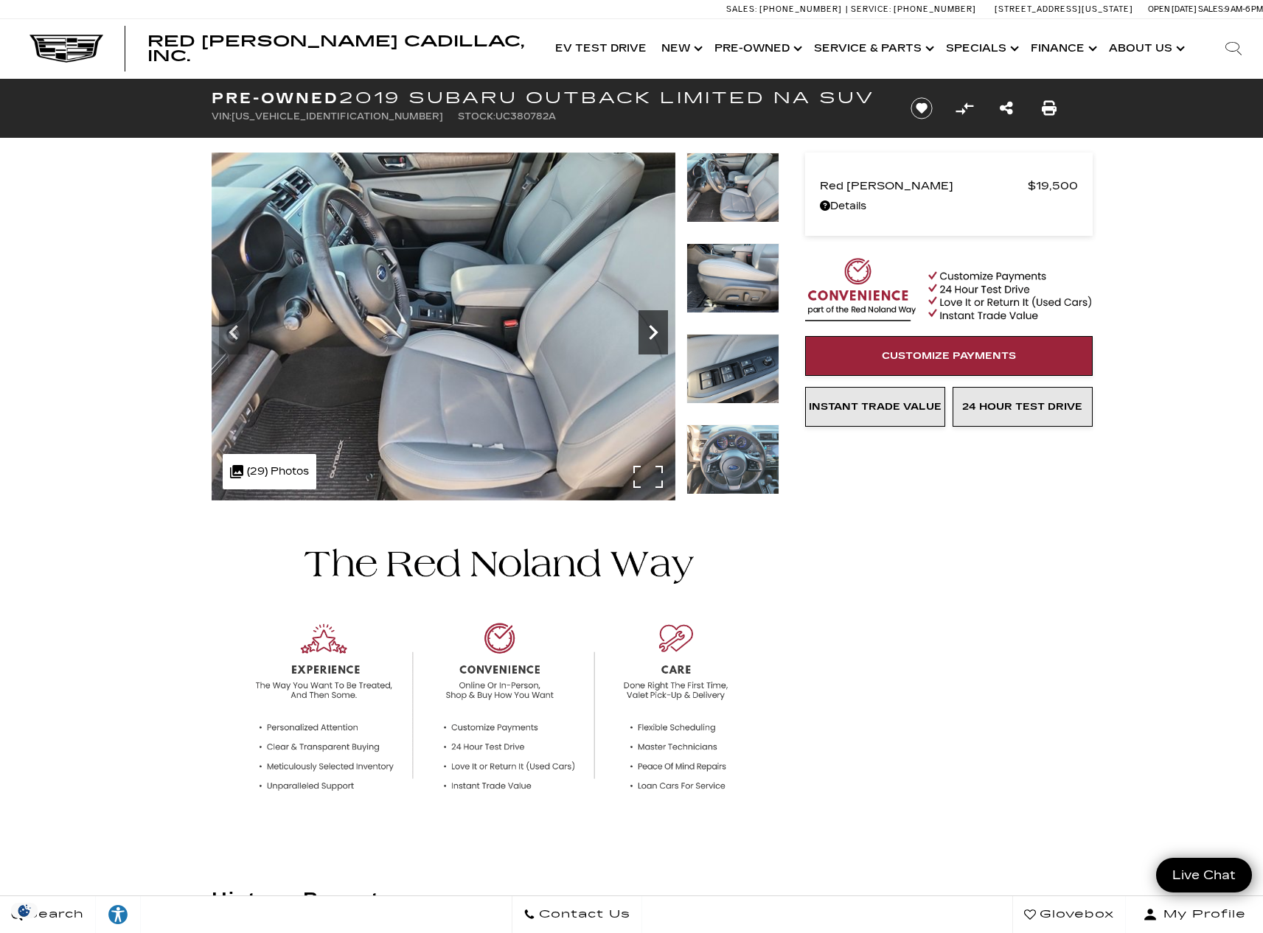
click at [652, 327] on icon "Next" at bounding box center [652, 332] width 29 height 29
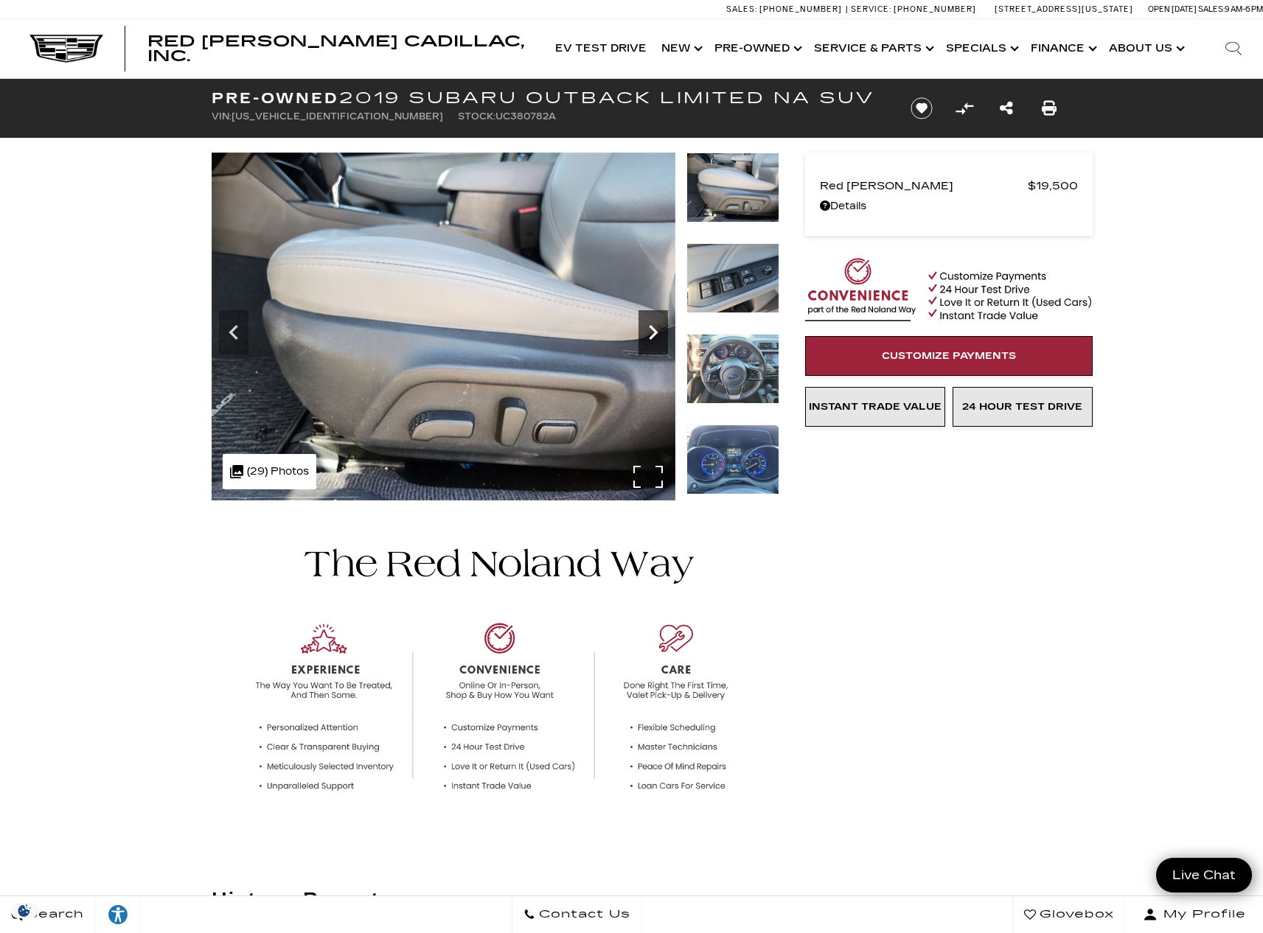
click at [652, 328] on icon "Next" at bounding box center [653, 332] width 9 height 15
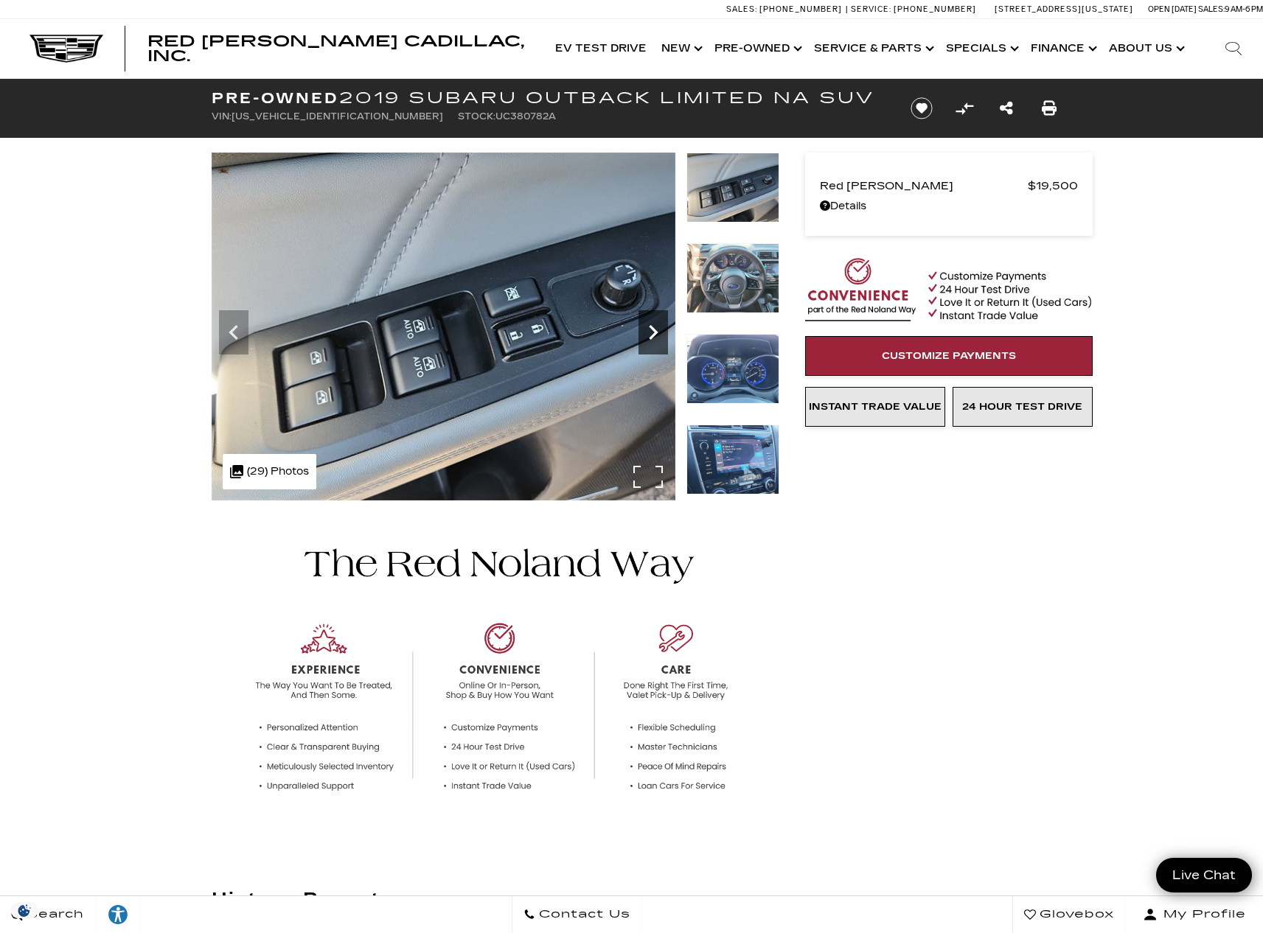
click at [652, 328] on icon "Next" at bounding box center [653, 332] width 9 height 15
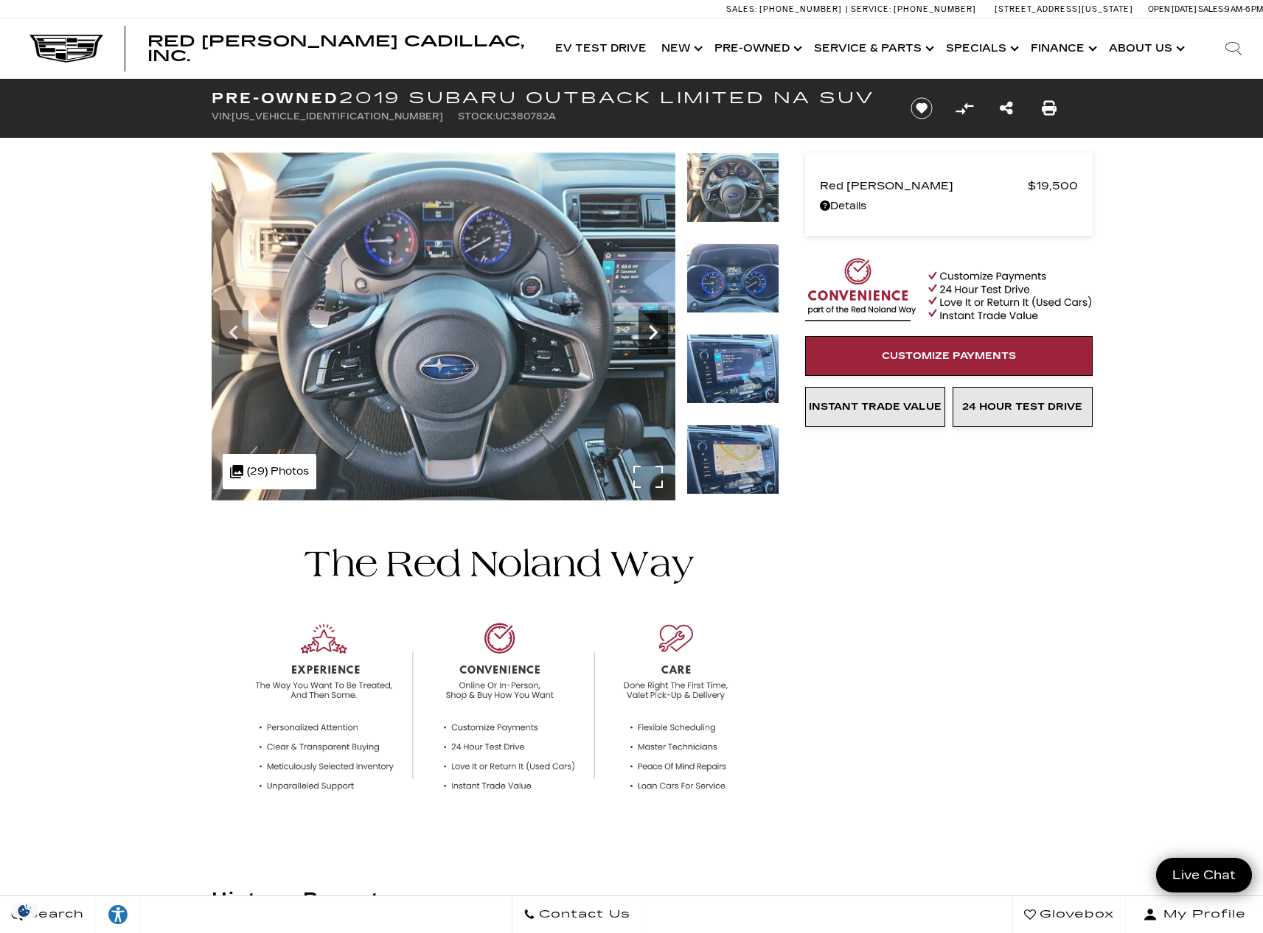
click at [652, 328] on icon "Next" at bounding box center [653, 332] width 9 height 15
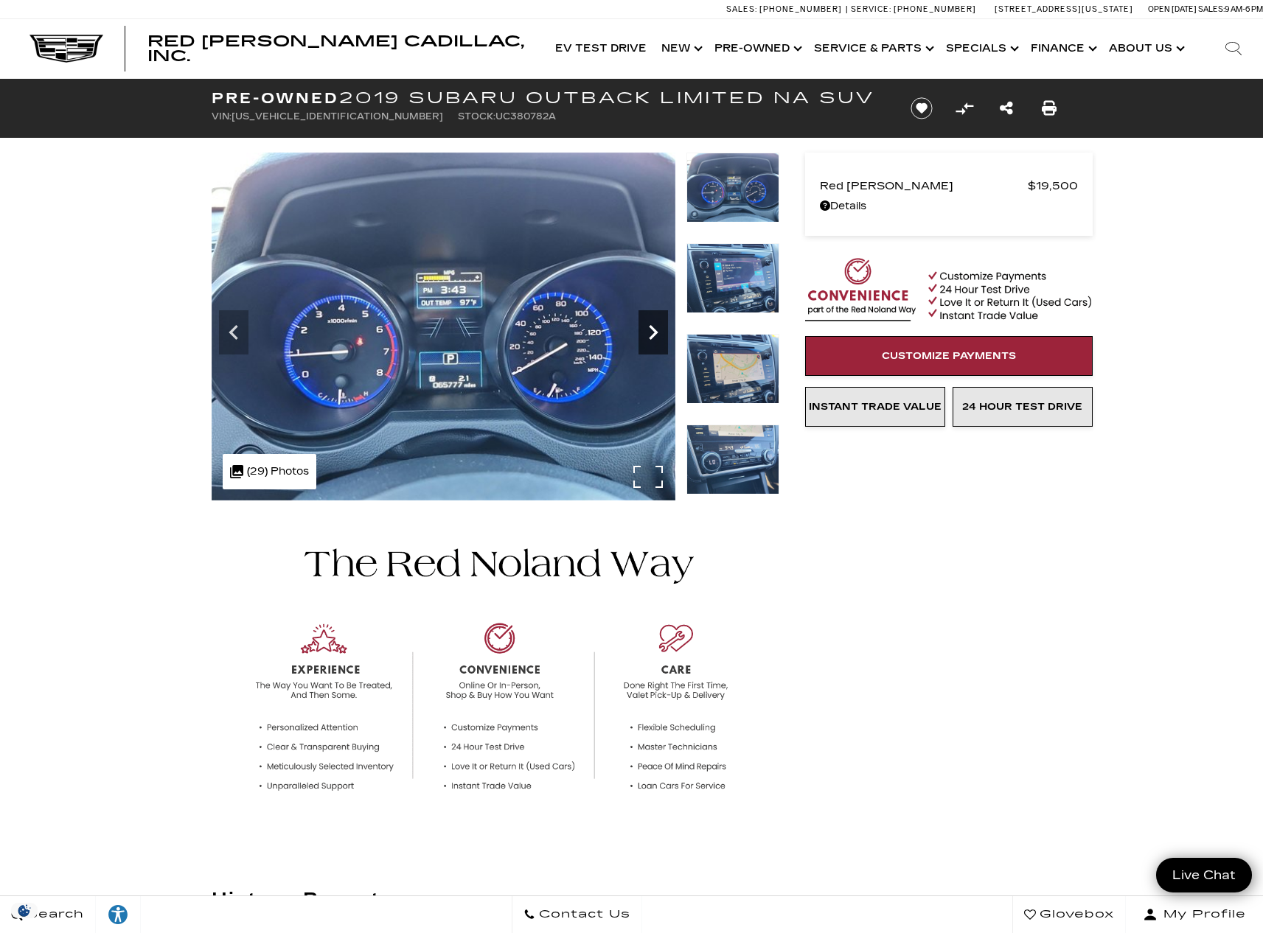
click at [652, 328] on icon "Next" at bounding box center [653, 332] width 9 height 15
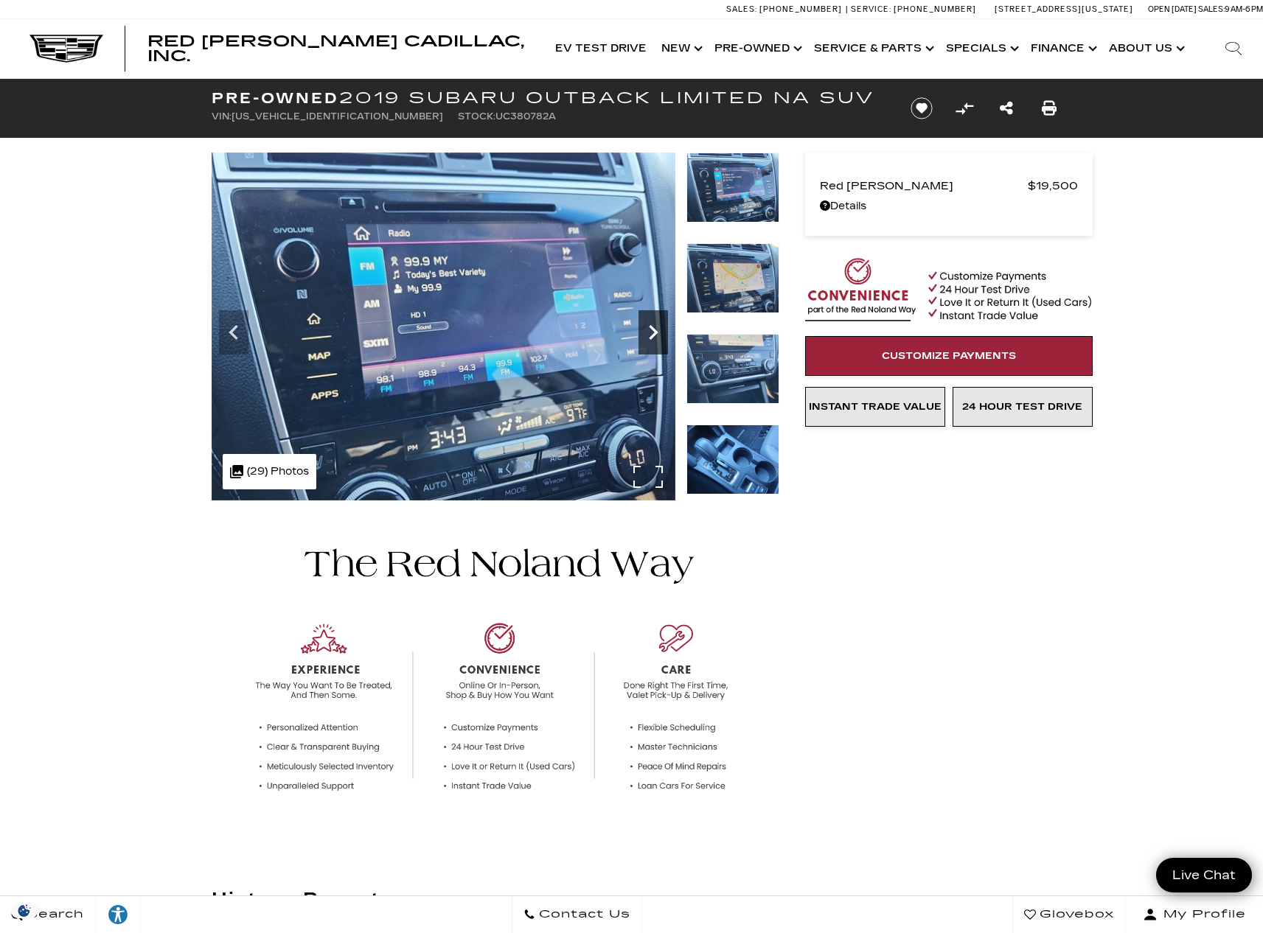
click at [652, 328] on icon "Next" at bounding box center [653, 332] width 9 height 15
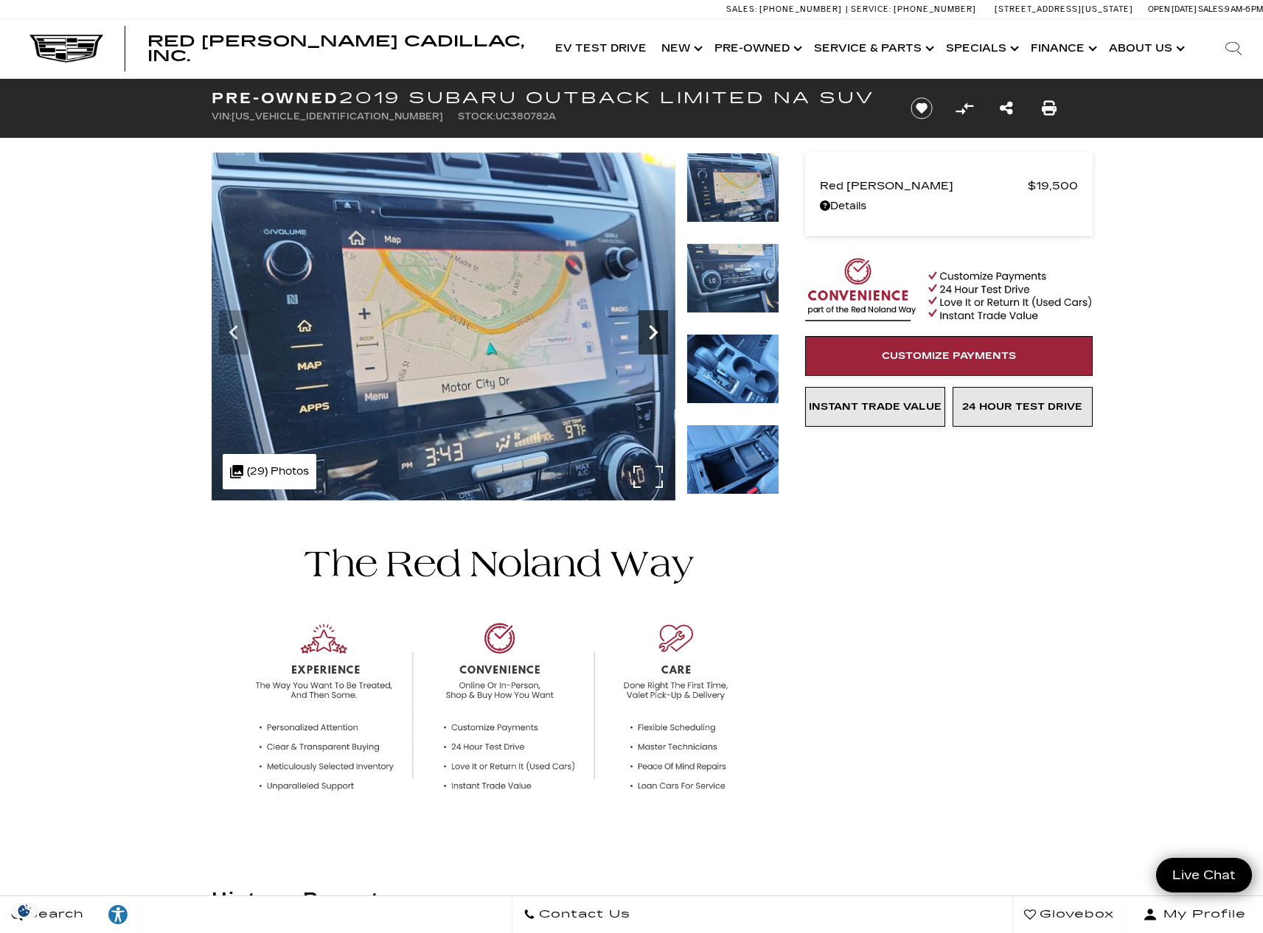
click at [652, 328] on icon "Next" at bounding box center [653, 332] width 9 height 15
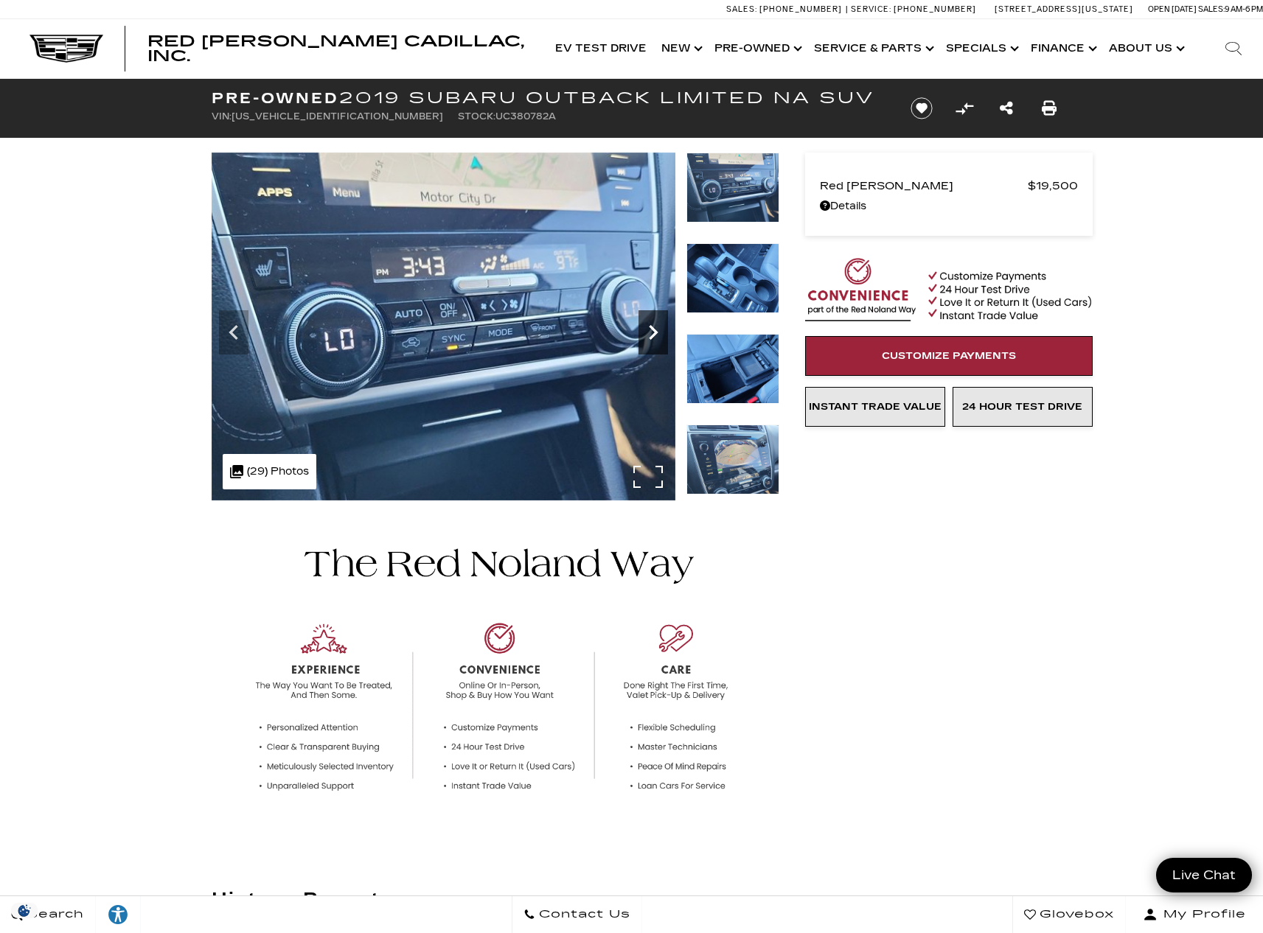
click at [652, 330] on icon "Next" at bounding box center [653, 332] width 9 height 15
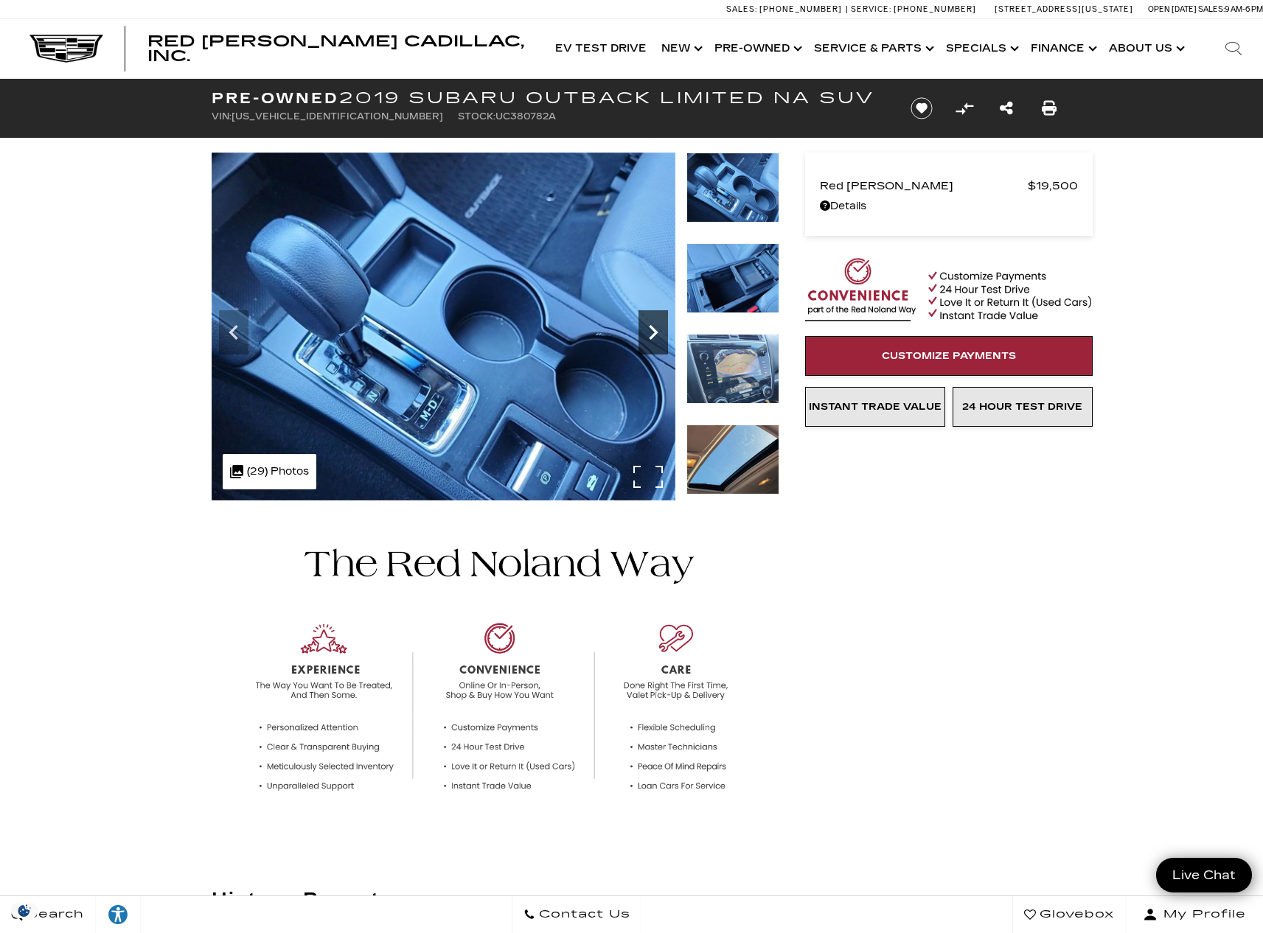
click at [652, 330] on icon "Next" at bounding box center [653, 332] width 9 height 15
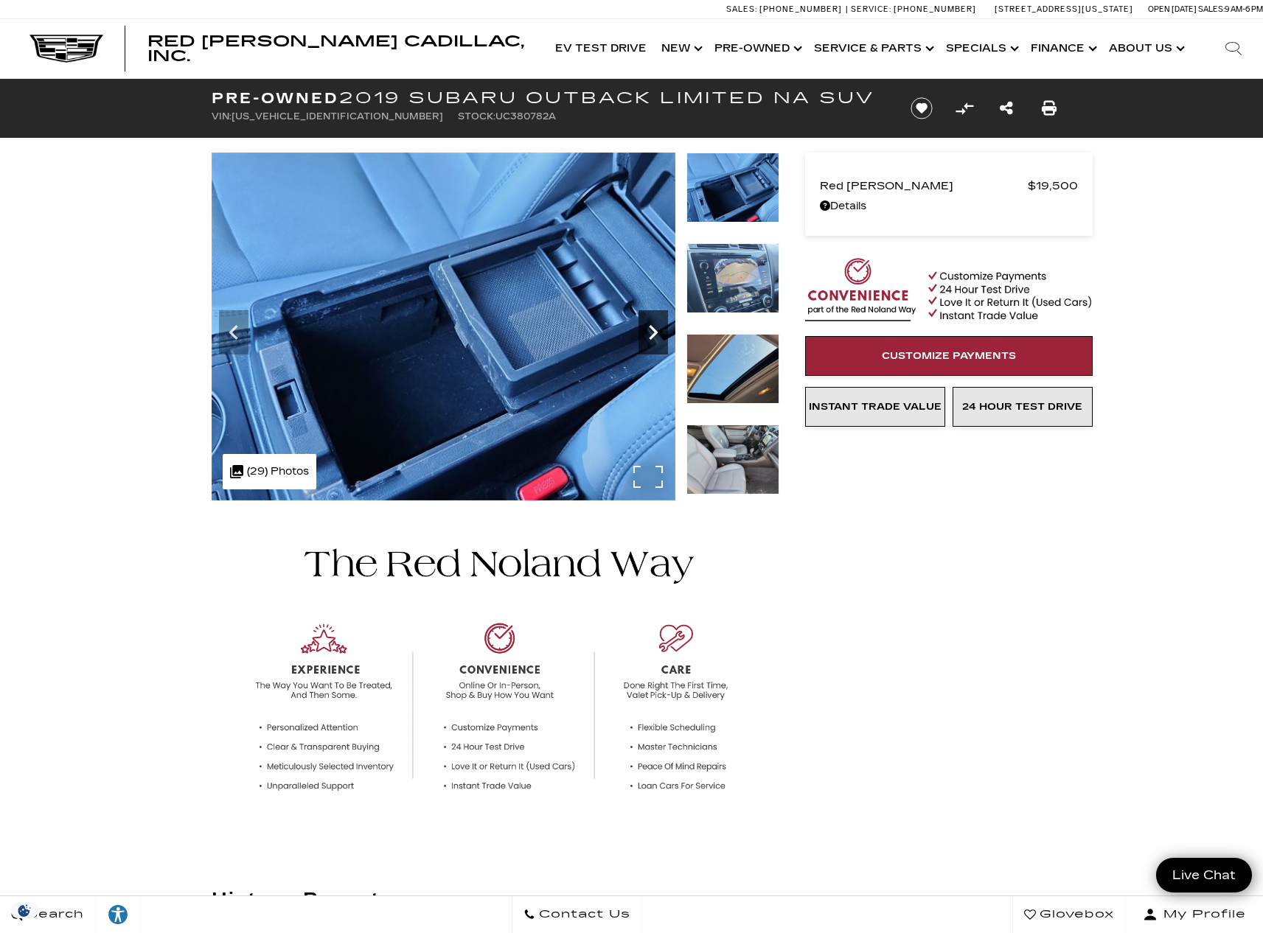
click at [652, 330] on icon "Next" at bounding box center [653, 332] width 9 height 15
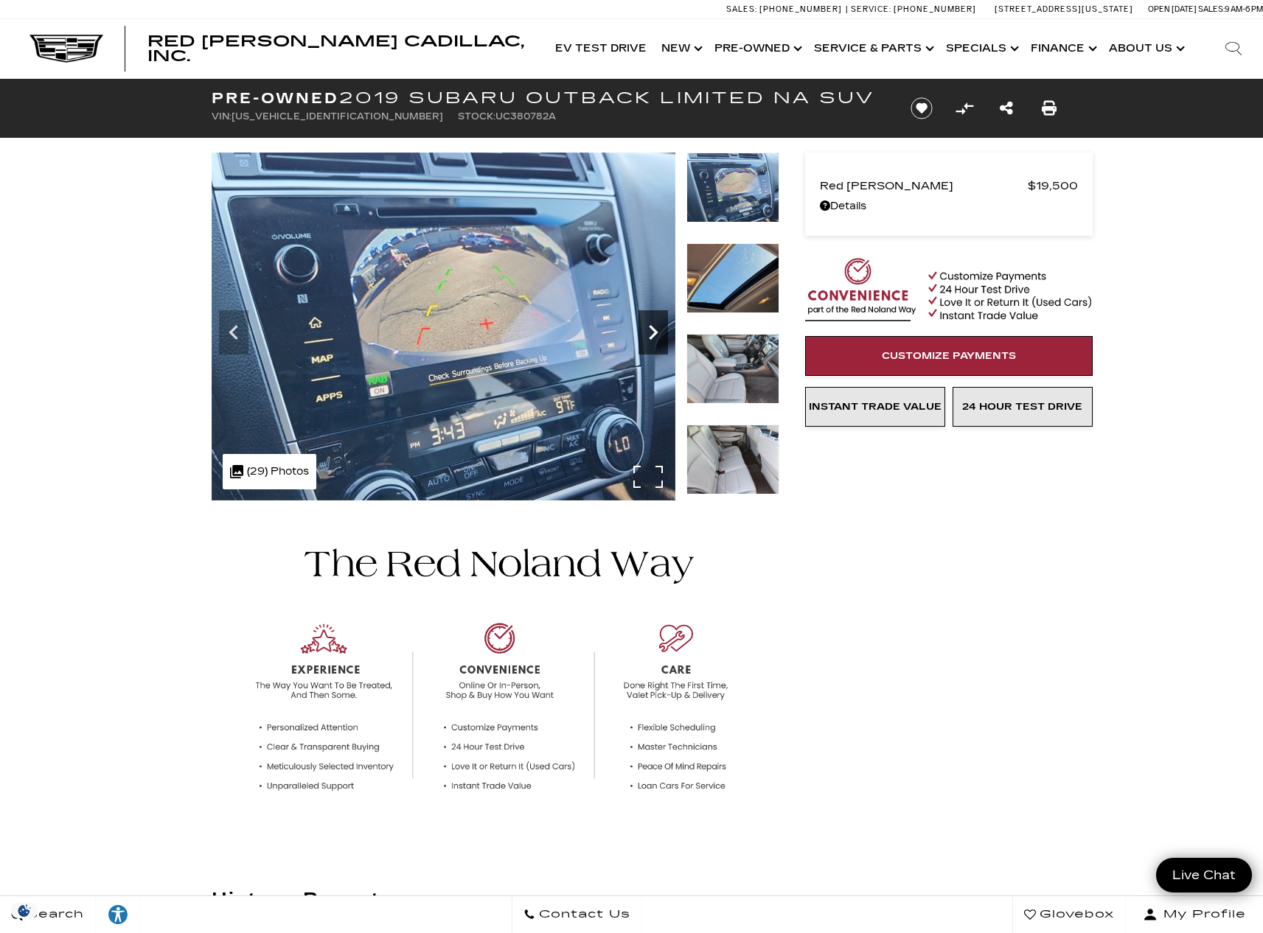
click at [652, 330] on icon "Next" at bounding box center [653, 332] width 9 height 15
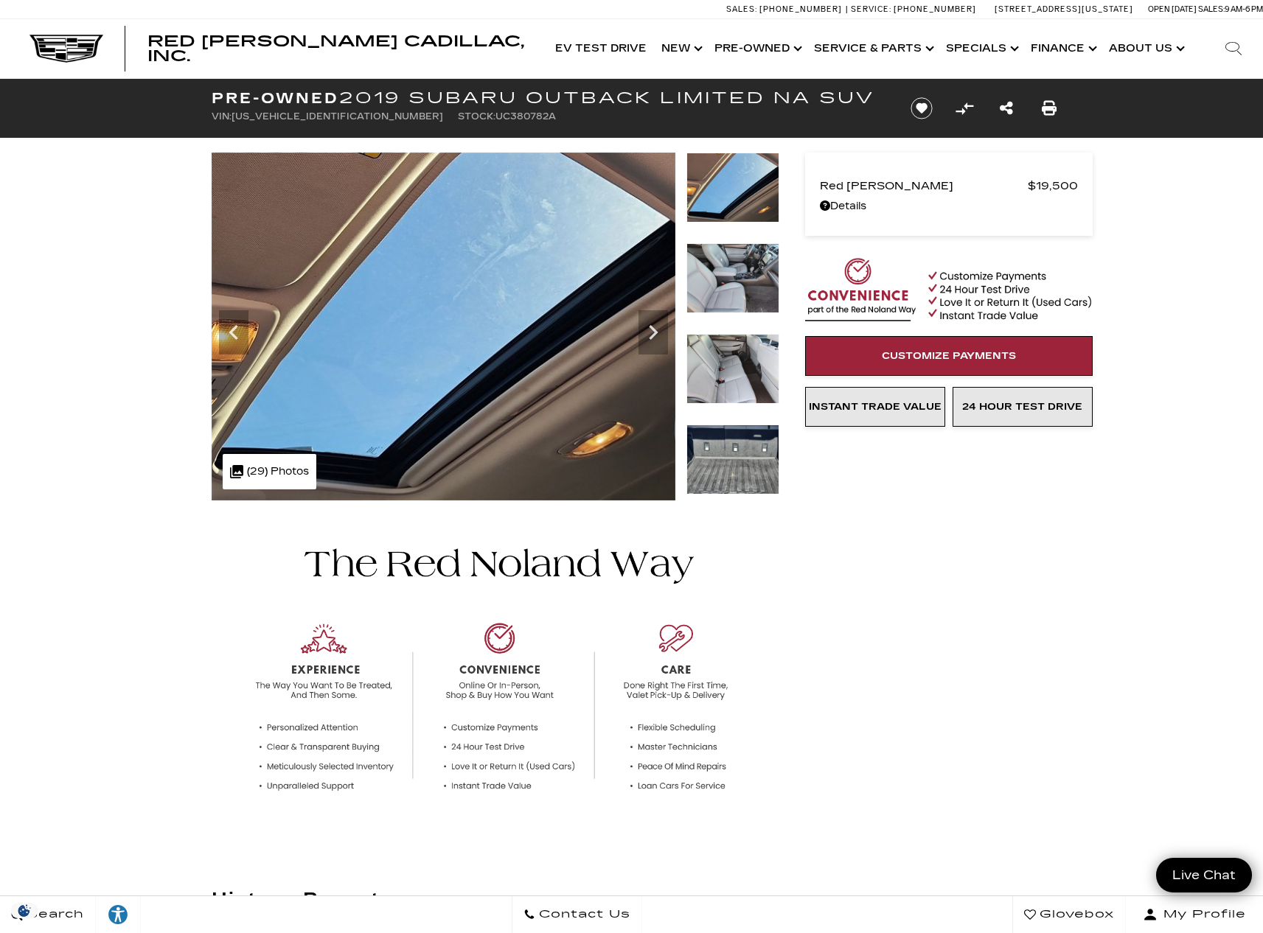
click at [922, 583] on div at bounding box center [631, 673] width 885 height 345
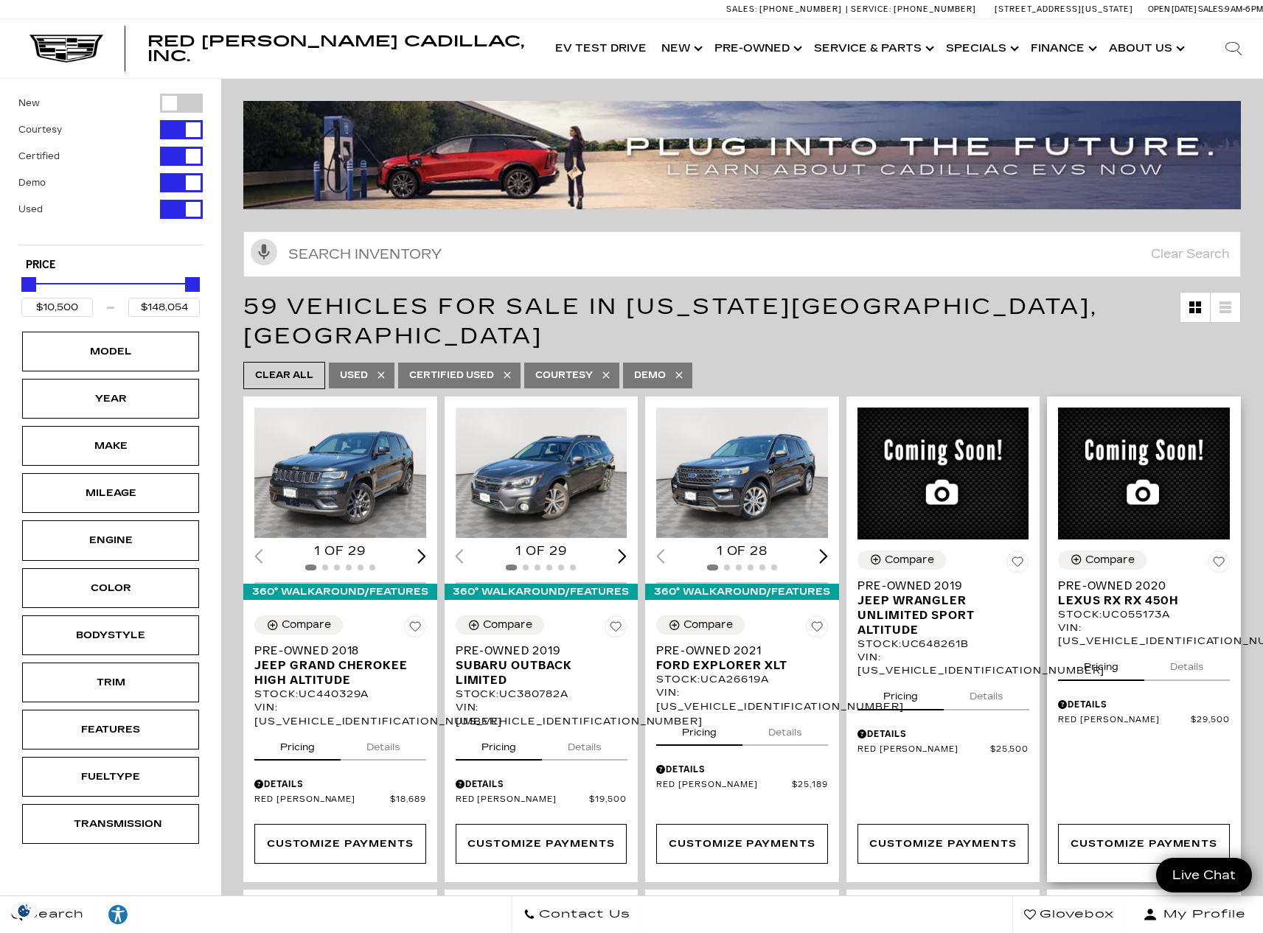
scroll to position [93, 0]
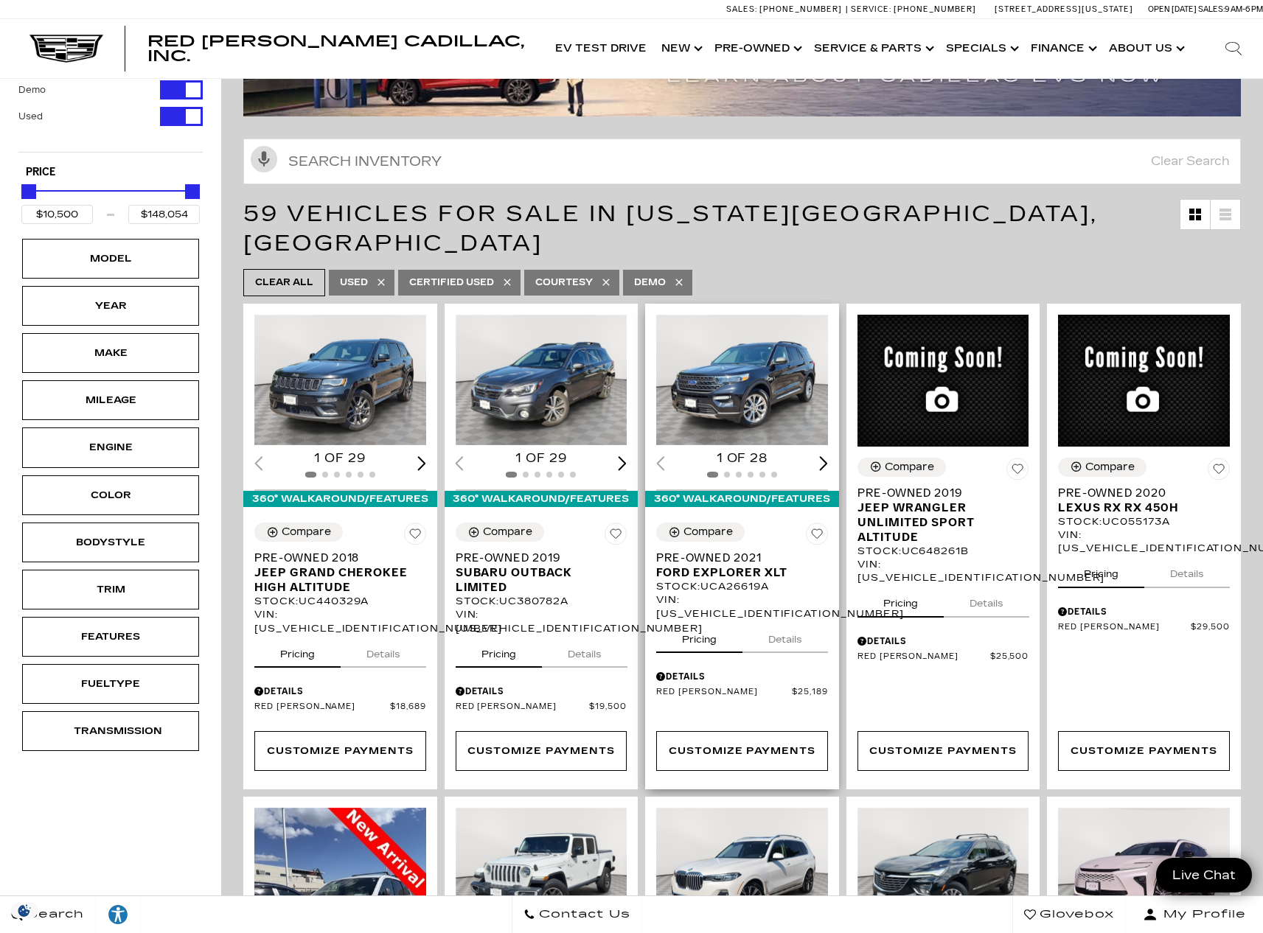
click at [709, 580] on div "Stock : UCA26619A" at bounding box center [742, 586] width 172 height 13
drag, startPoint x: 661, startPoint y: 560, endPoint x: 795, endPoint y: 557, distance: 133.5
click at [795, 580] on div "Stock : UCA26619A" at bounding box center [742, 586] width 172 height 13
copy div "Stock : UCA26619A"
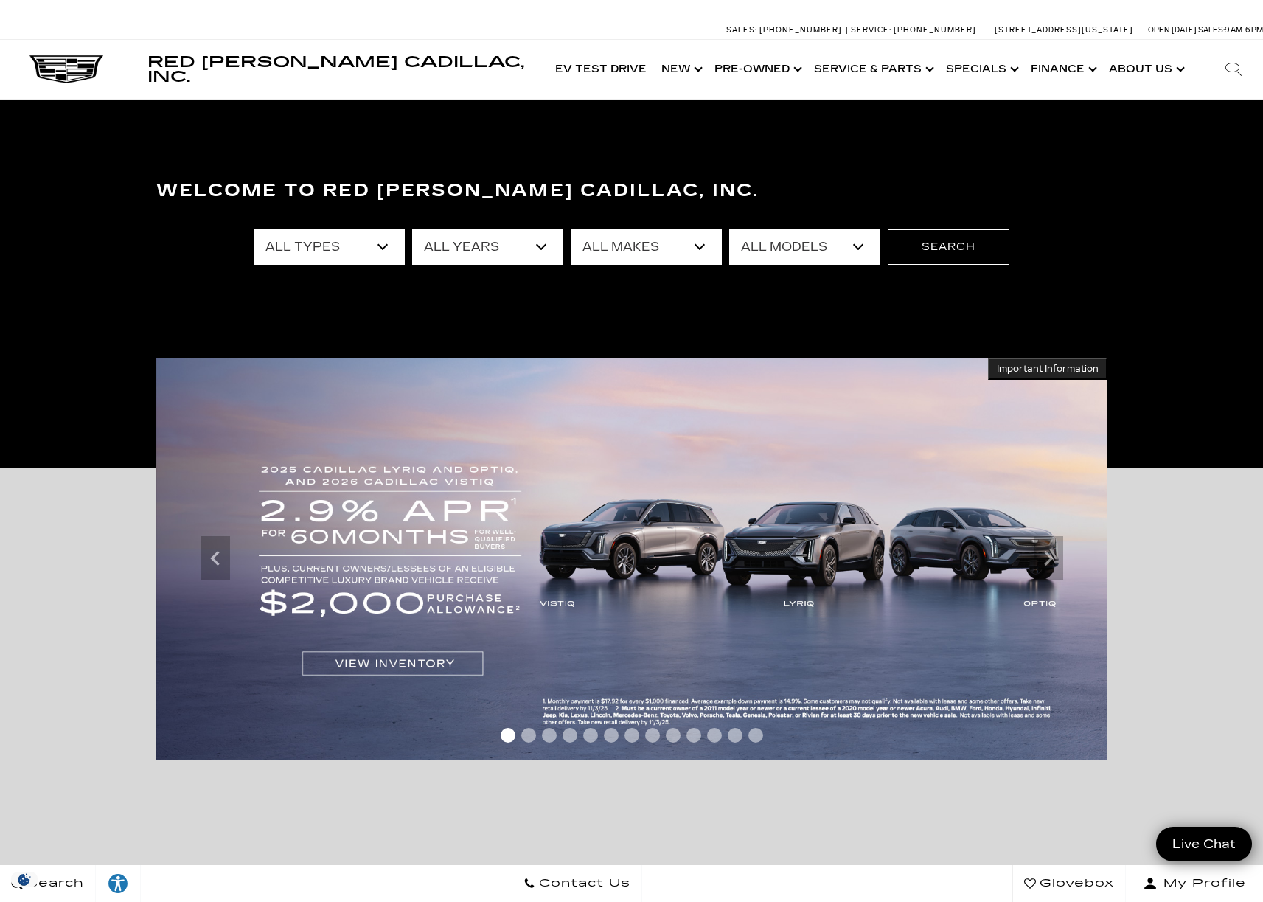
click at [1233, 70] on icon "Search" at bounding box center [1234, 69] width 18 height 18
paste input "C112058"
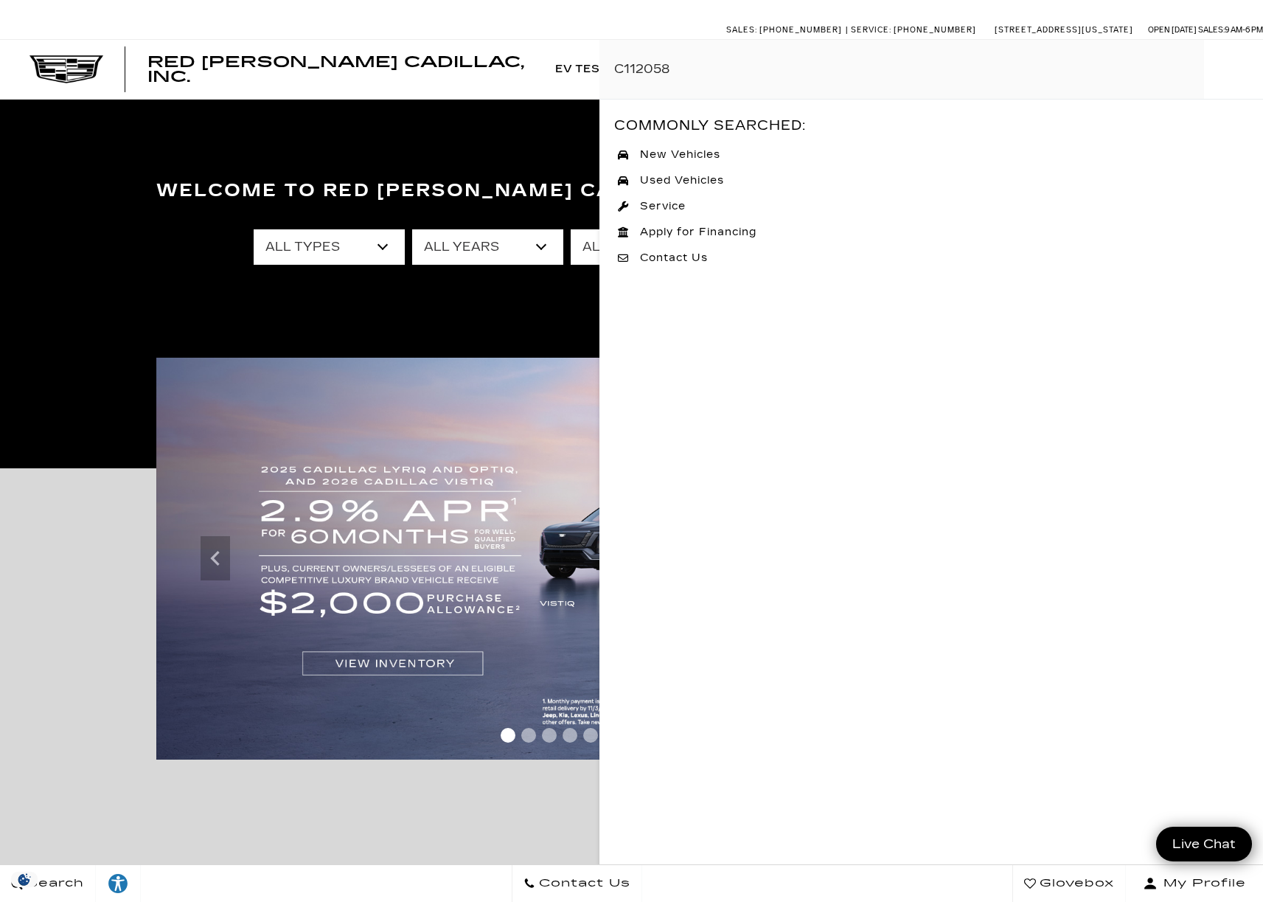
type input "C112058"
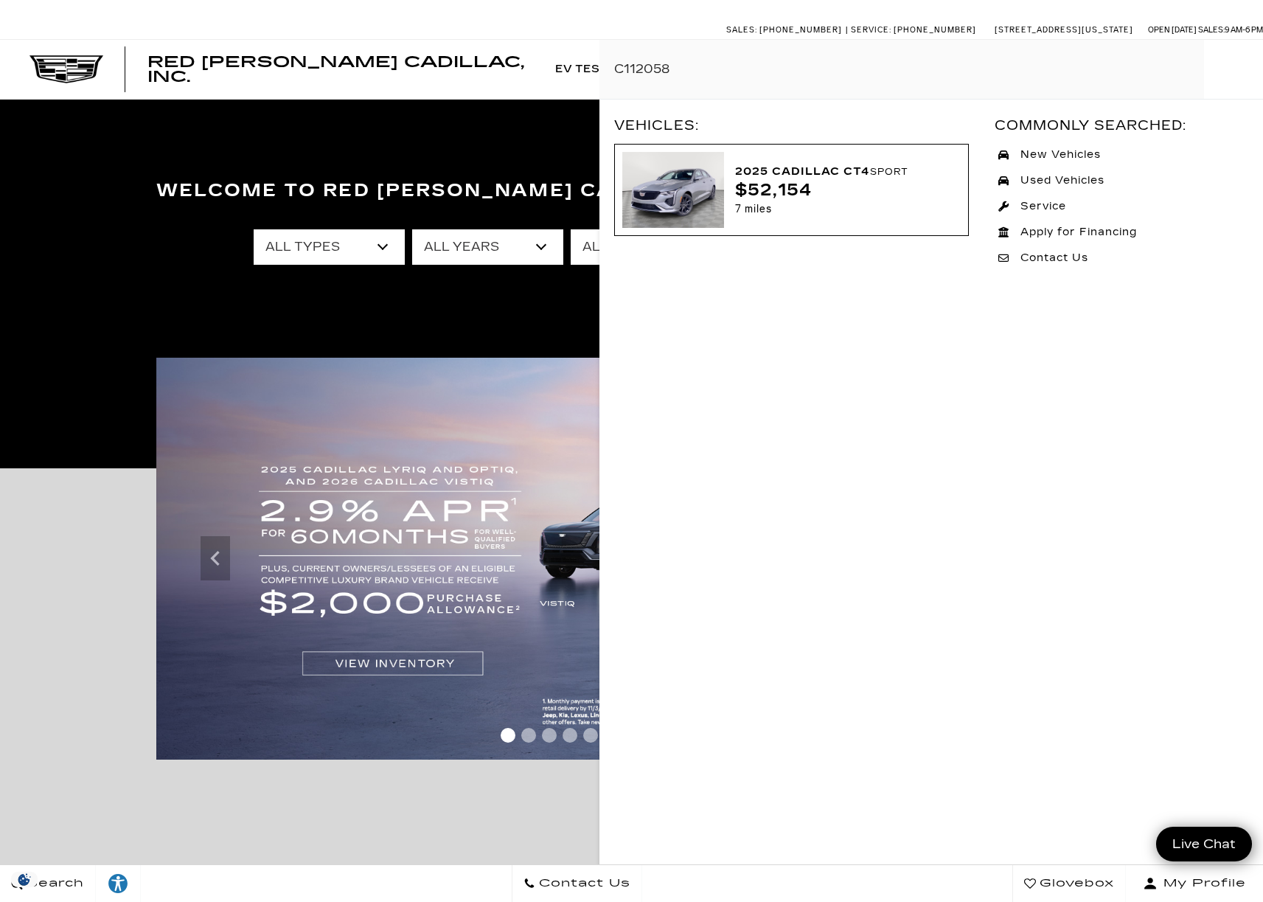
click at [793, 186] on div "$52,154" at bounding box center [842, 190] width 215 height 18
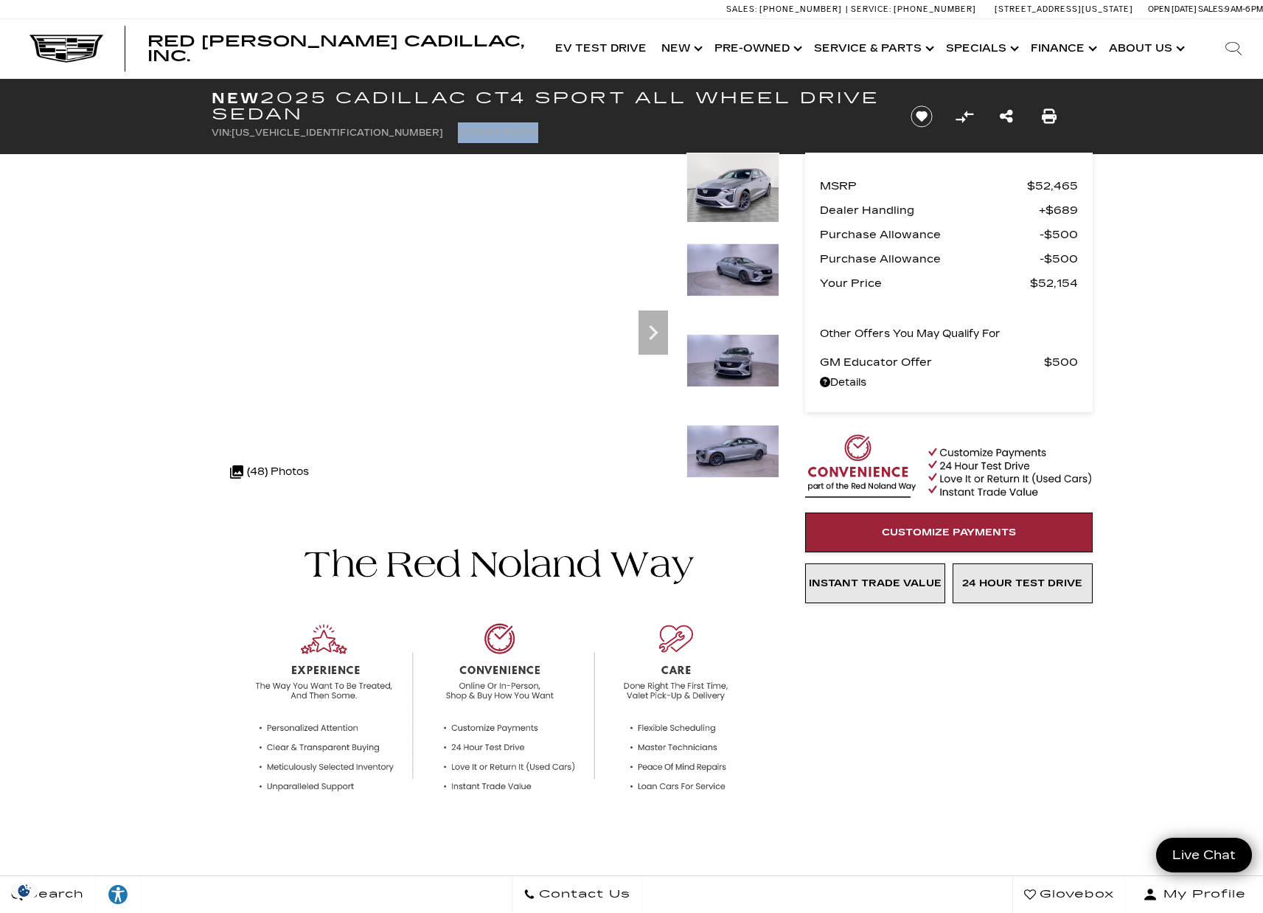
drag, startPoint x: 358, startPoint y: 133, endPoint x: 447, endPoint y: 140, distance: 89.5
click at [447, 140] on ul "VIN: 1G6DG5RK2S0112058 Stock: C112058" at bounding box center [549, 132] width 675 height 21
copy li "Stock: C112058"
click at [688, 46] on link "Show New" at bounding box center [680, 48] width 53 height 59
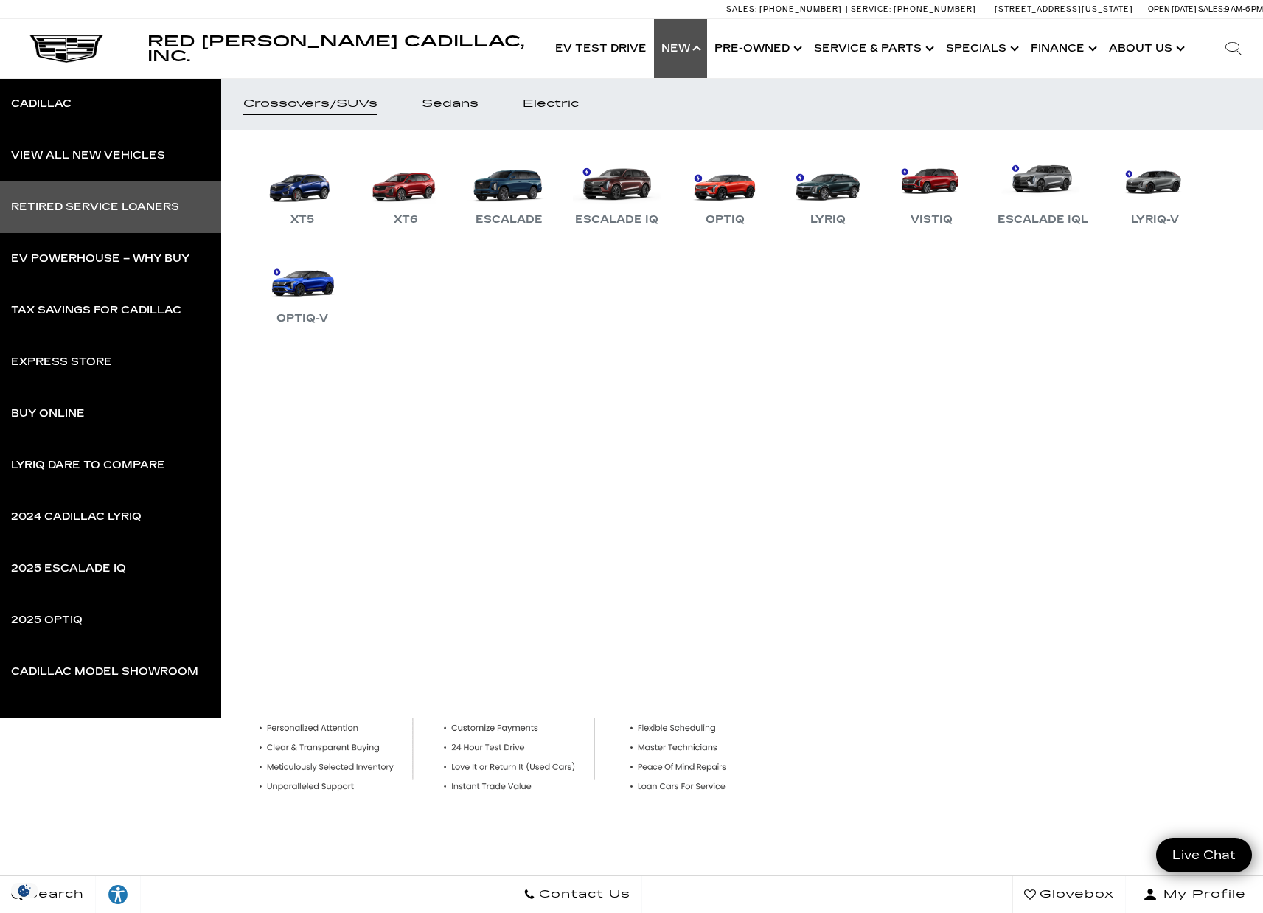
click at [114, 207] on div "Retired Service Loaners" at bounding box center [95, 207] width 168 height 10
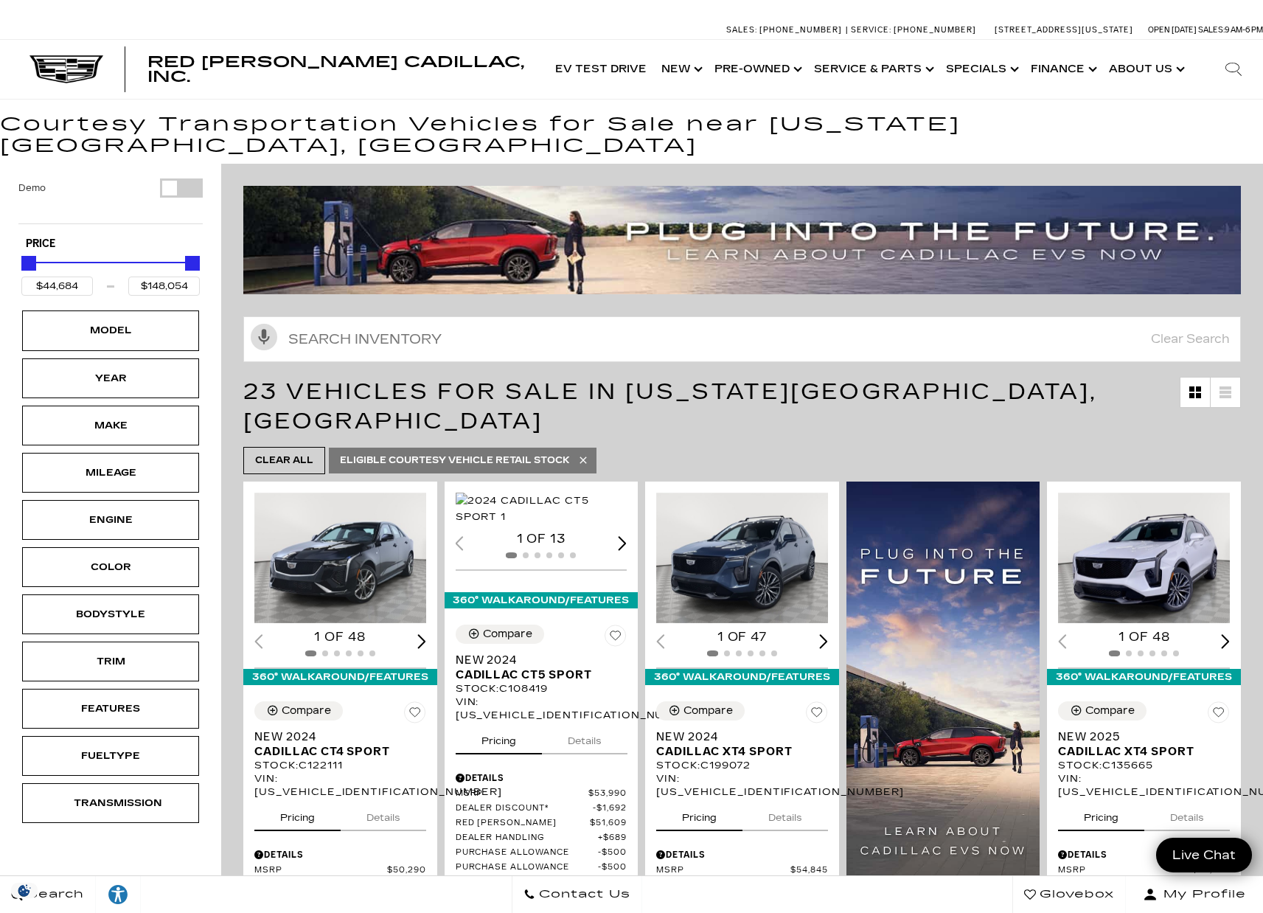
click at [1234, 69] on icon at bounding box center [1234, 69] width 18 height 18
paste input "C103385"
type input "C103385"
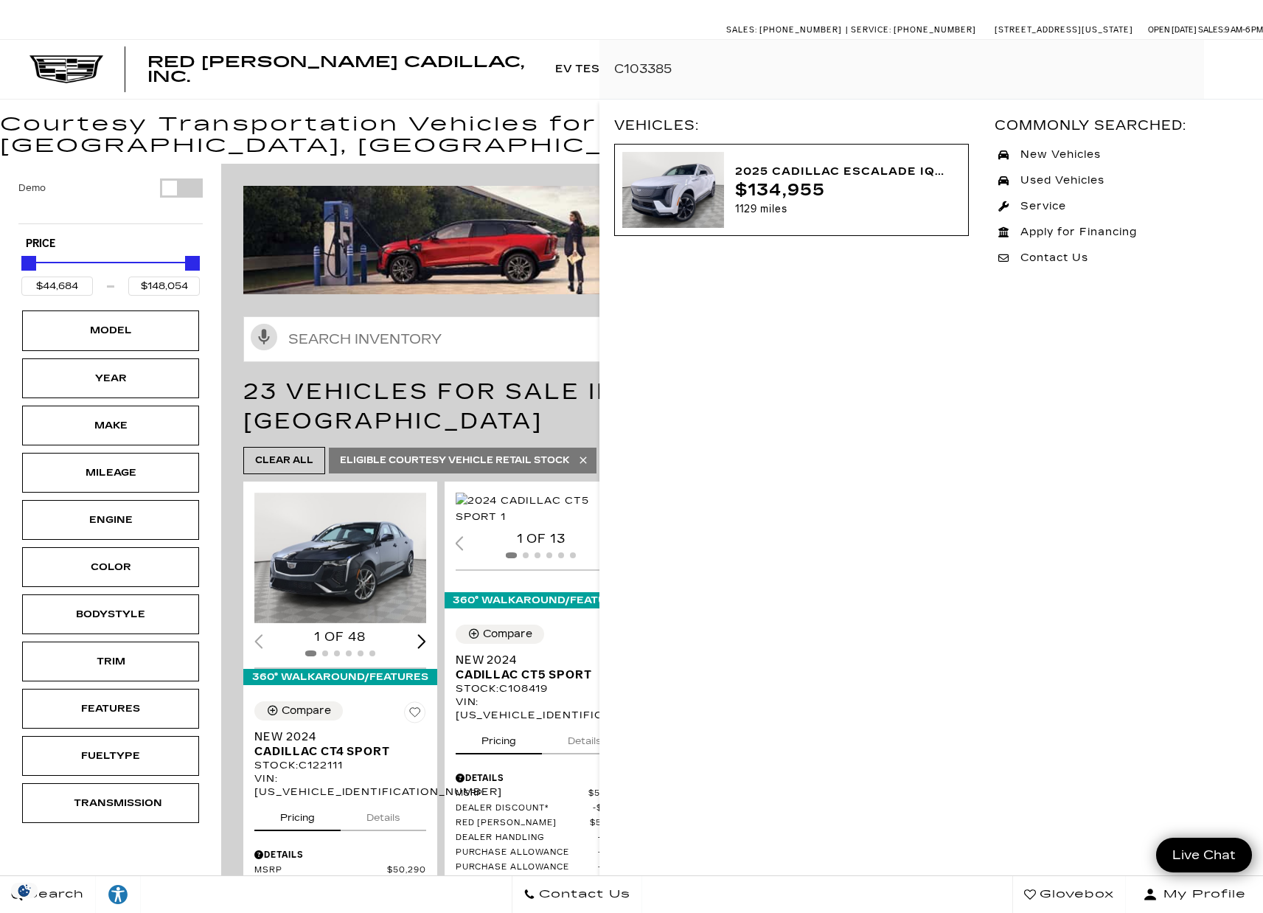
click at [814, 164] on div "2025 Cadillac ESCALADE IQ Sport 1" at bounding box center [842, 171] width 215 height 19
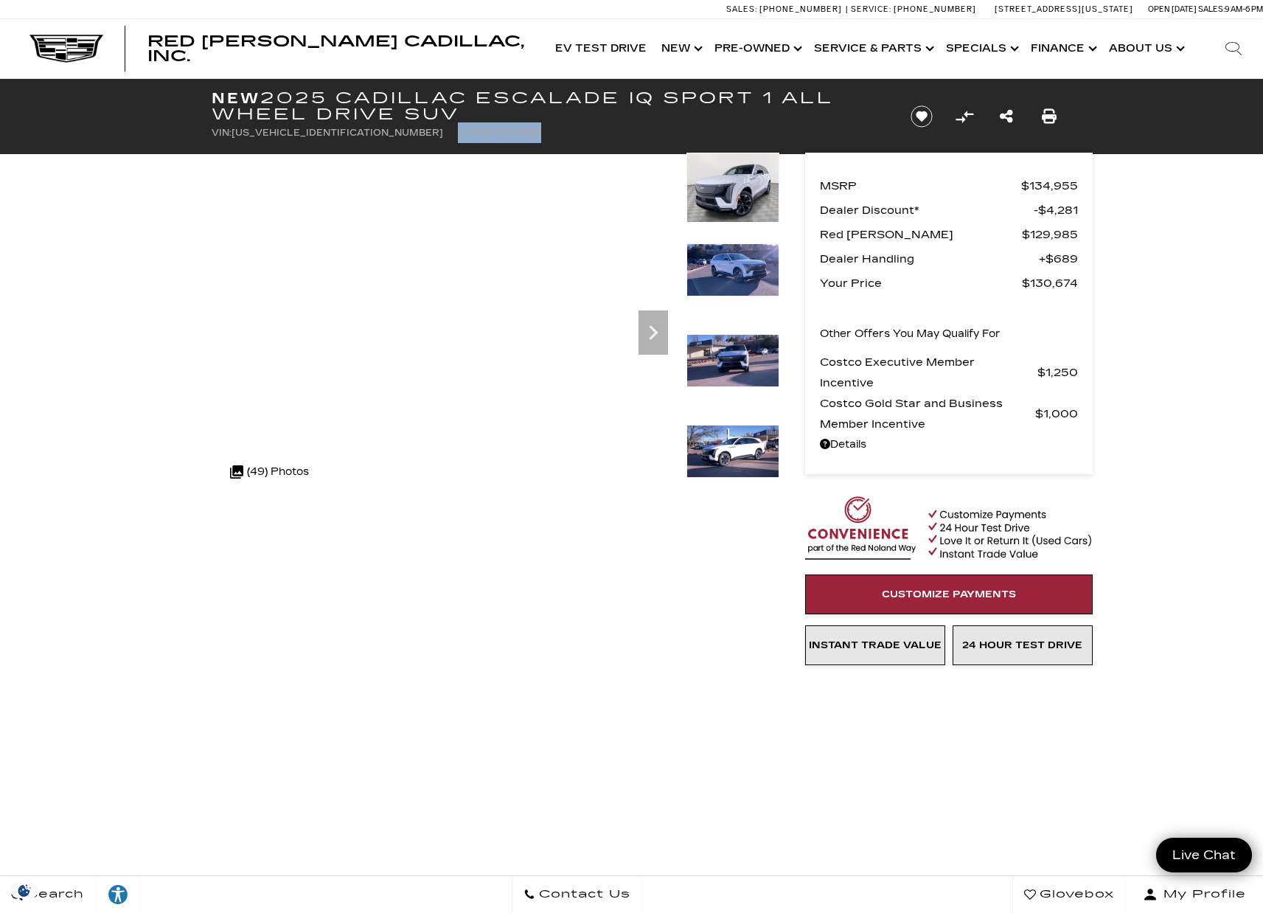
drag, startPoint x: 356, startPoint y: 134, endPoint x: 448, endPoint y: 134, distance: 91.4
click at [448, 134] on ul "VIN: [US_VEHICLE_IDENTIFICATION_NUMBER] Stock: C103385" at bounding box center [549, 132] width 675 height 21
copy li "Stock: C103385"
click at [1230, 46] on icon "Search" at bounding box center [1234, 49] width 18 height 18
paste input "UCA26619A"
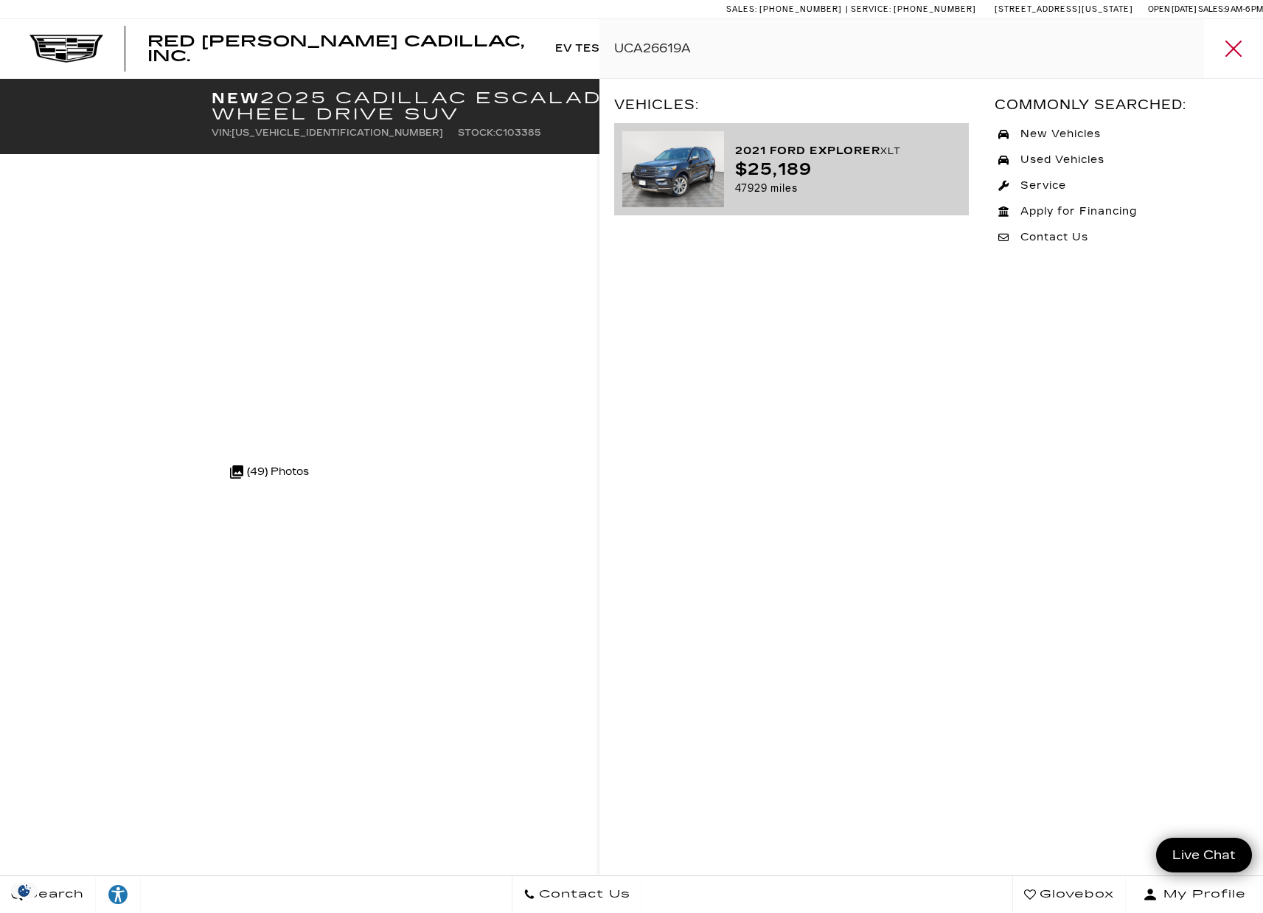
type input "UCA26619A"
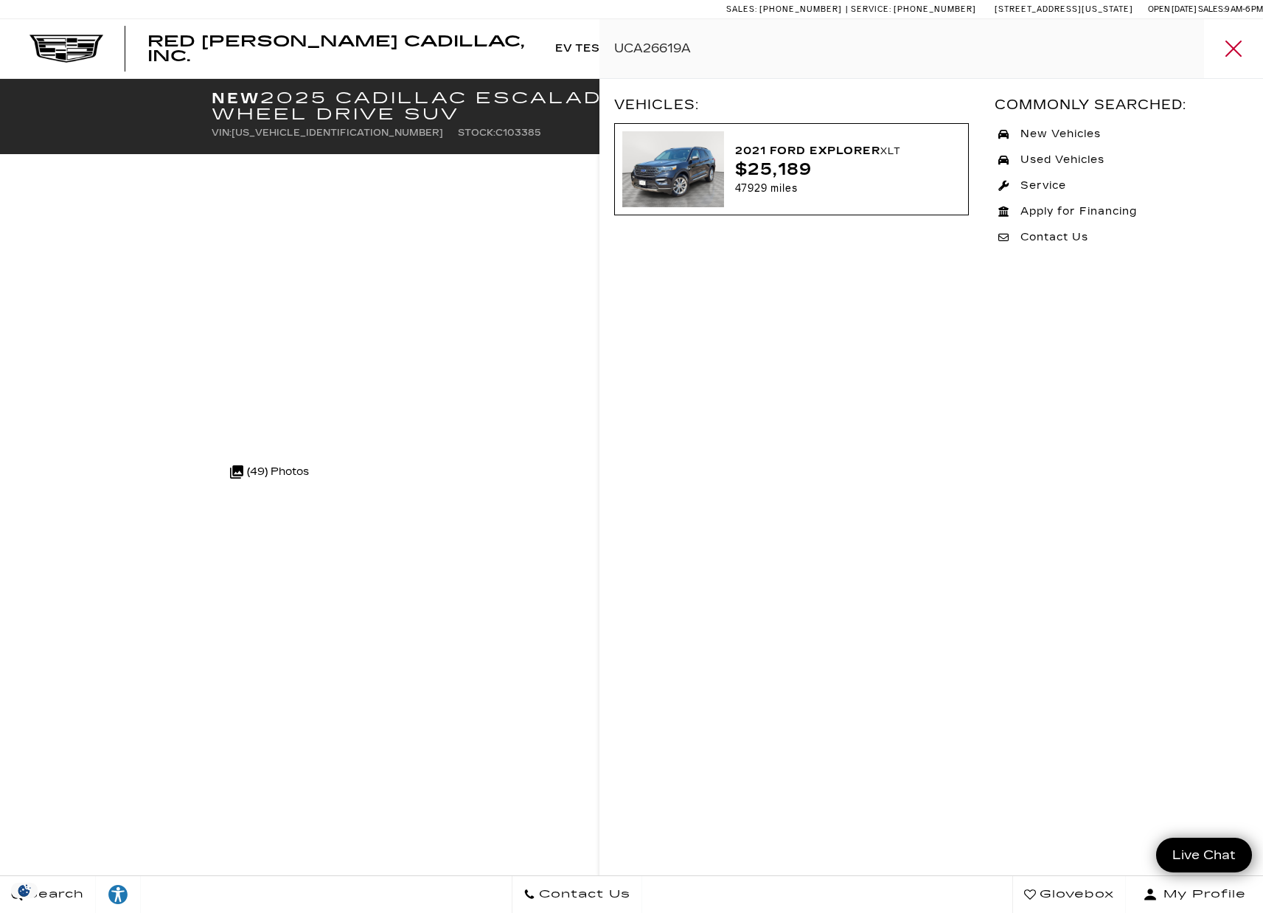
click at [819, 157] on div "2021 Ford Explorer XLT" at bounding box center [842, 151] width 215 height 19
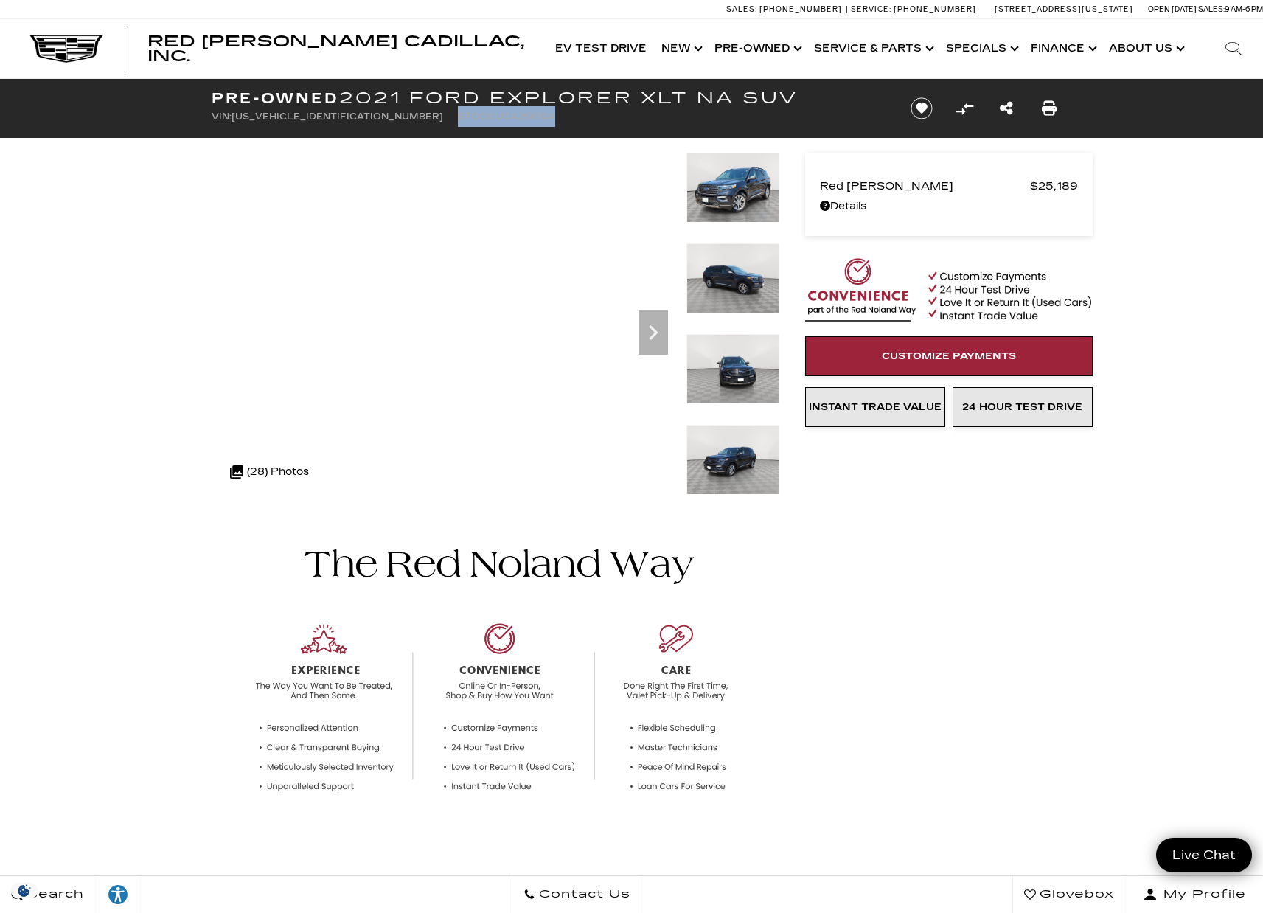
drag, startPoint x: 362, startPoint y: 119, endPoint x: 492, endPoint y: 114, distance: 129.9
click at [492, 114] on ul "VIN: 1FMSK8DH5MGA26619 Stock: UCA26619A" at bounding box center [549, 116] width 675 height 21
copy li "Stock: UCA26619A"
